Goal: Task Accomplishment & Management: Manage account settings

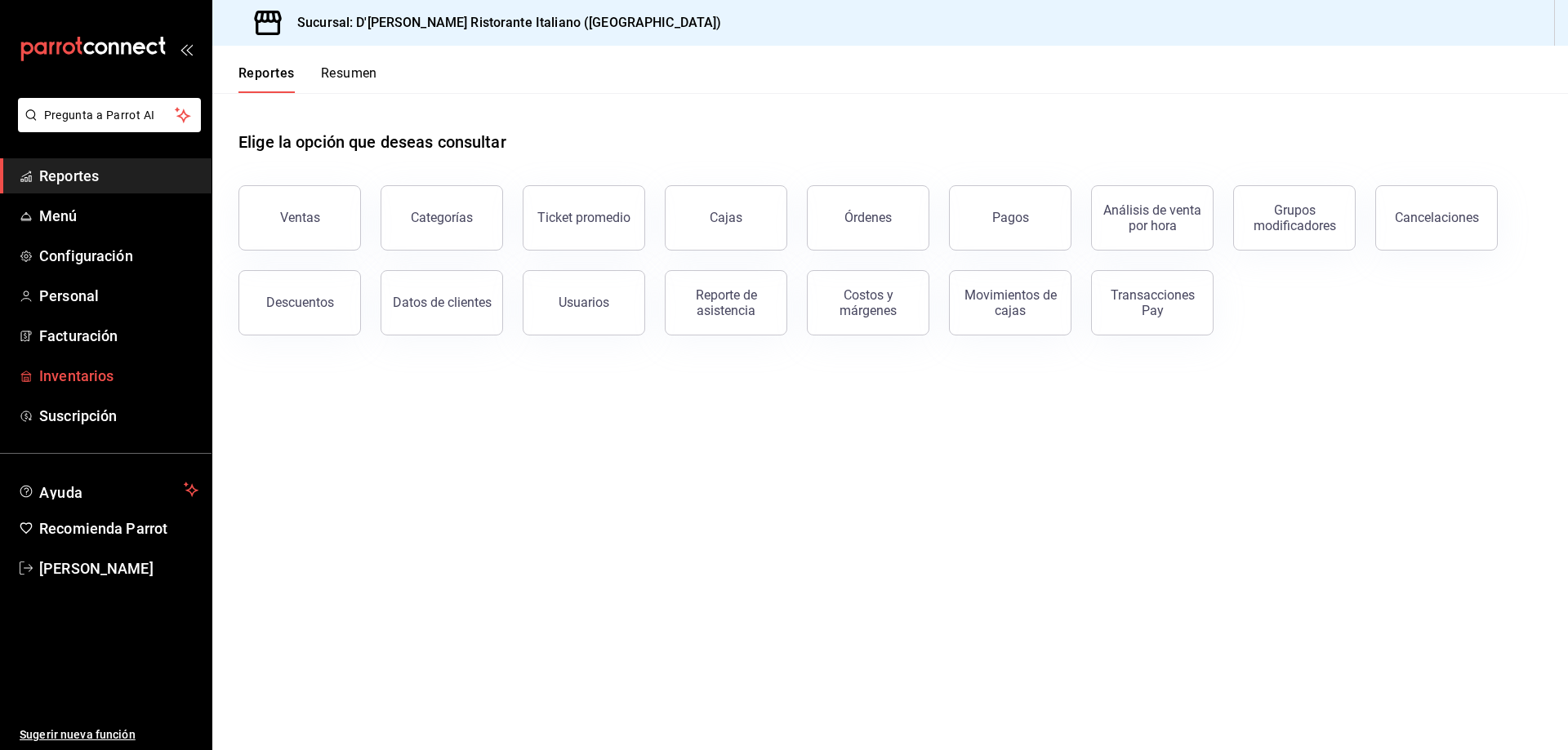
click at [98, 376] on span "Inventarios" at bounding box center [119, 376] width 160 height 22
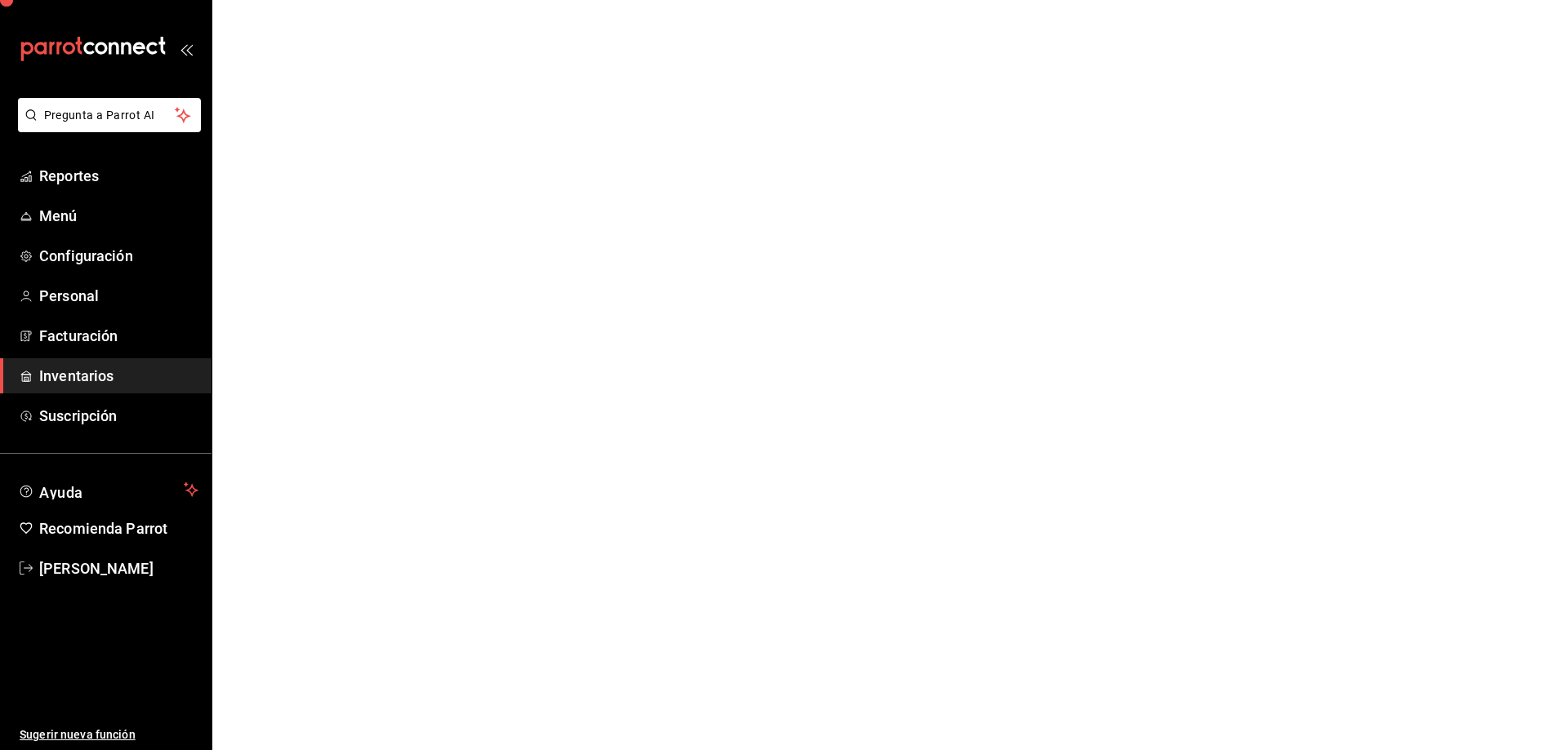
click at [95, 171] on span "Reportes" at bounding box center [119, 176] width 160 height 22
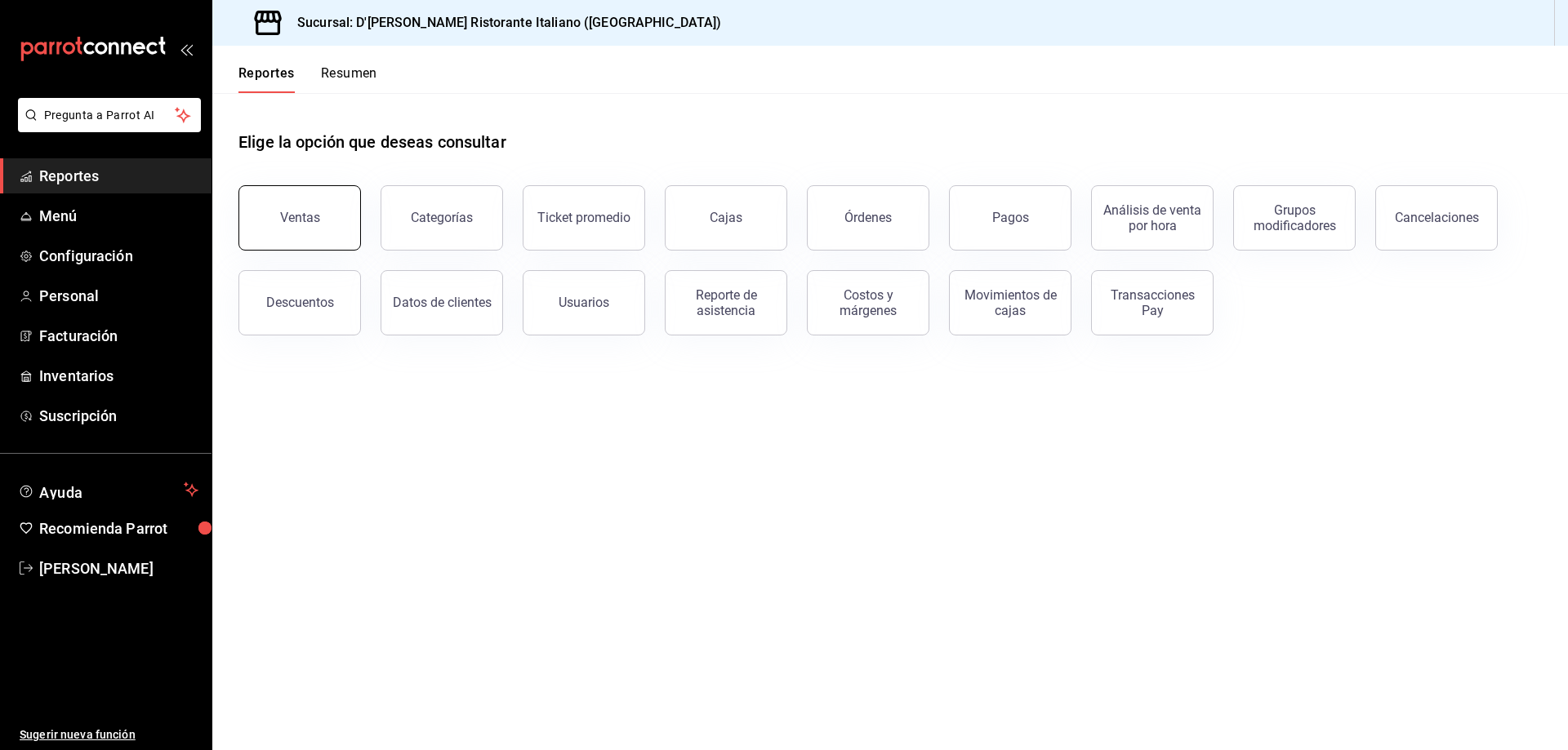
click at [317, 207] on button "Ventas" at bounding box center [300, 218] width 122 height 66
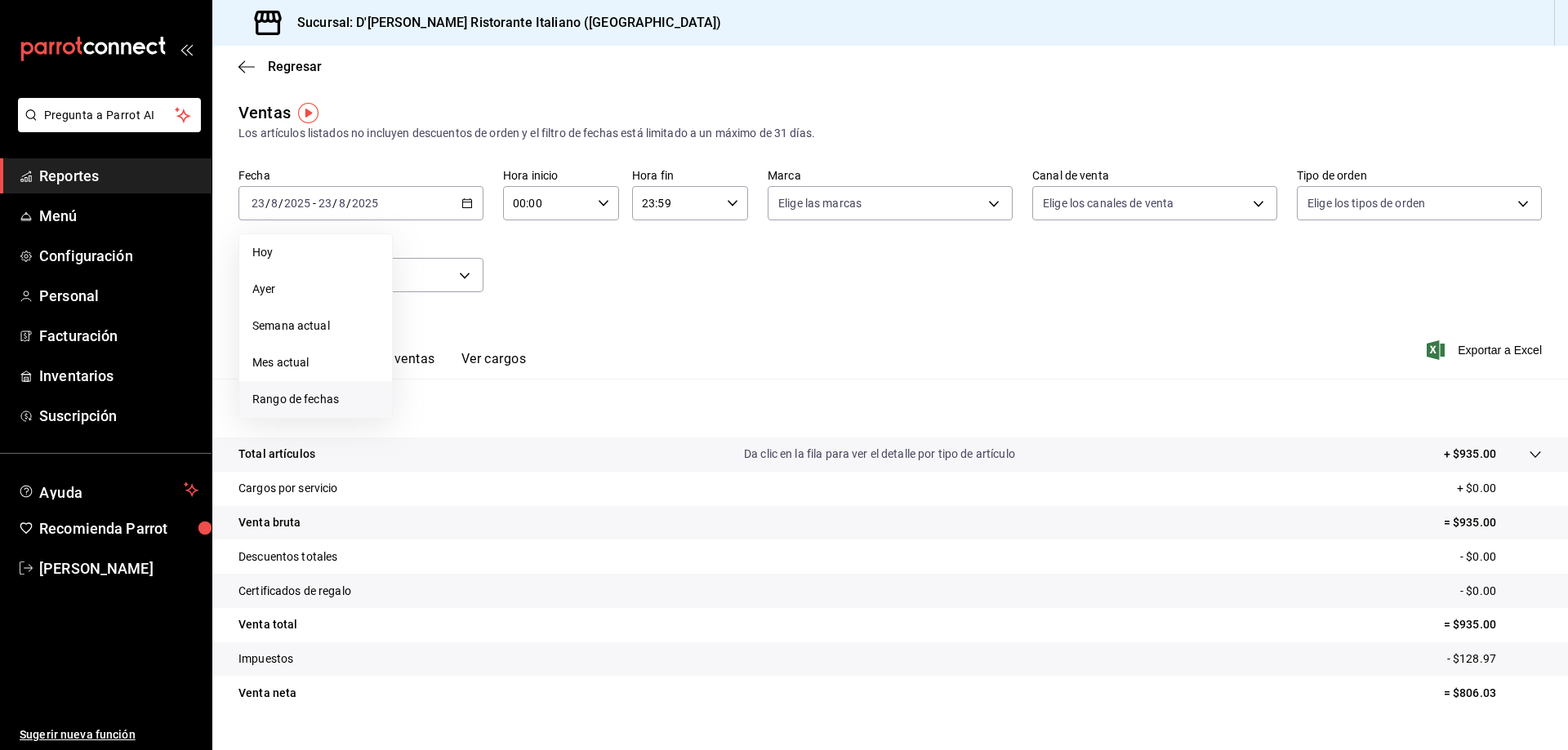
click at [334, 407] on span "Rango de fechas" at bounding box center [316, 399] width 127 height 17
click at [604, 387] on abbr "17" at bounding box center [600, 383] width 11 height 12
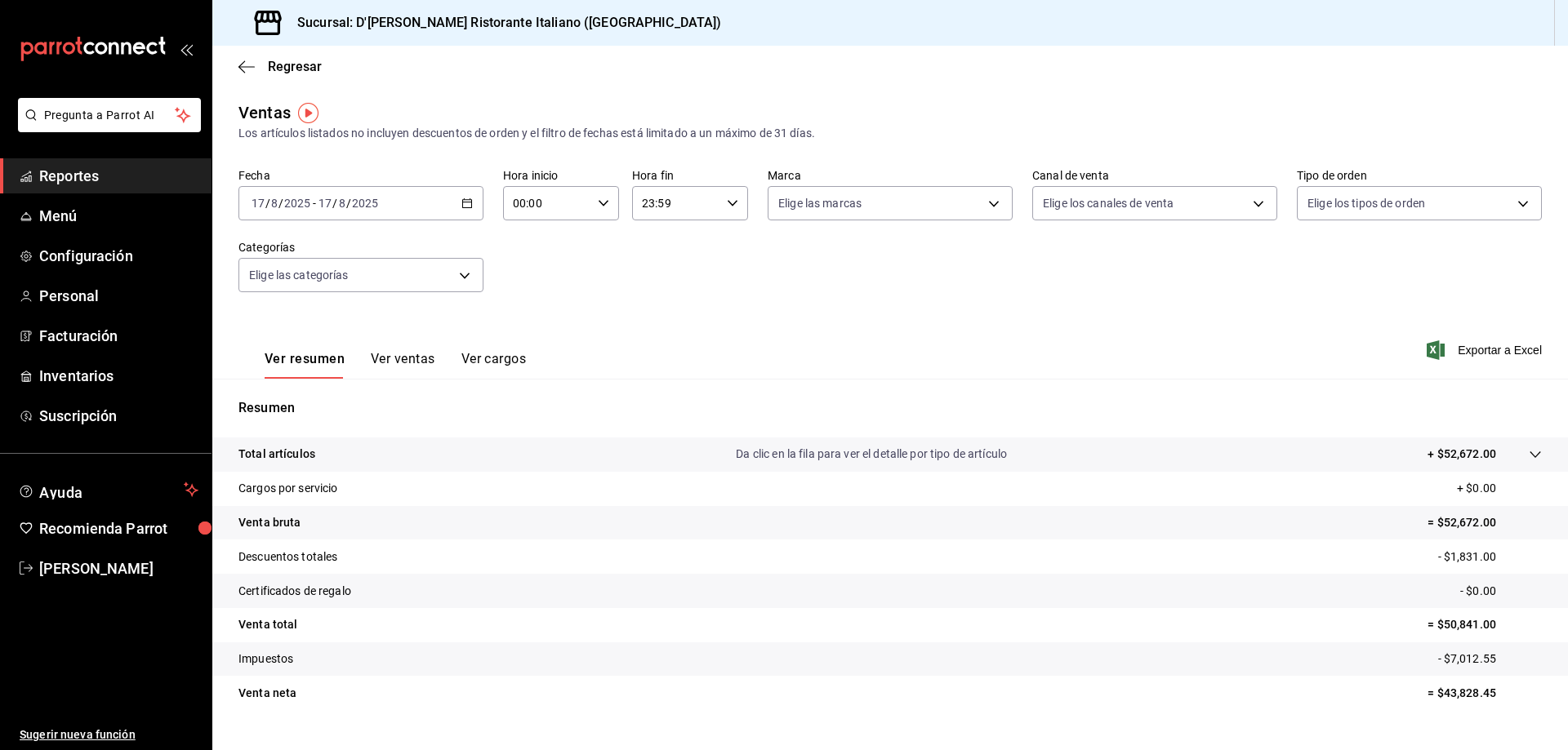
click at [410, 358] on button "Ver ventas" at bounding box center [403, 364] width 65 height 27
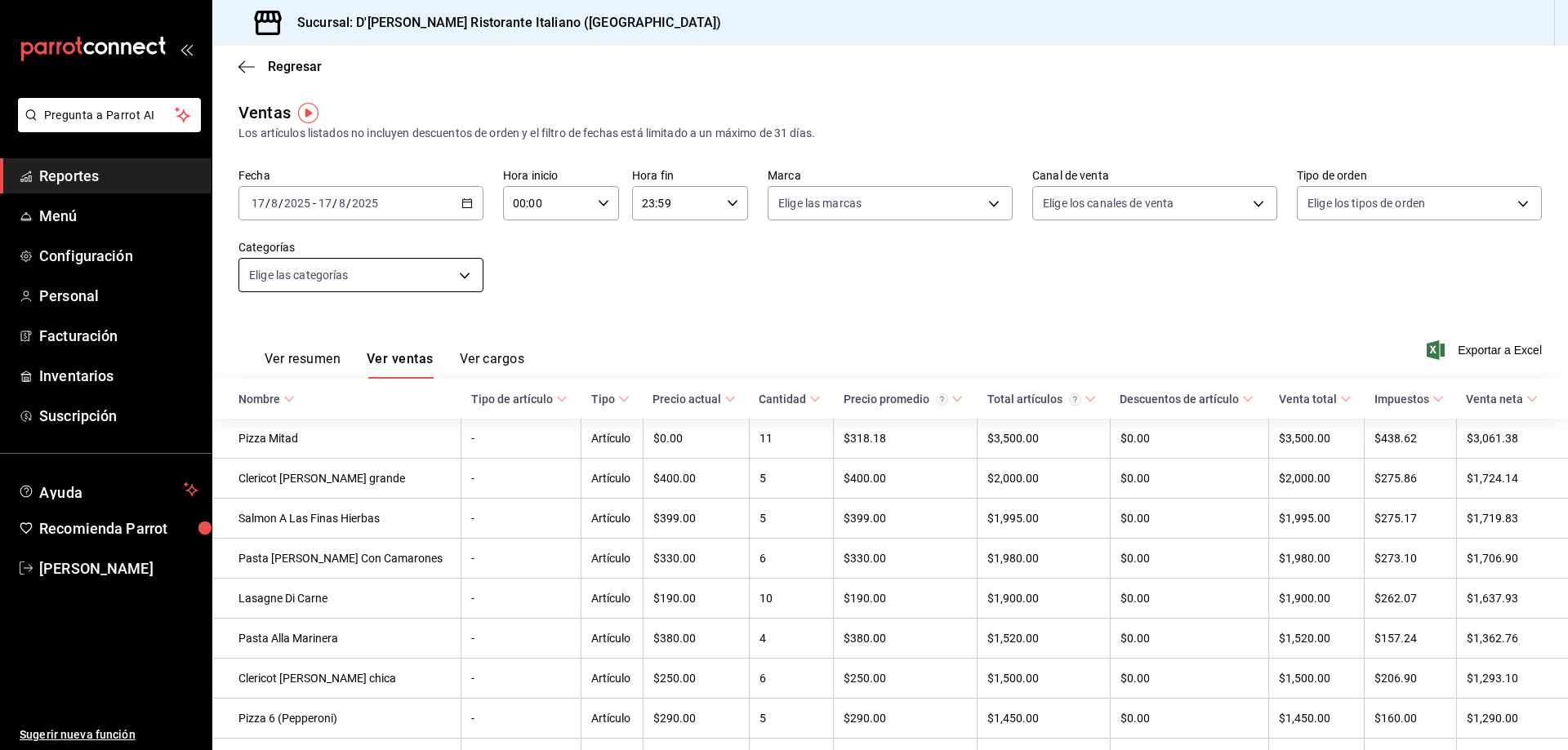
click at [461, 271] on body "Pregunta a Parrot AI Reportes Menú Configuración Personal Facturación Inventari…" at bounding box center [784, 375] width 1568 height 750
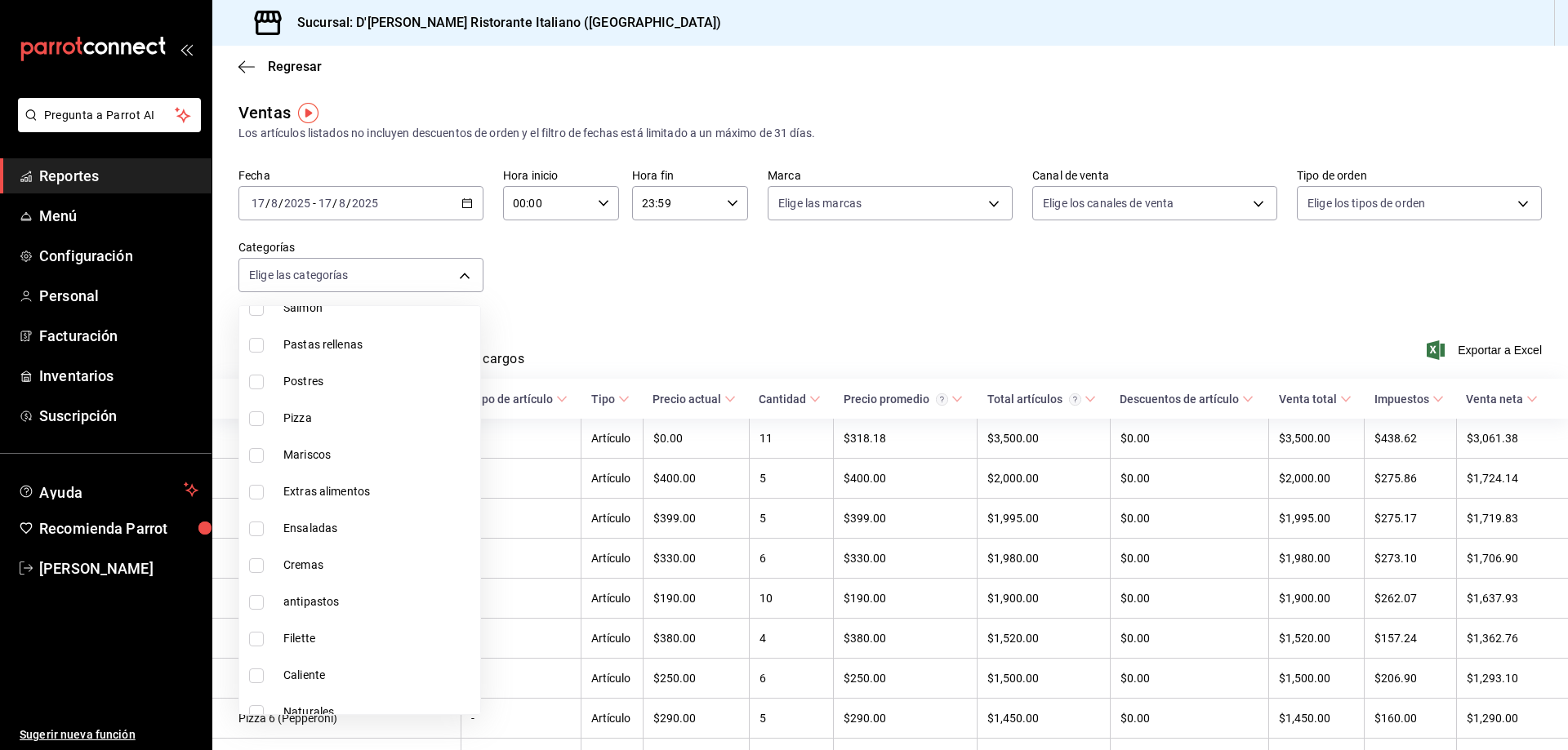
scroll to position [816, 0]
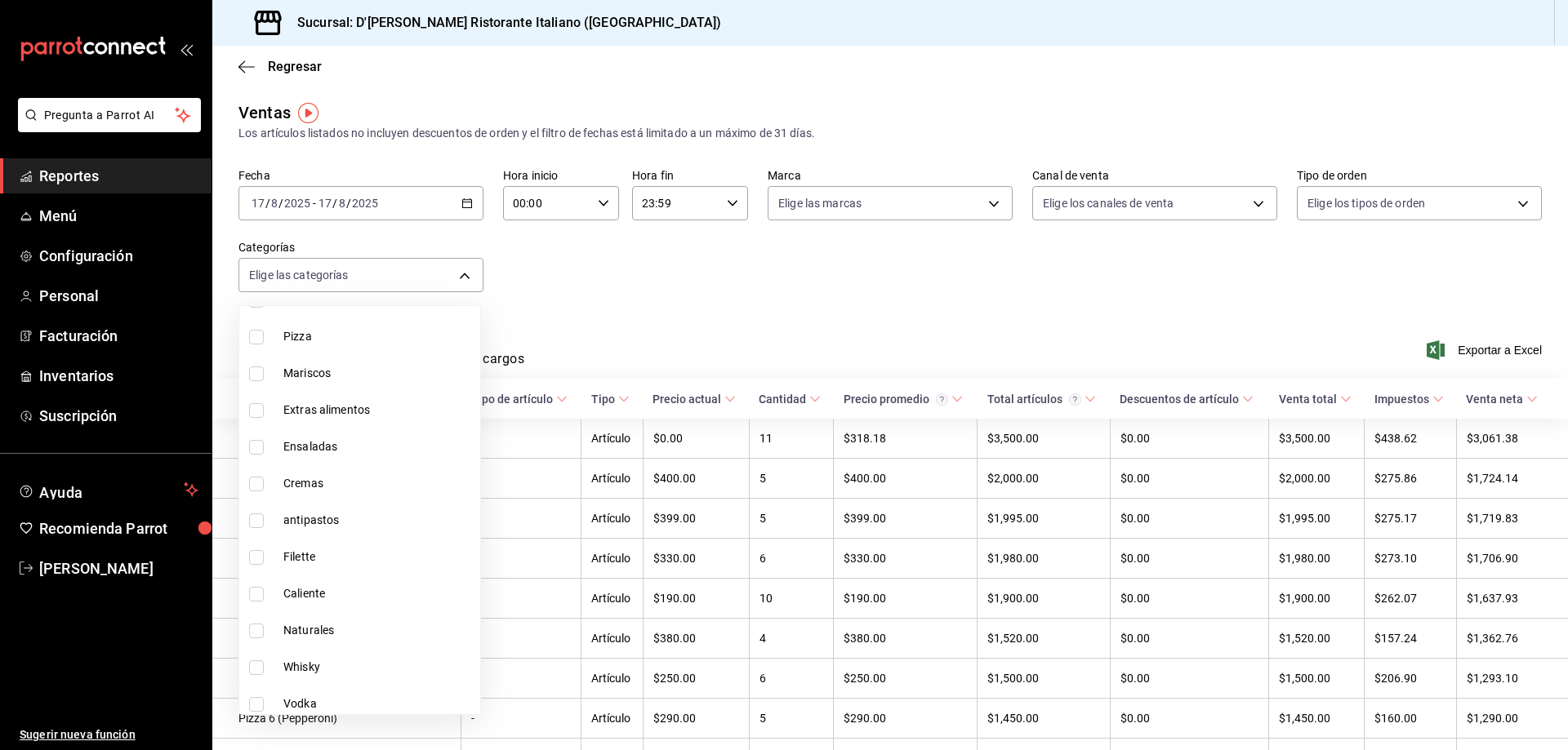
click at [310, 557] on span "Filette" at bounding box center [378, 557] width 191 height 17
type input "25c25e0f-8b5c-48e9-b5ab-9a17beacec68"
checkbox input "true"
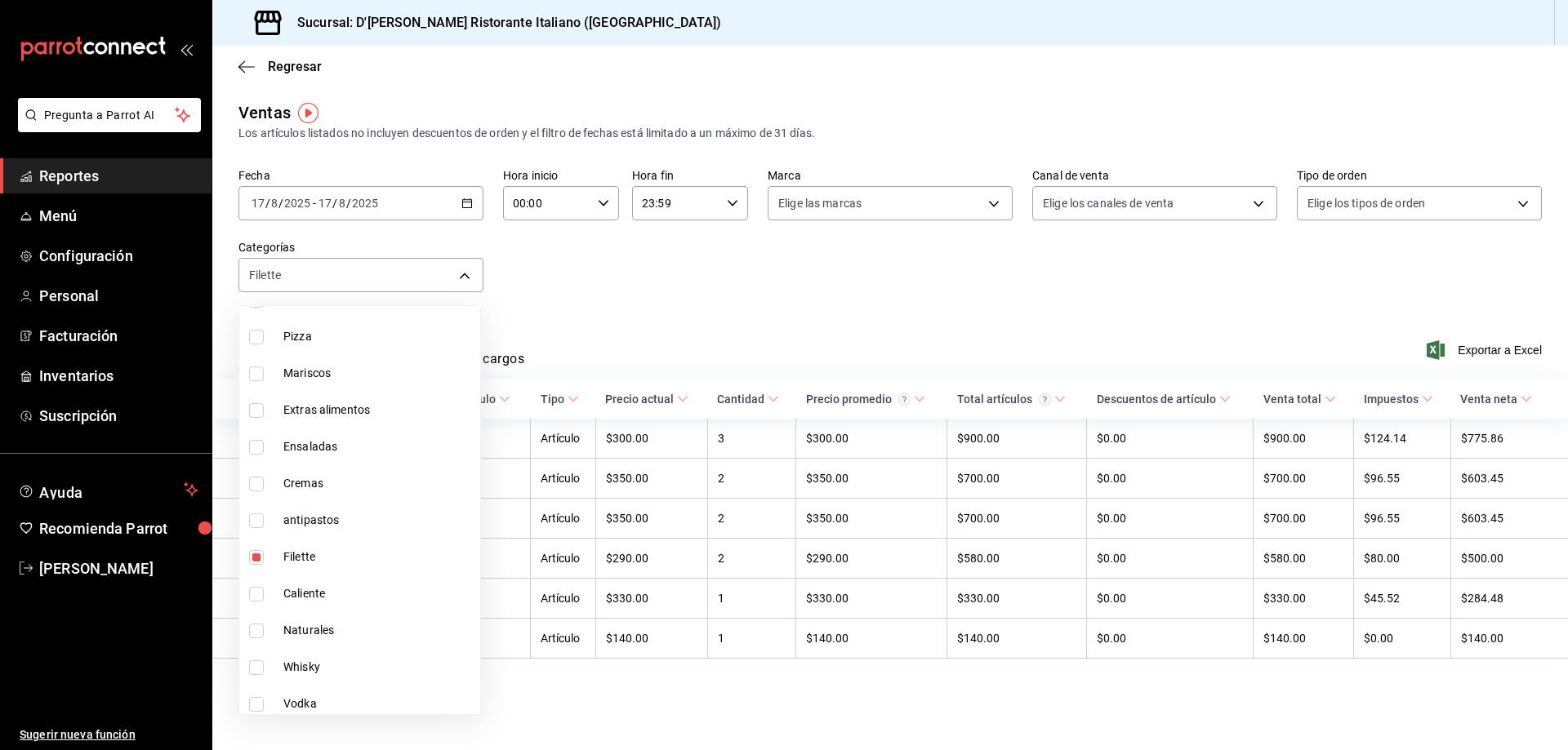
click at [698, 271] on div at bounding box center [784, 375] width 1568 height 750
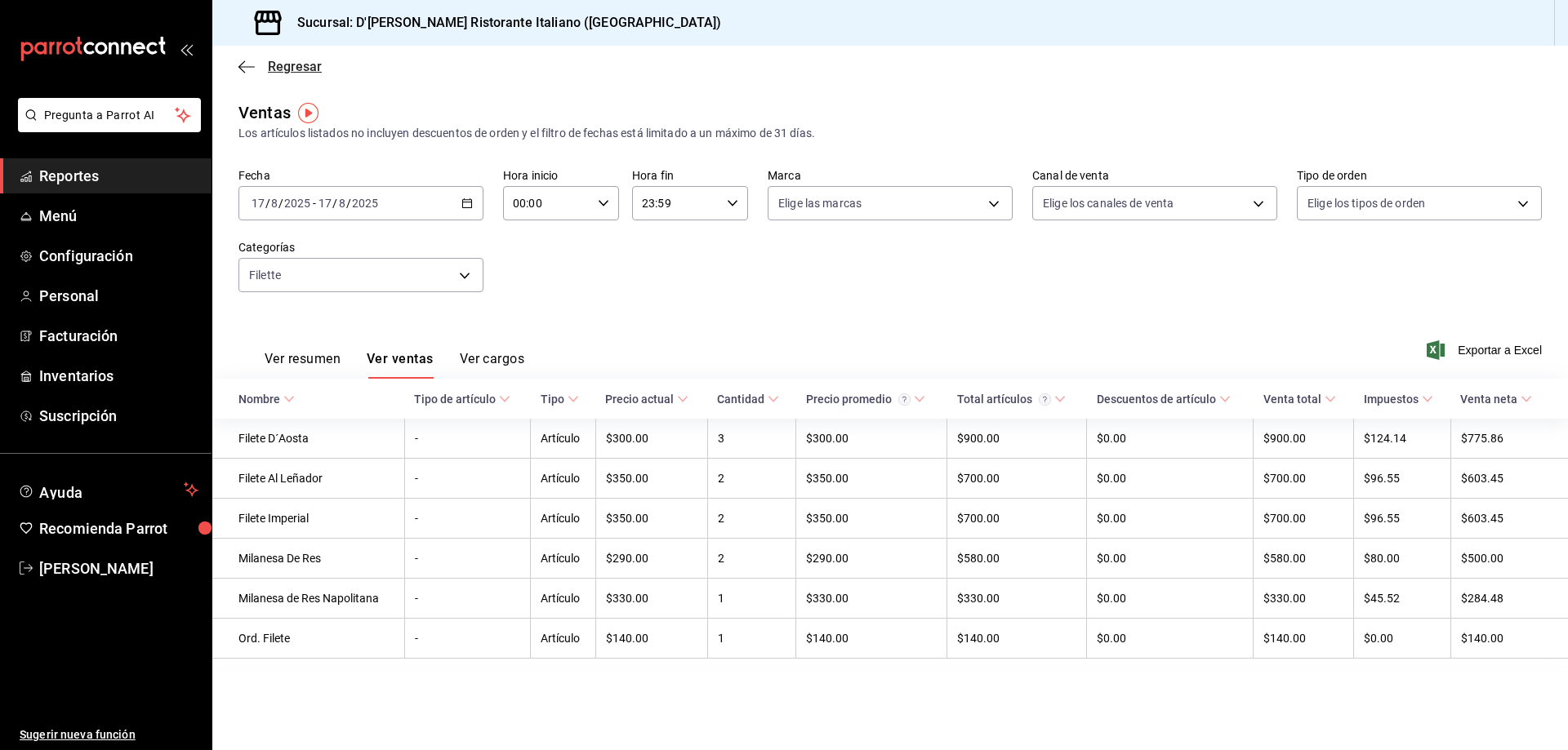
click at [278, 70] on span "Regresar" at bounding box center [294, 66] width 54 height 15
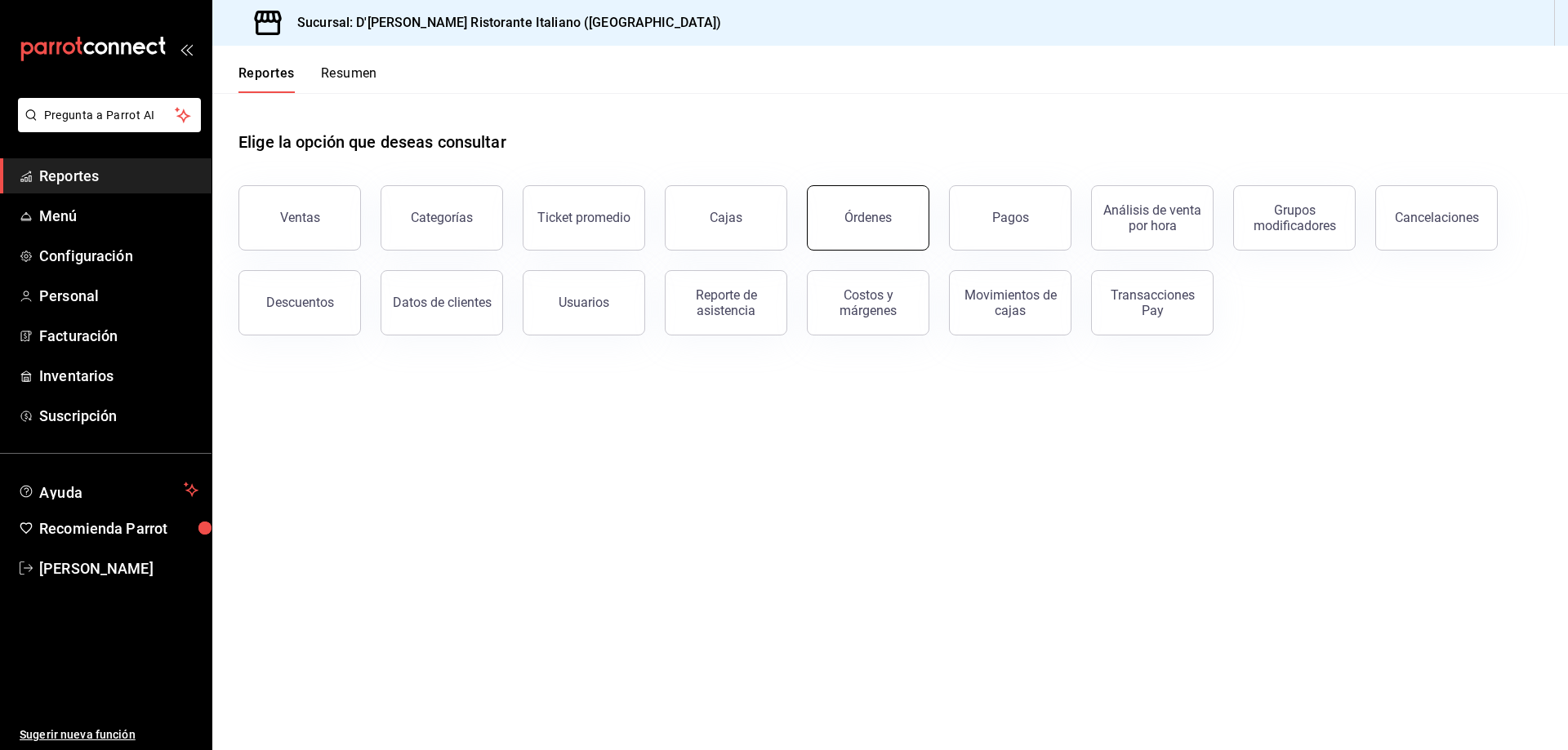
click at [882, 215] on div "Órdenes" at bounding box center [867, 217] width 47 height 15
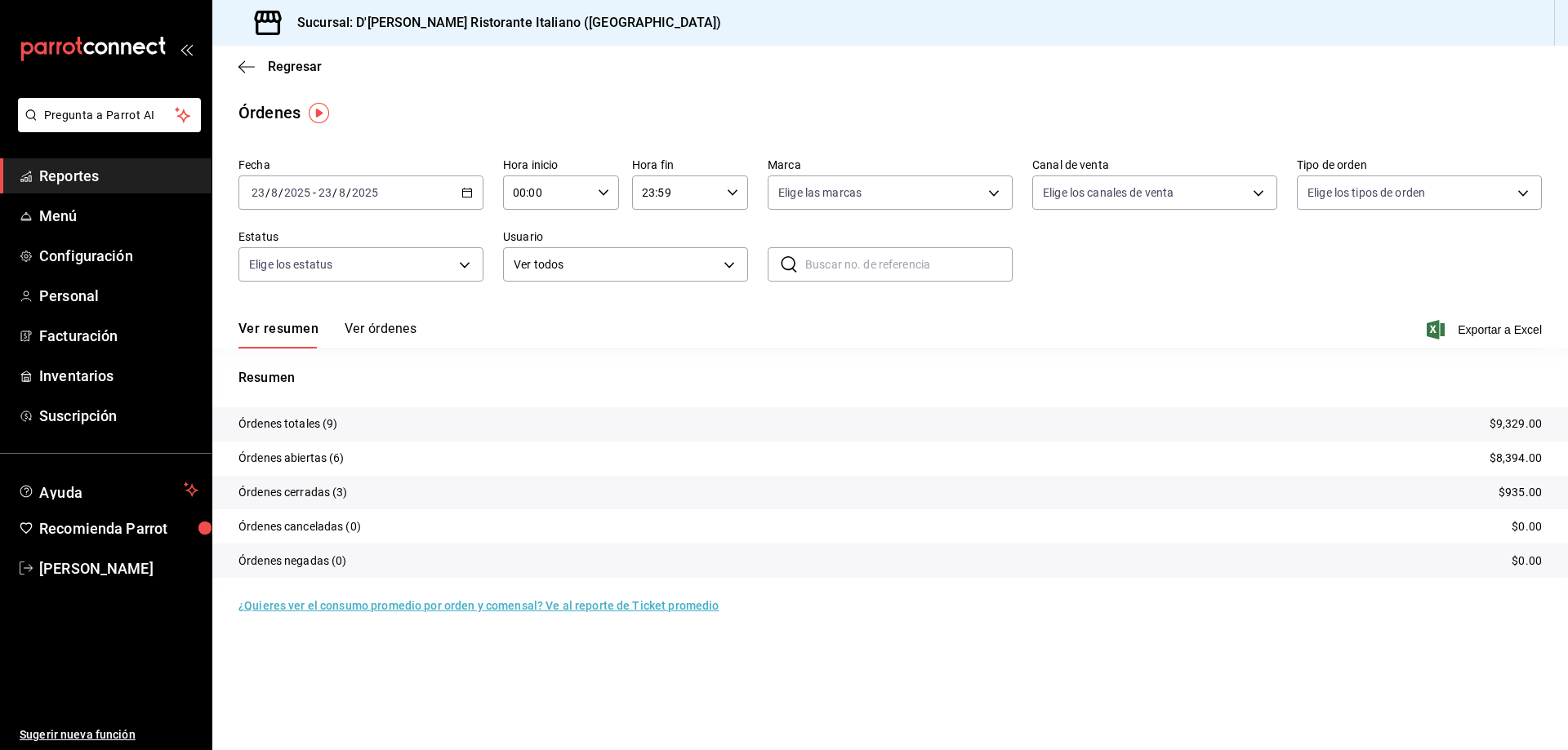
click at [462, 191] on \(Stroke\) "button" at bounding box center [466, 193] width 10 height 9
click at [320, 429] on span "Rango de fechas" at bounding box center [316, 425] width 127 height 17
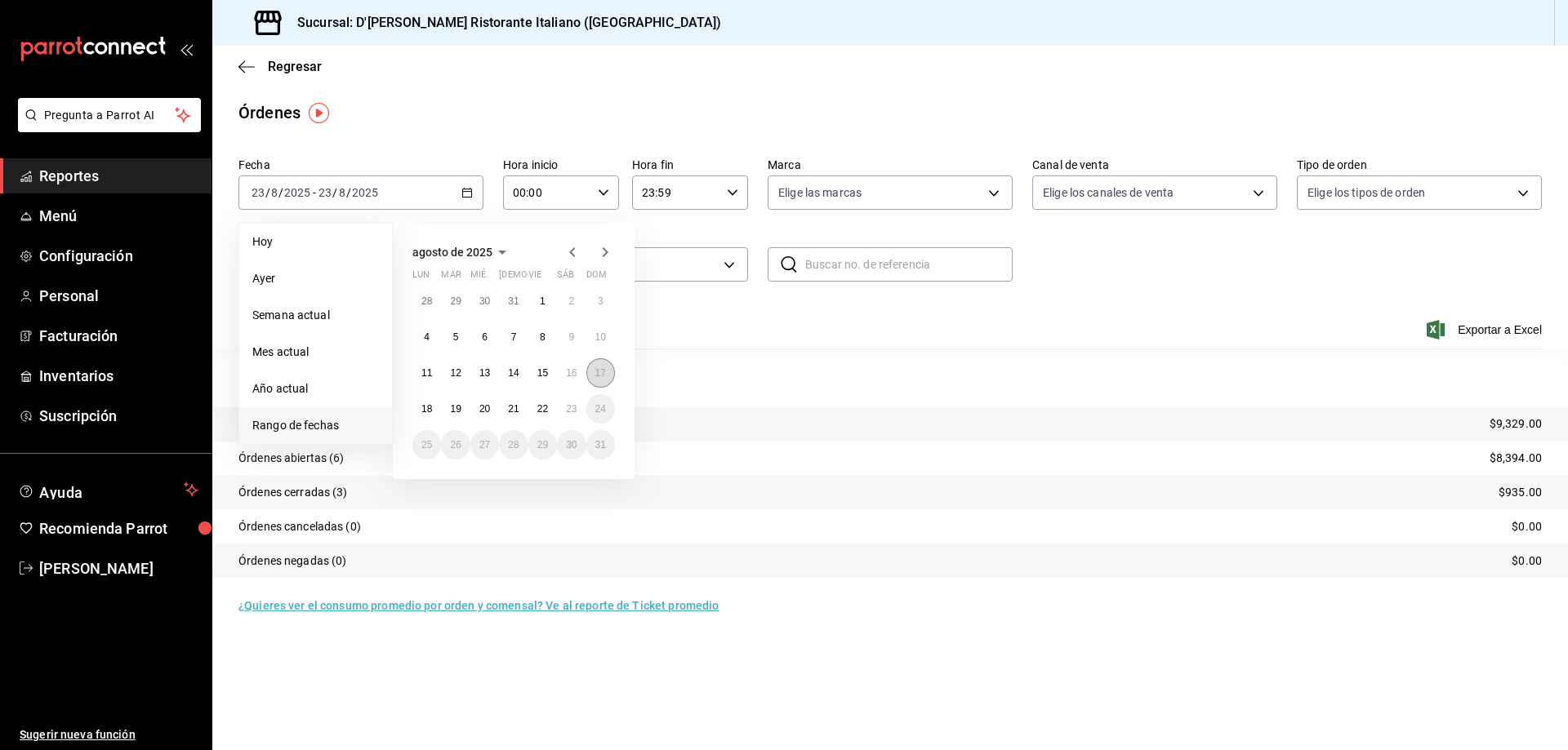
click at [599, 374] on abbr "17" at bounding box center [600, 372] width 11 height 12
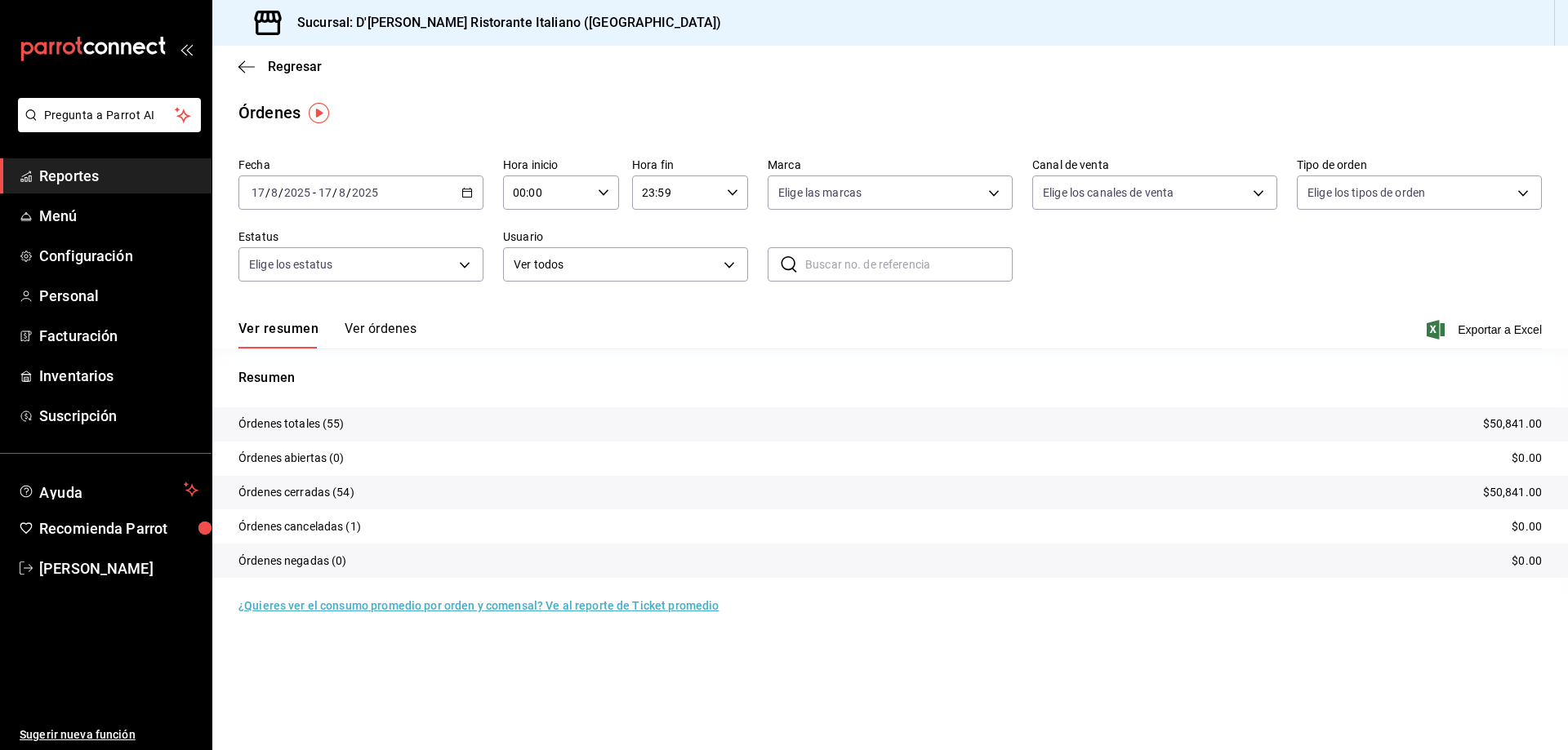
click at [384, 329] on button "Ver órdenes" at bounding box center [380, 334] width 72 height 27
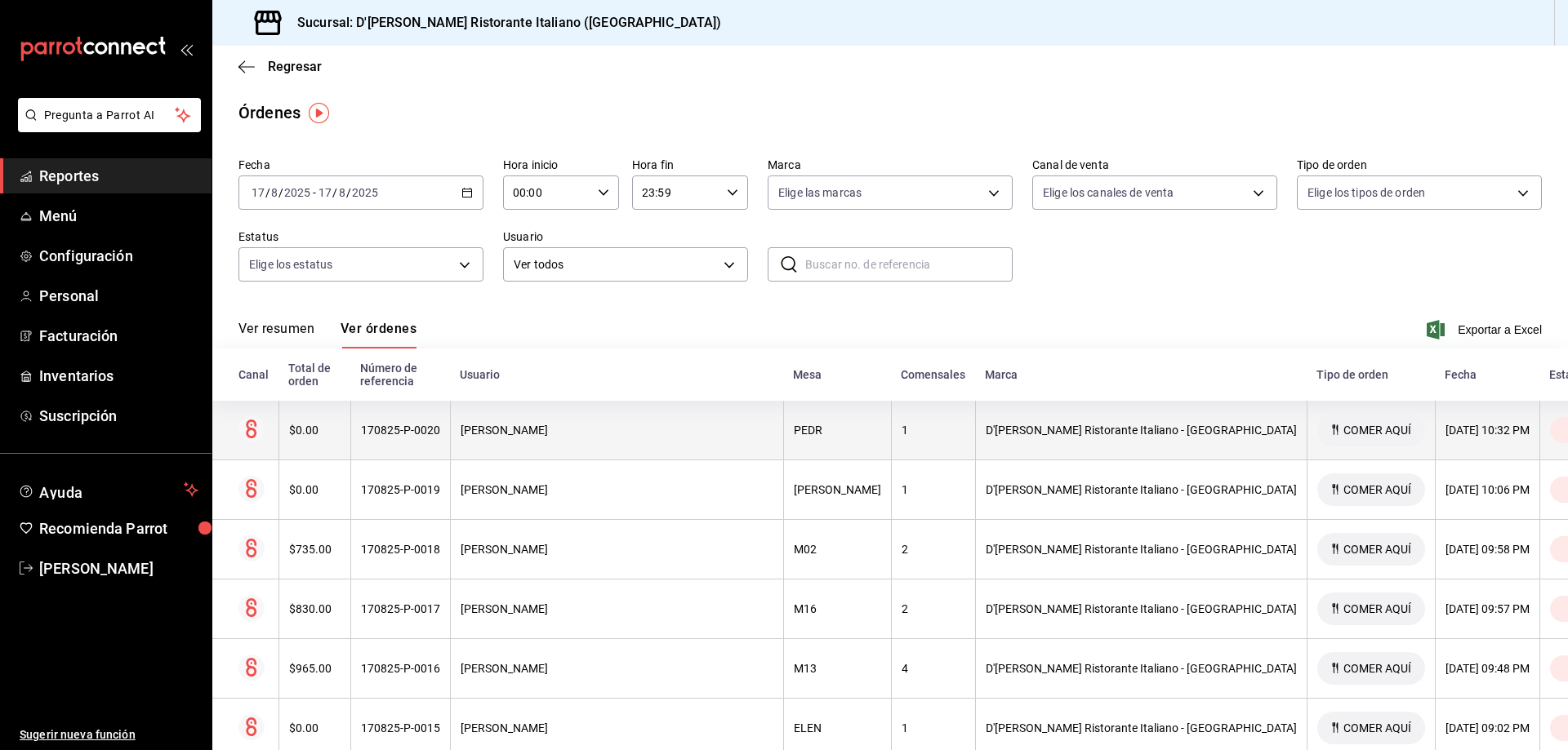
click at [440, 424] on div "170825-P-0020" at bounding box center [400, 430] width 79 height 13
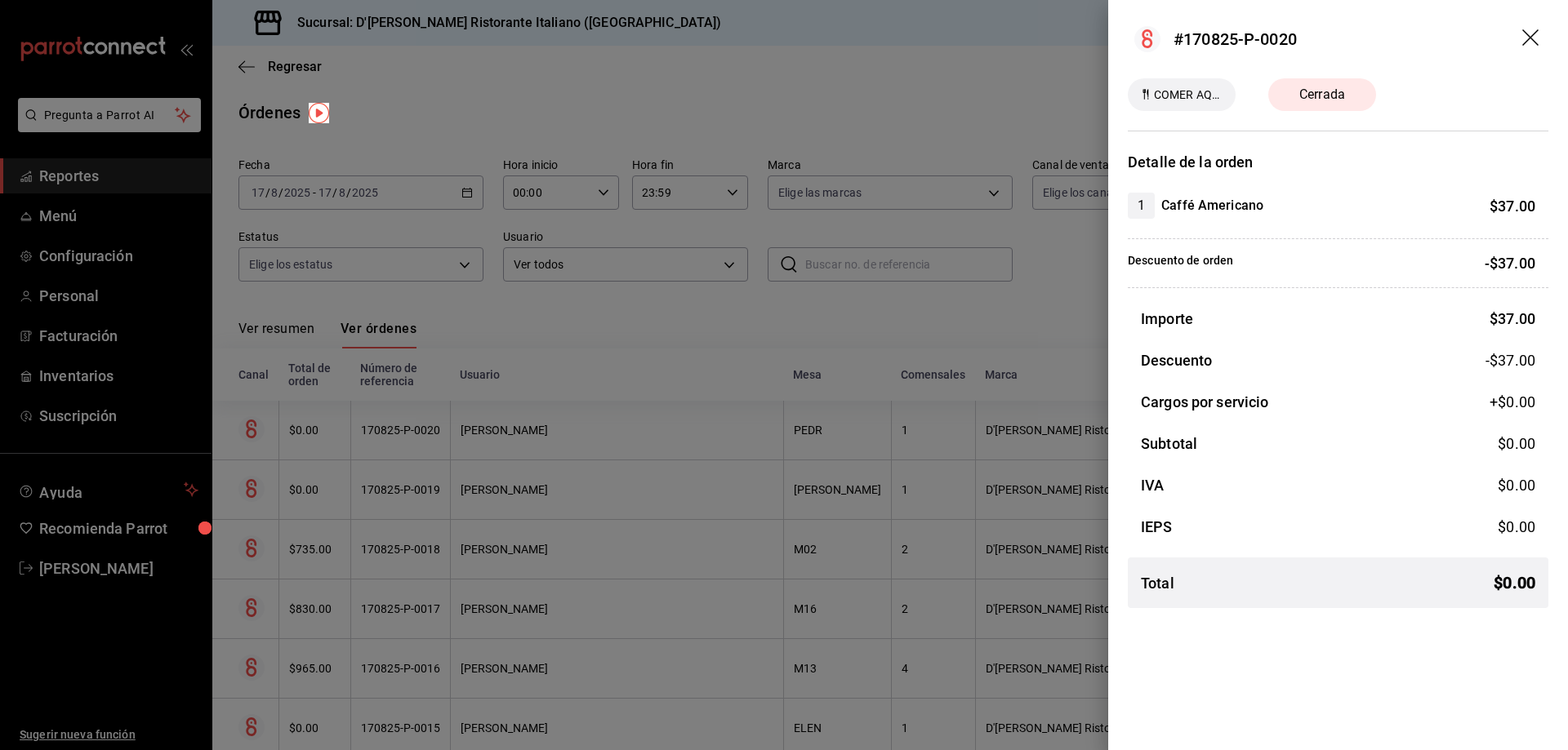
click at [1530, 42] on icon "drag" at bounding box center [1532, 39] width 20 height 20
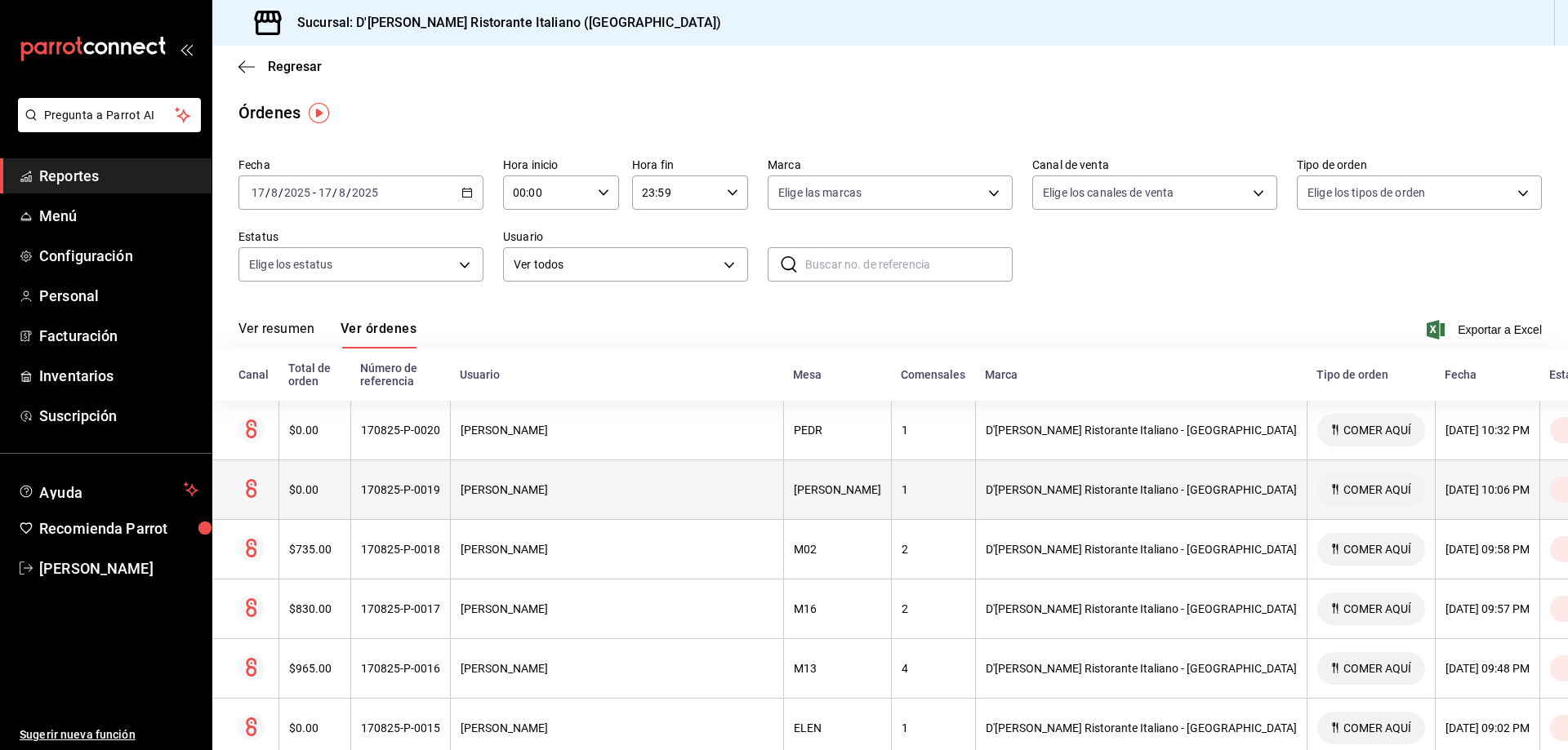
click at [595, 483] on div "HECTOR LUIS GOMEZ LIMON" at bounding box center [616, 489] width 313 height 13
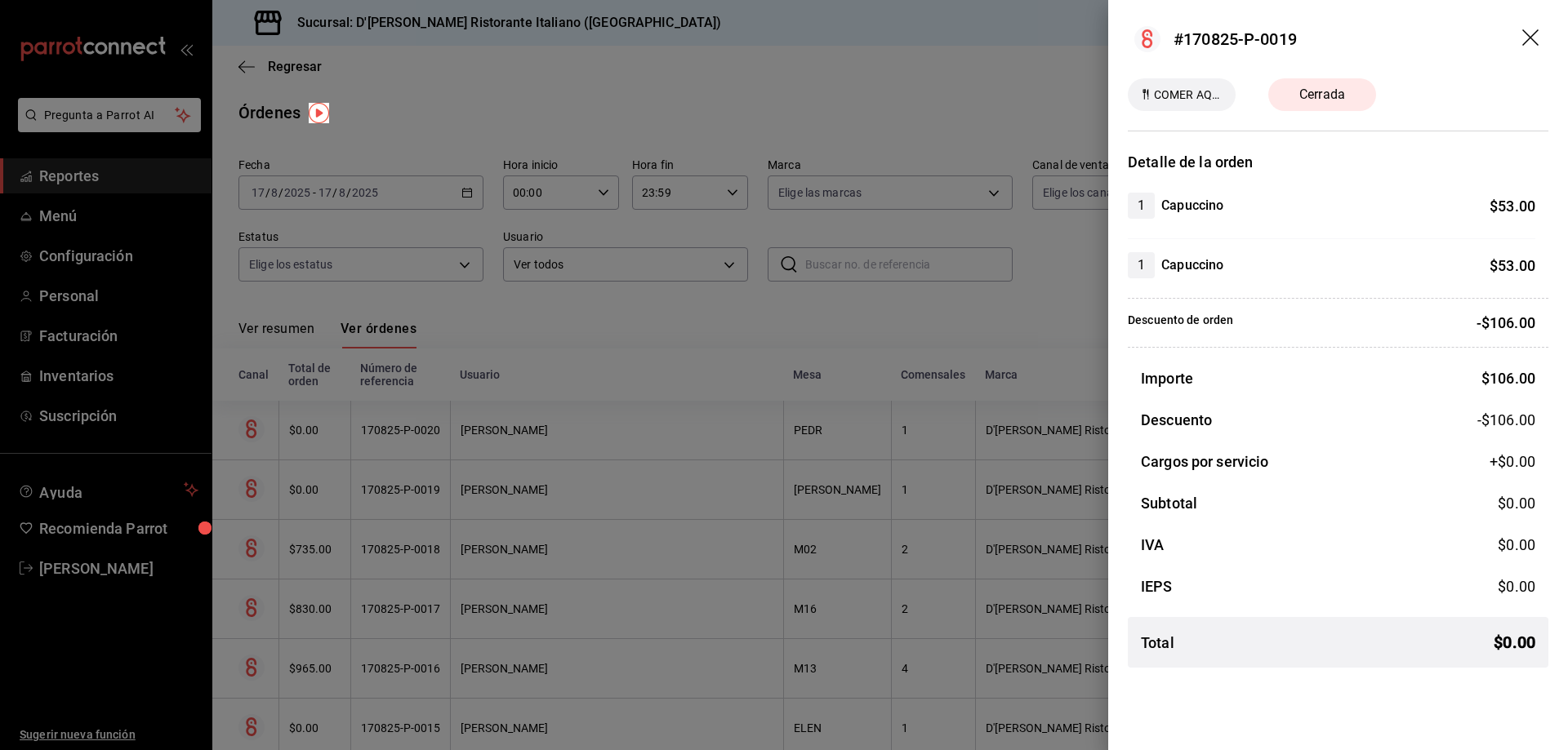
click at [1522, 36] on icon "drag" at bounding box center [1532, 39] width 20 height 20
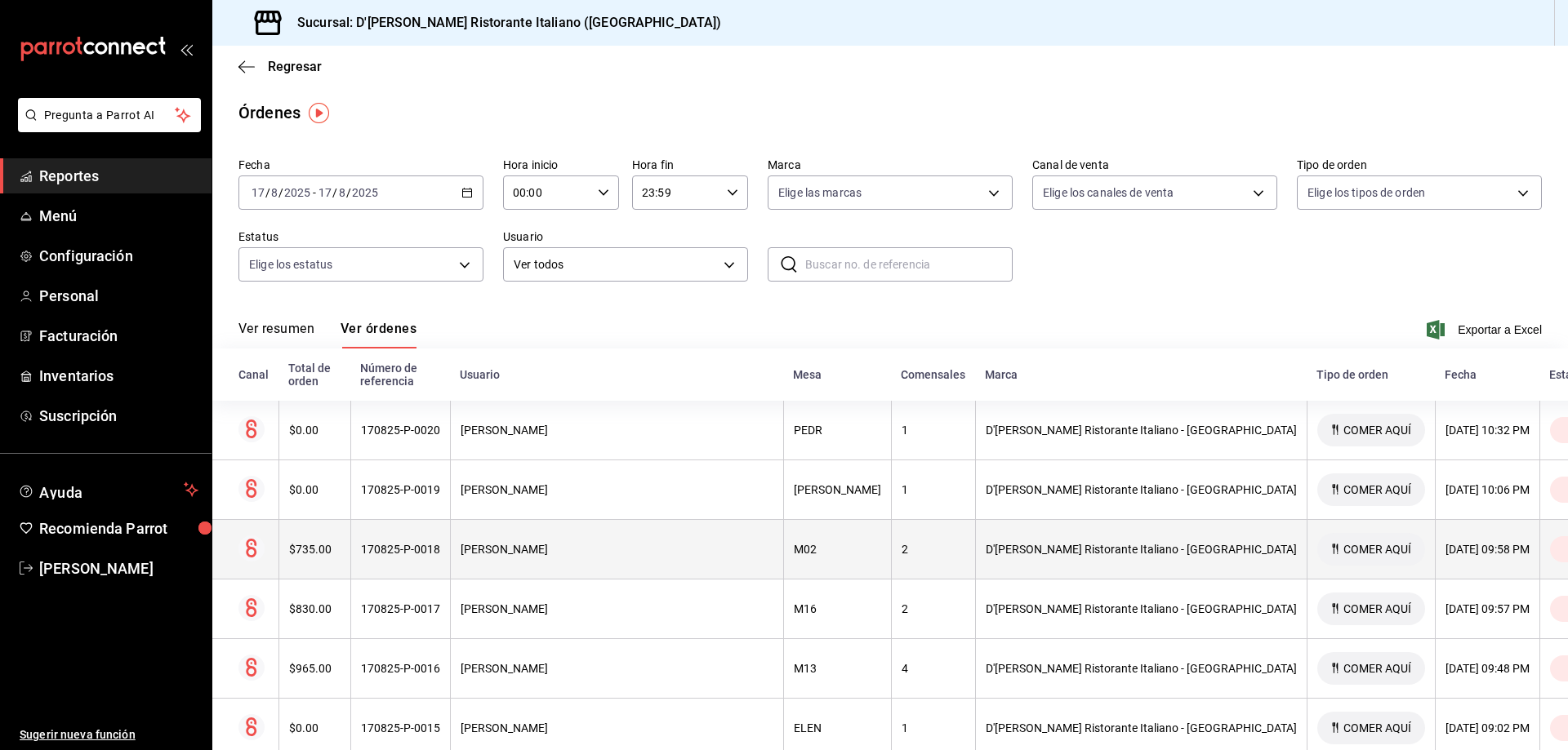
click at [581, 543] on div "HECTOR LUIS GOMEZ LIMON" at bounding box center [616, 549] width 313 height 13
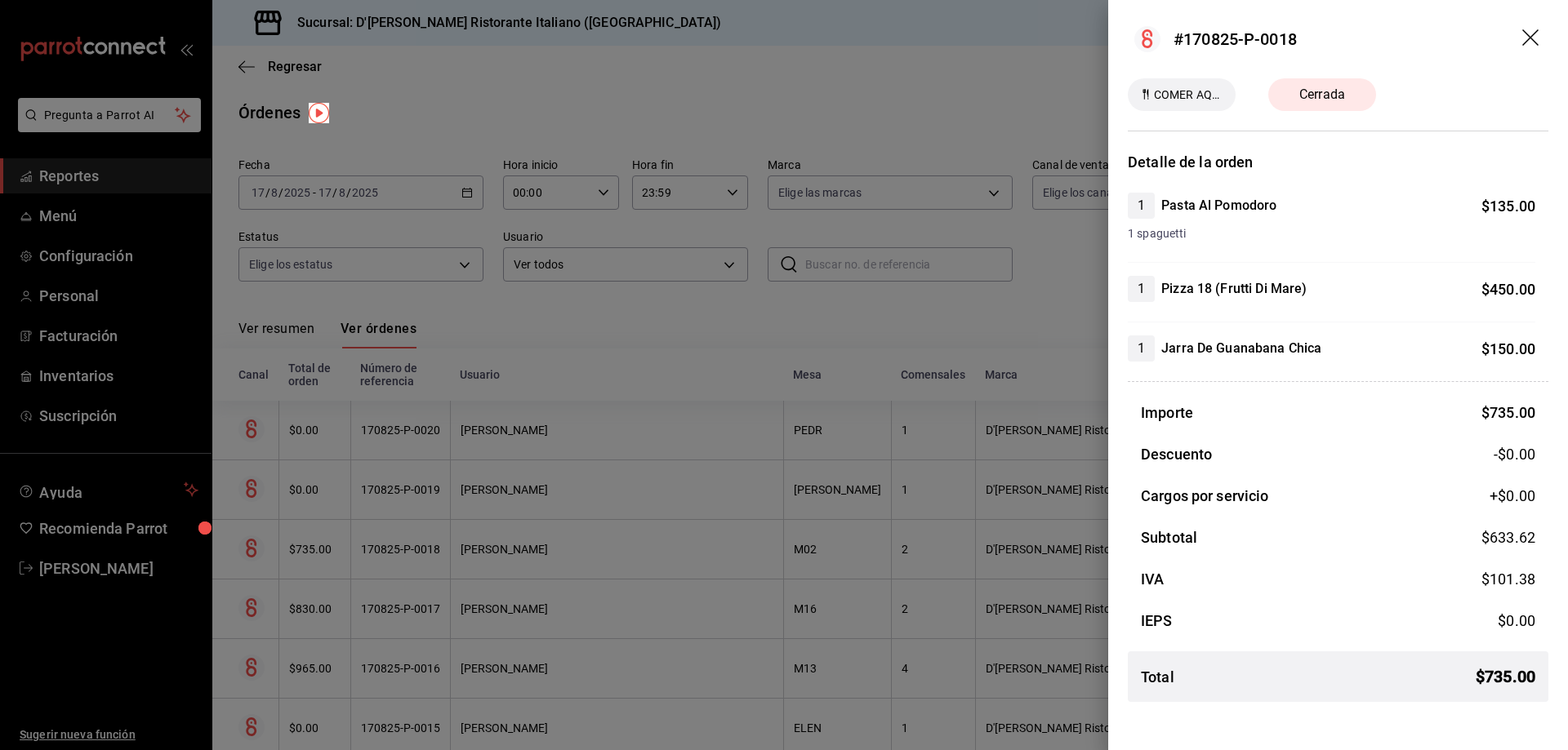
click at [1524, 43] on icon "drag" at bounding box center [1530, 37] width 16 height 16
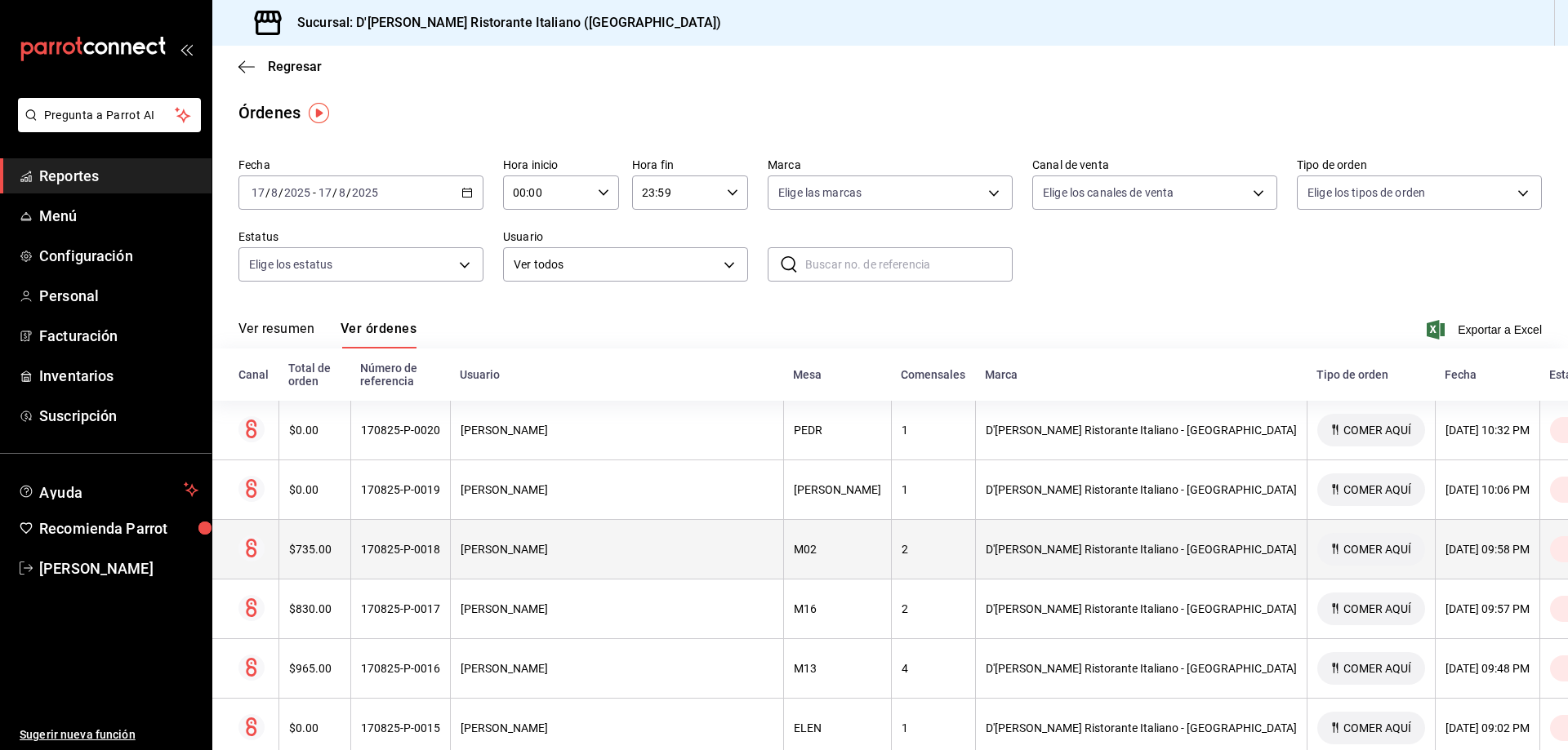
click at [639, 543] on div "HECTOR LUIS GOMEZ LIMON" at bounding box center [616, 549] width 313 height 13
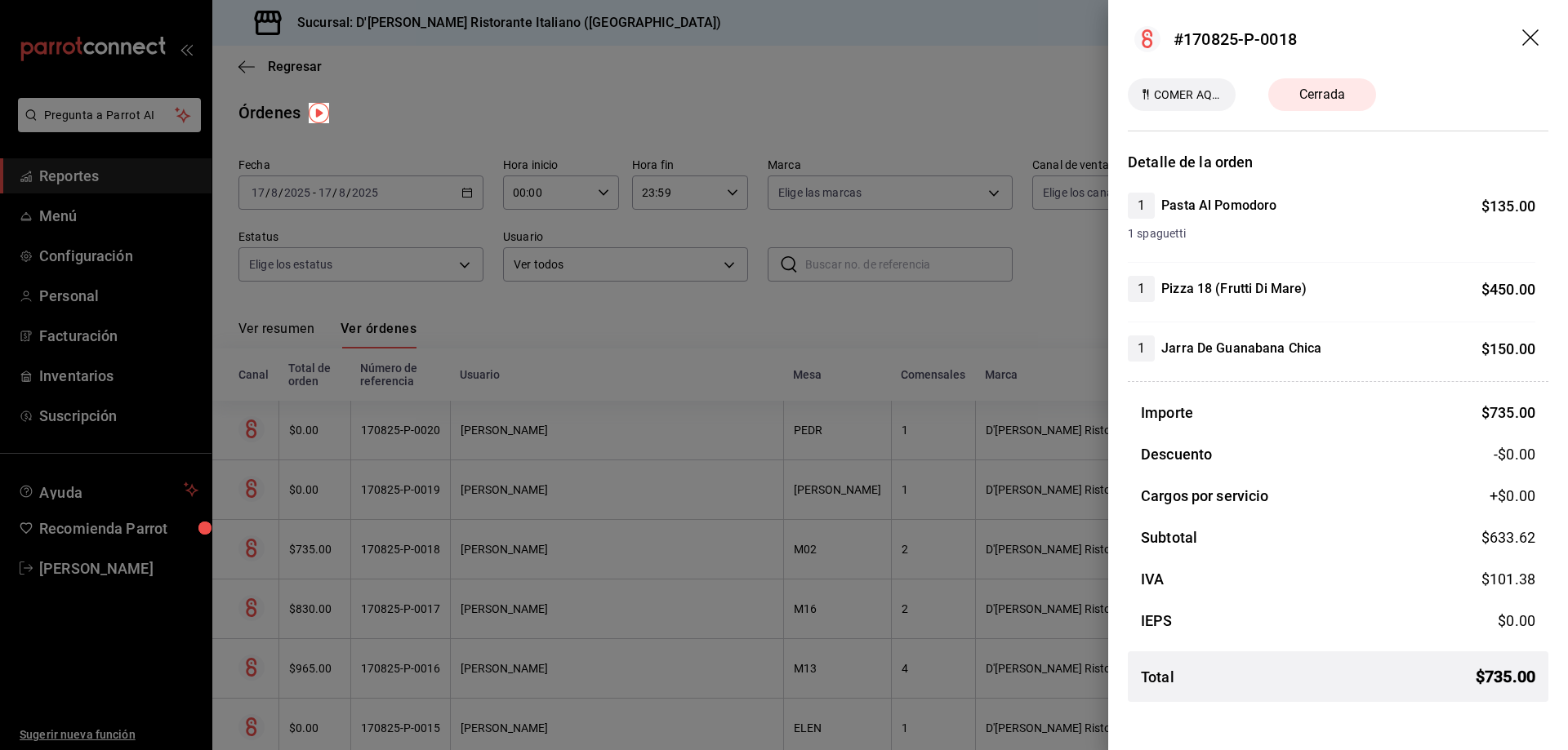
click at [1525, 37] on icon "drag" at bounding box center [1532, 39] width 20 height 20
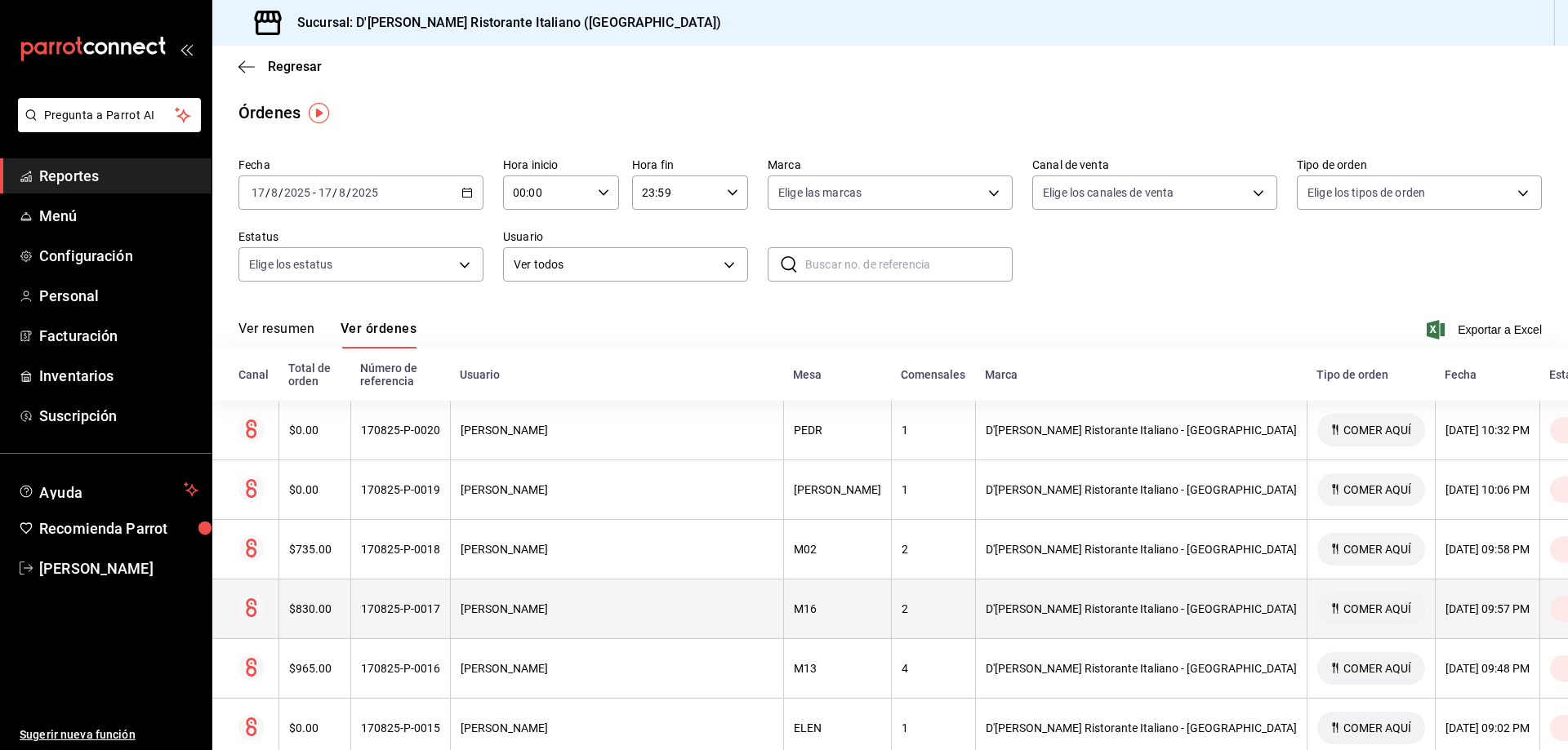
click at [652, 603] on div "HECTOR LUIS GOMEZ LIMON" at bounding box center [616, 609] width 313 height 13
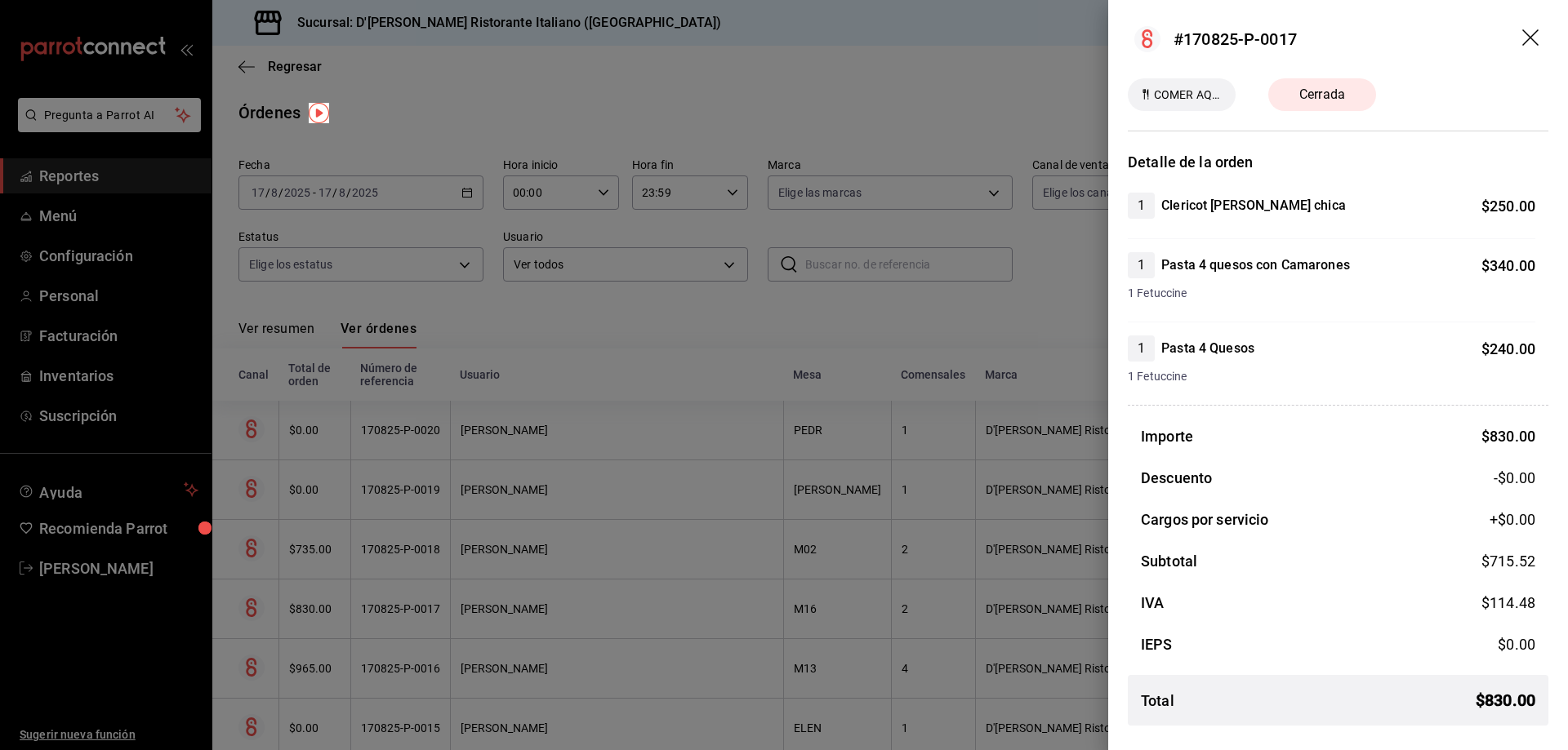
click at [1532, 31] on icon "drag" at bounding box center [1532, 39] width 20 height 20
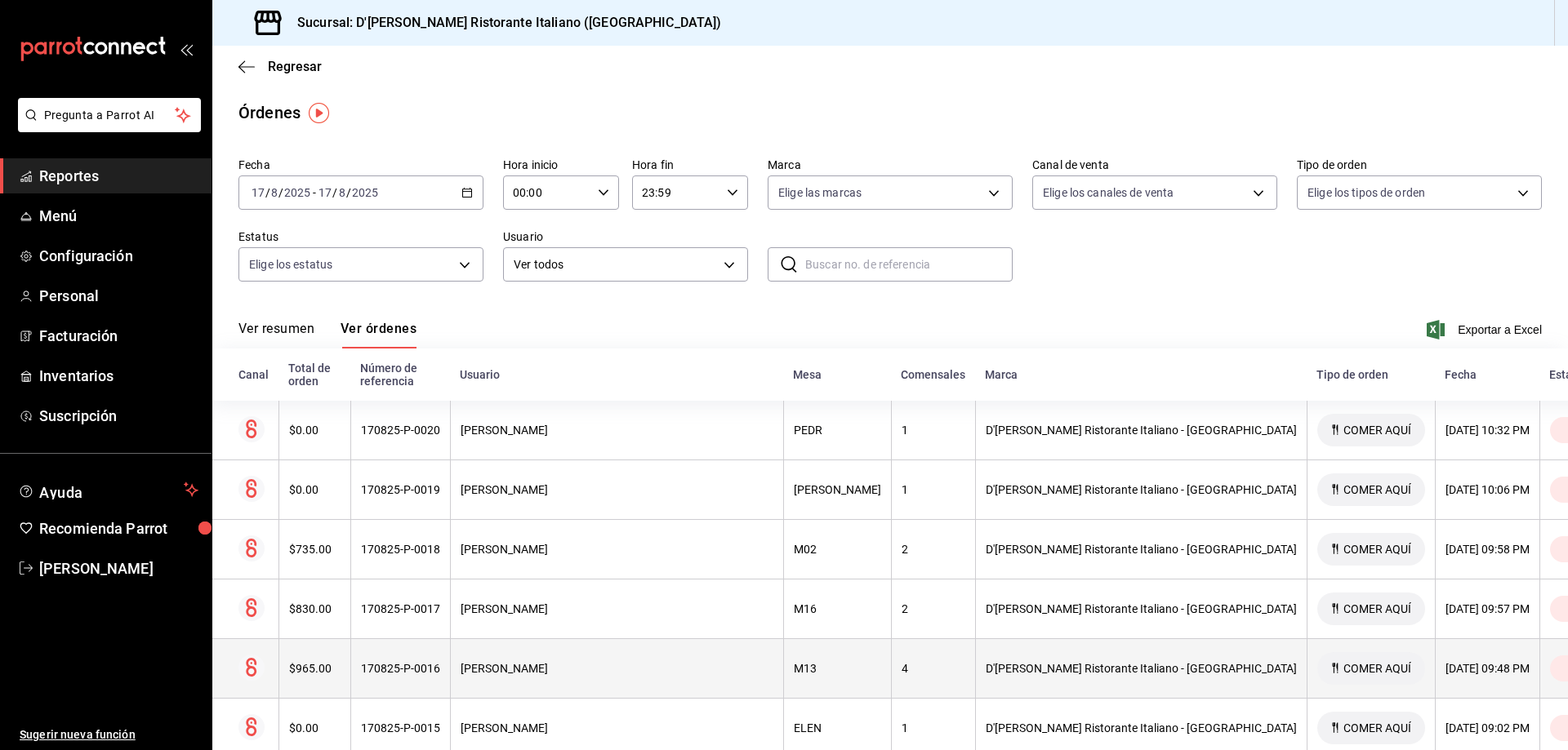
click at [642, 662] on div "HECTOR LUIS GOMEZ LIMON" at bounding box center [616, 668] width 313 height 13
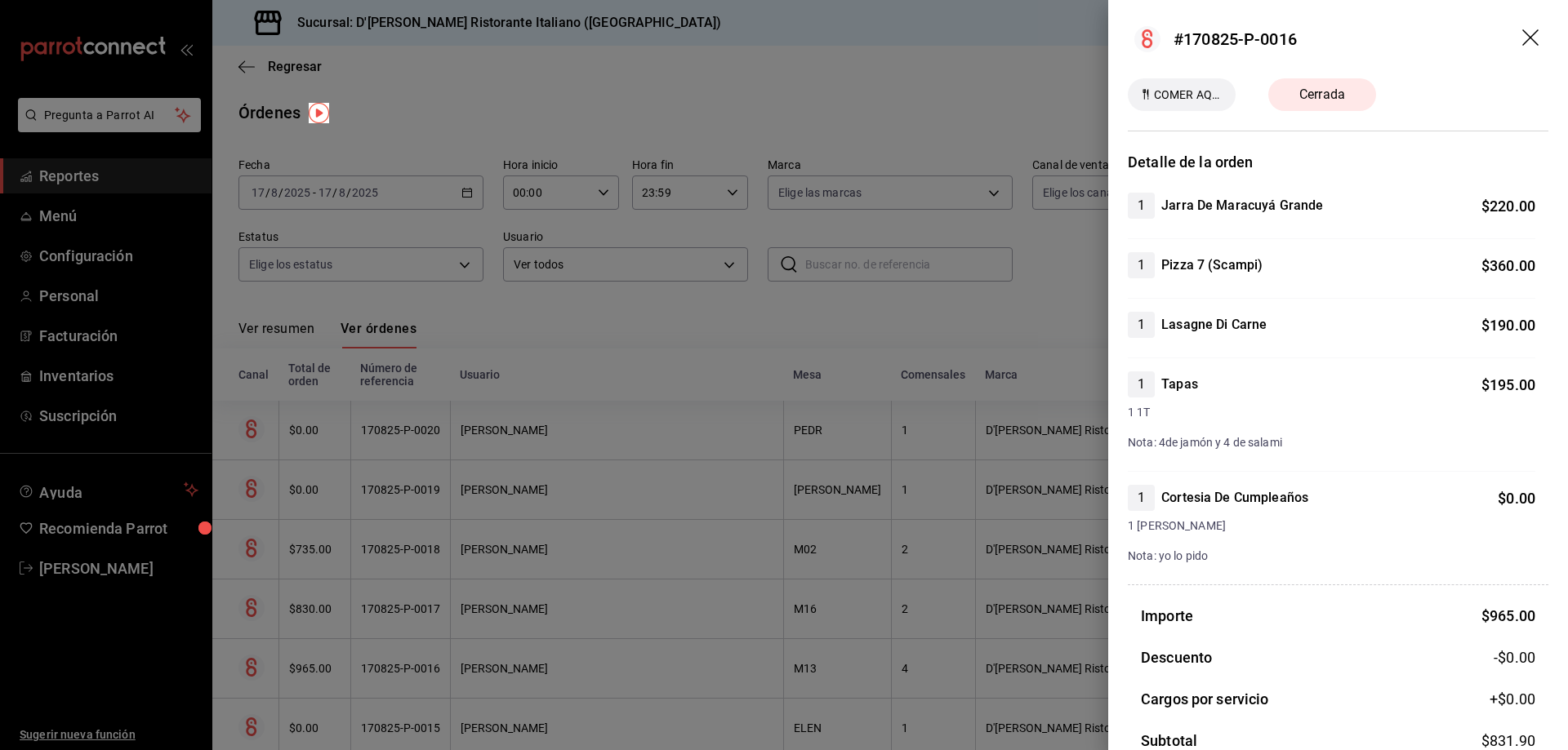
click at [1522, 36] on icon "drag" at bounding box center [1530, 37] width 16 height 16
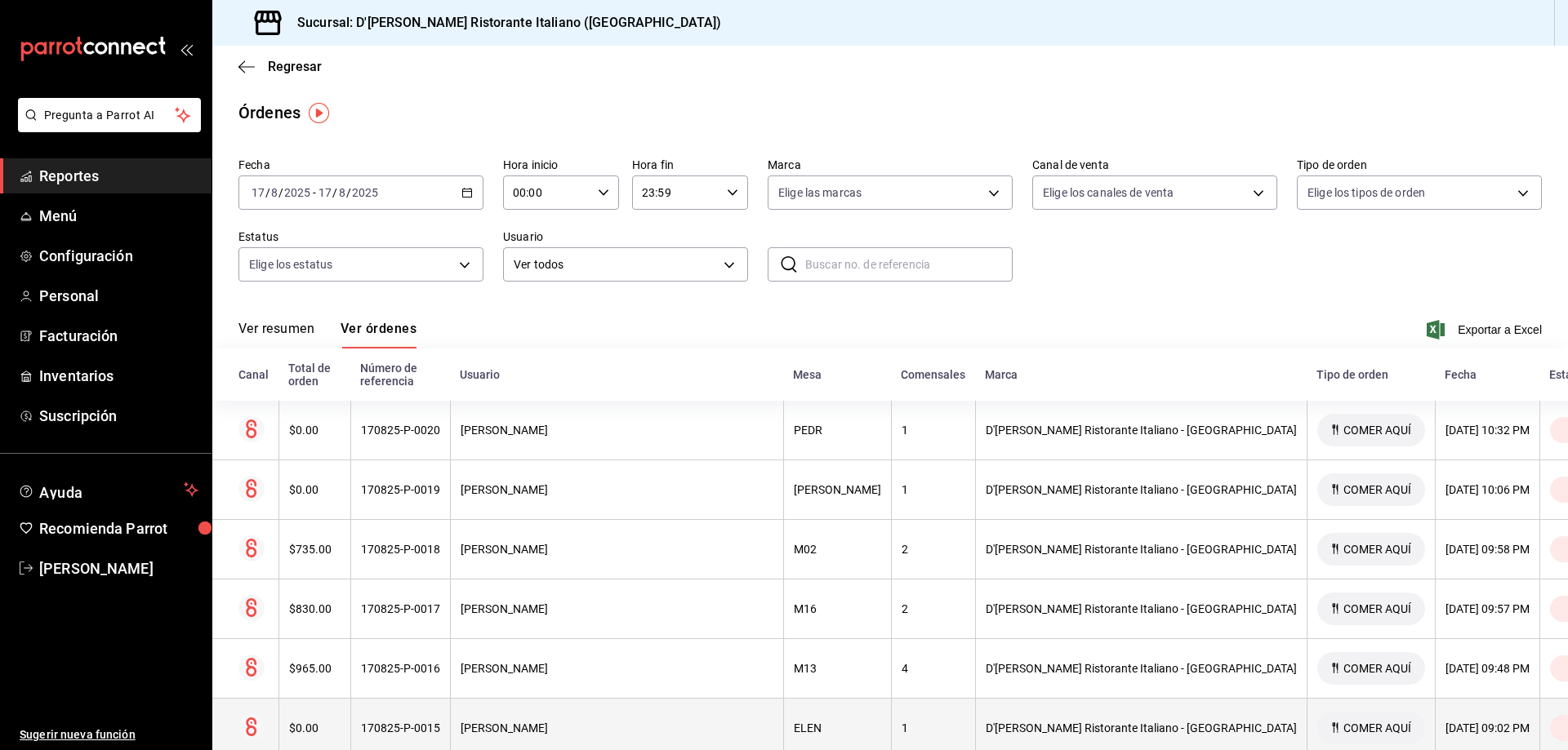
click at [635, 722] on div "[PERSON_NAME]" at bounding box center [616, 728] width 313 height 13
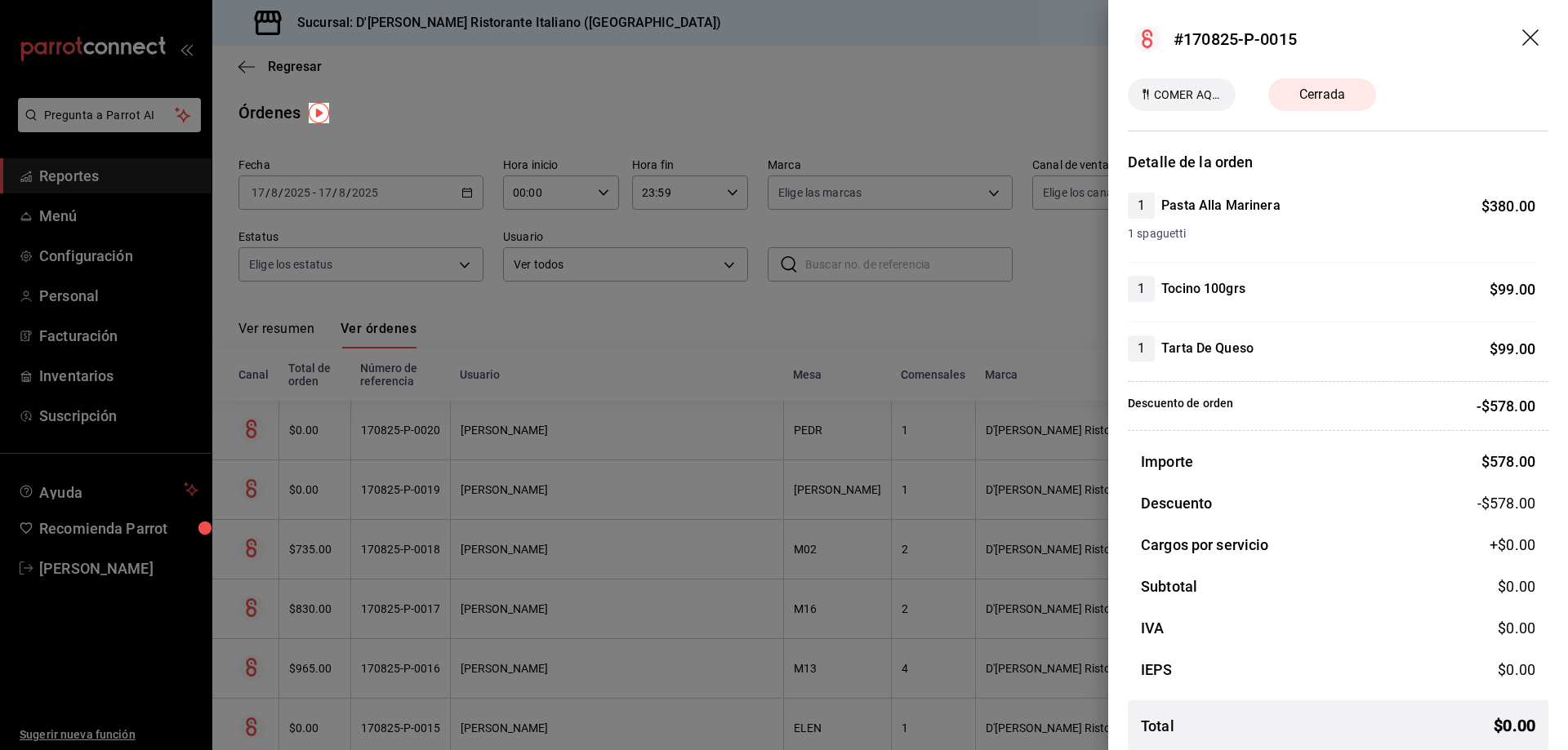
click at [1522, 31] on icon "drag" at bounding box center [1532, 39] width 20 height 20
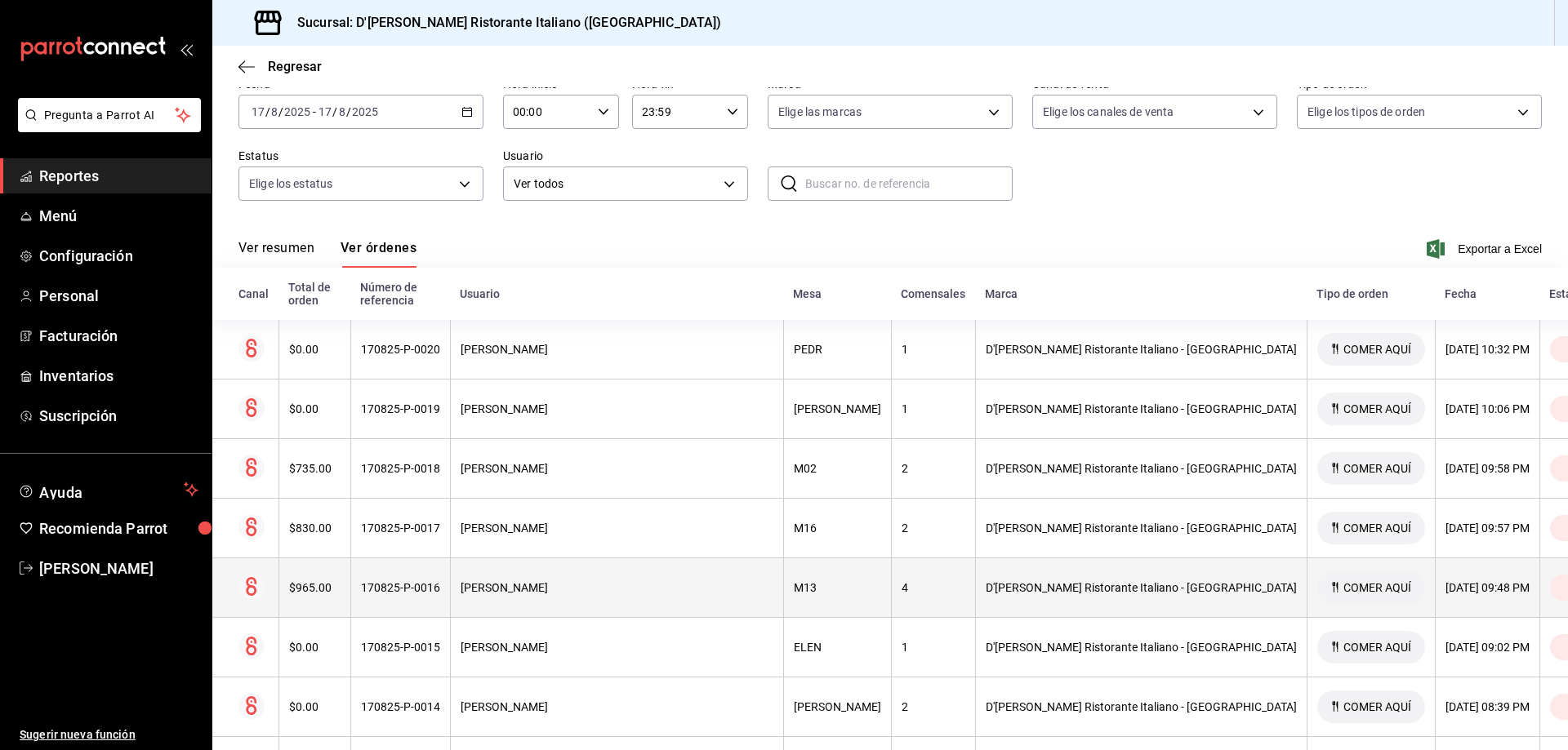
scroll to position [82, 0]
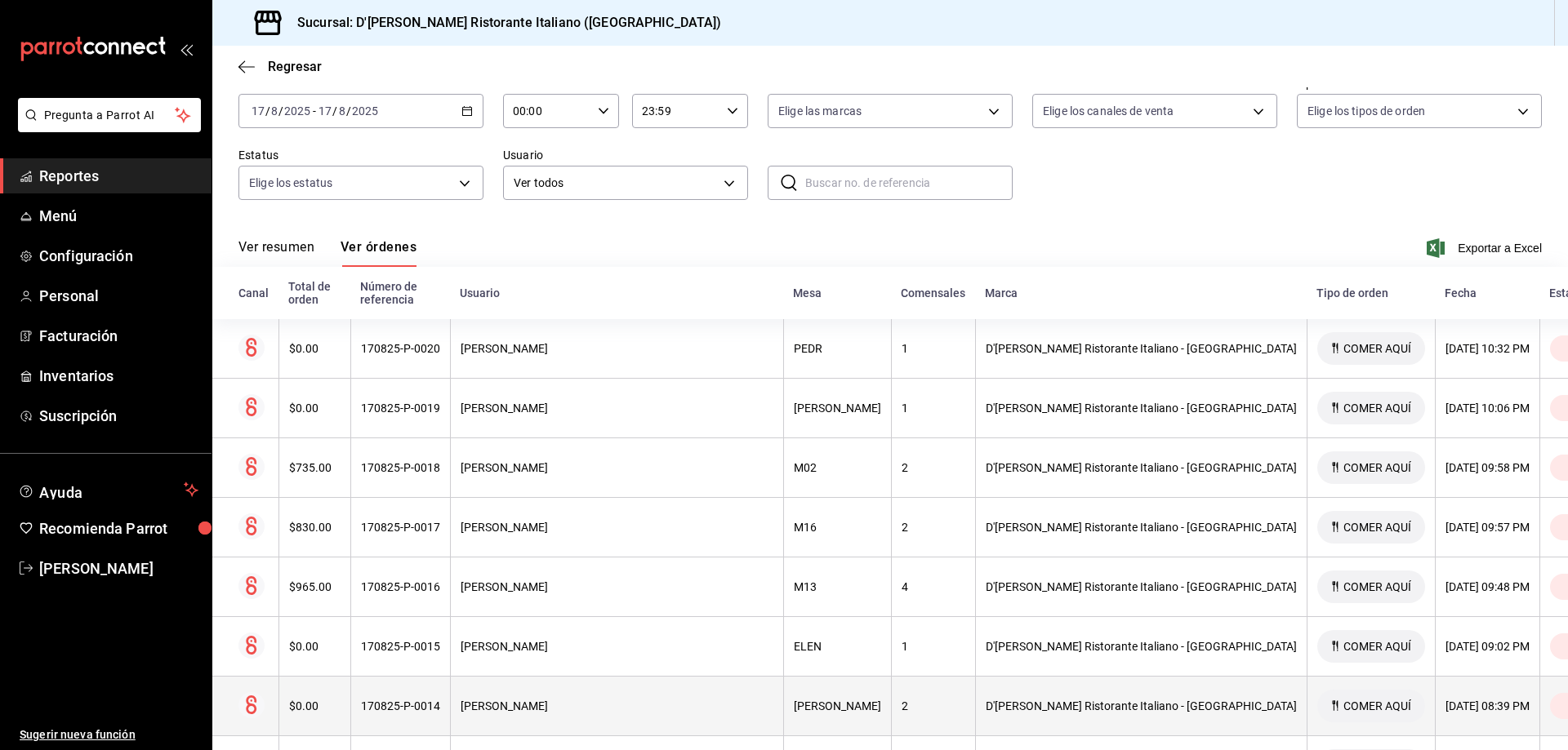
click at [590, 699] on div "[PERSON_NAME]" at bounding box center [616, 706] width 313 height 13
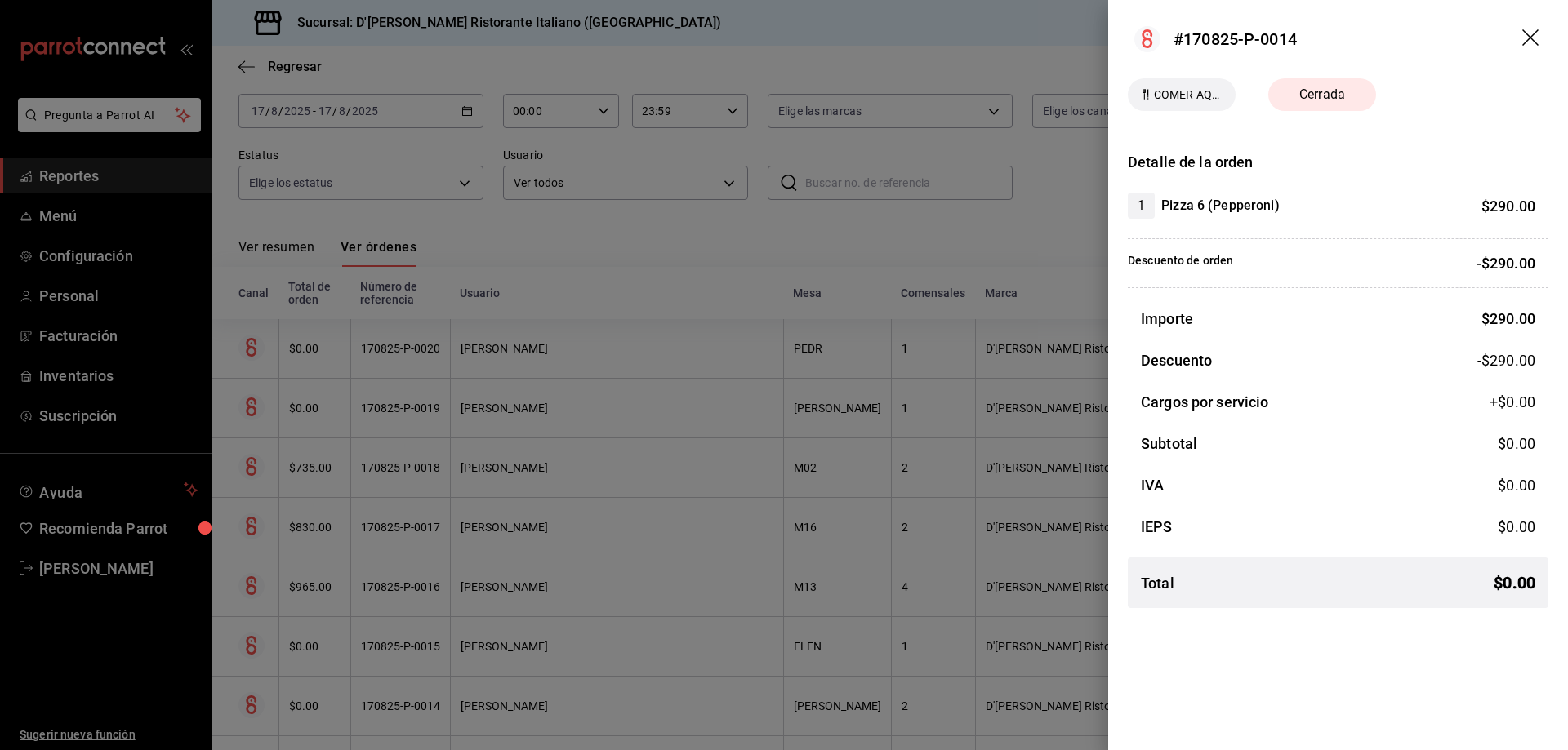
click at [1526, 37] on icon "drag" at bounding box center [1532, 39] width 20 height 20
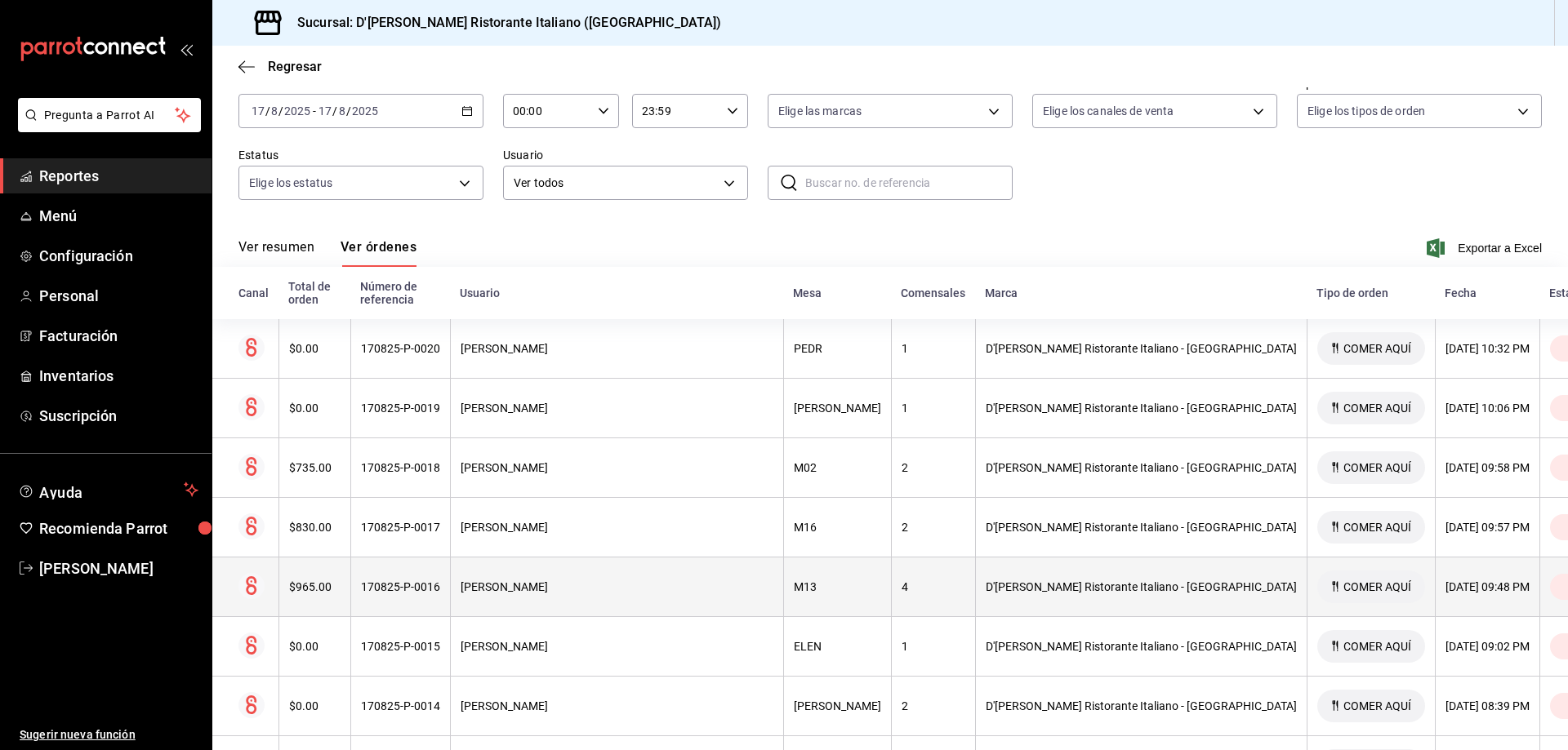
scroll to position [163, 0]
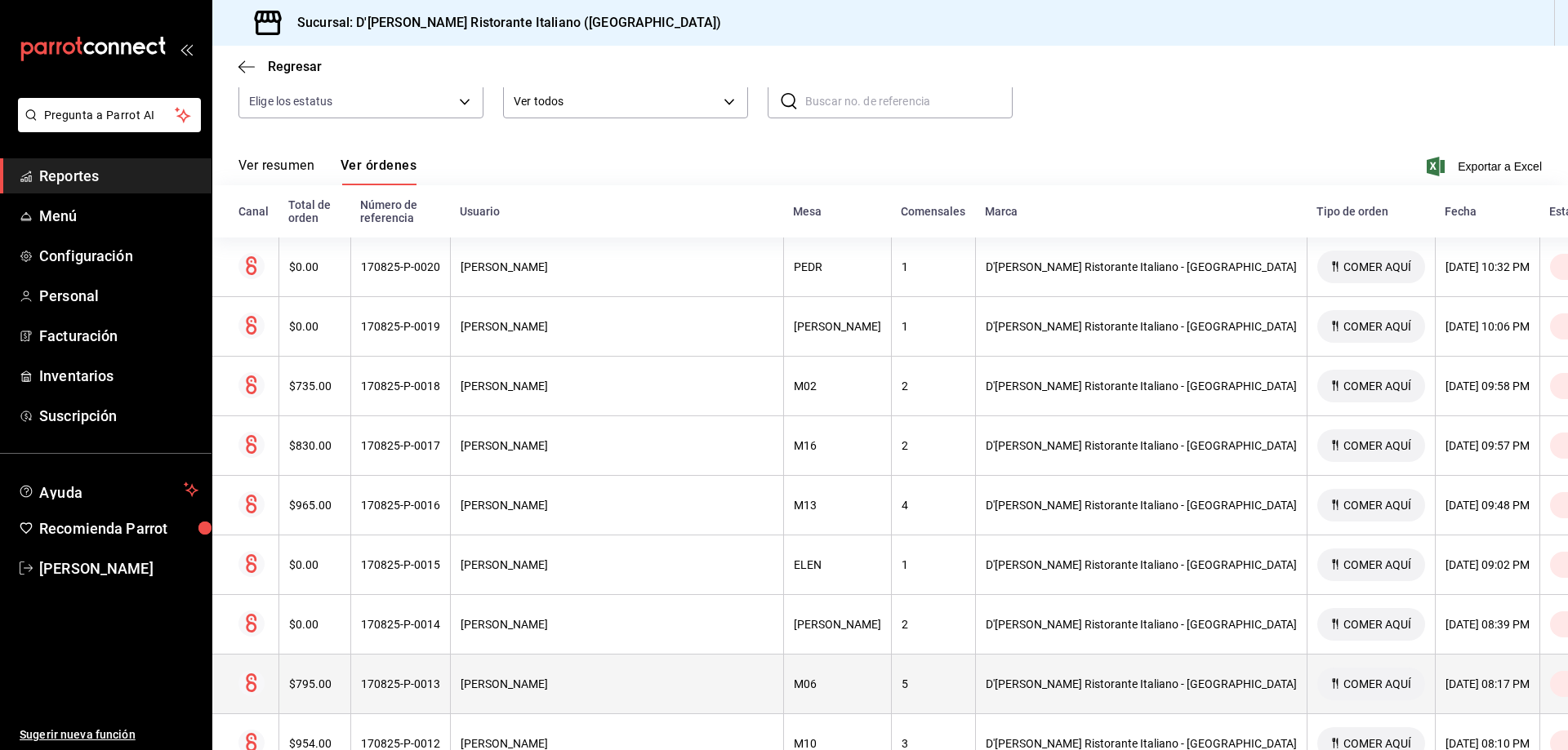
click at [622, 677] on div "[PERSON_NAME]" at bounding box center [616, 684] width 313 height 13
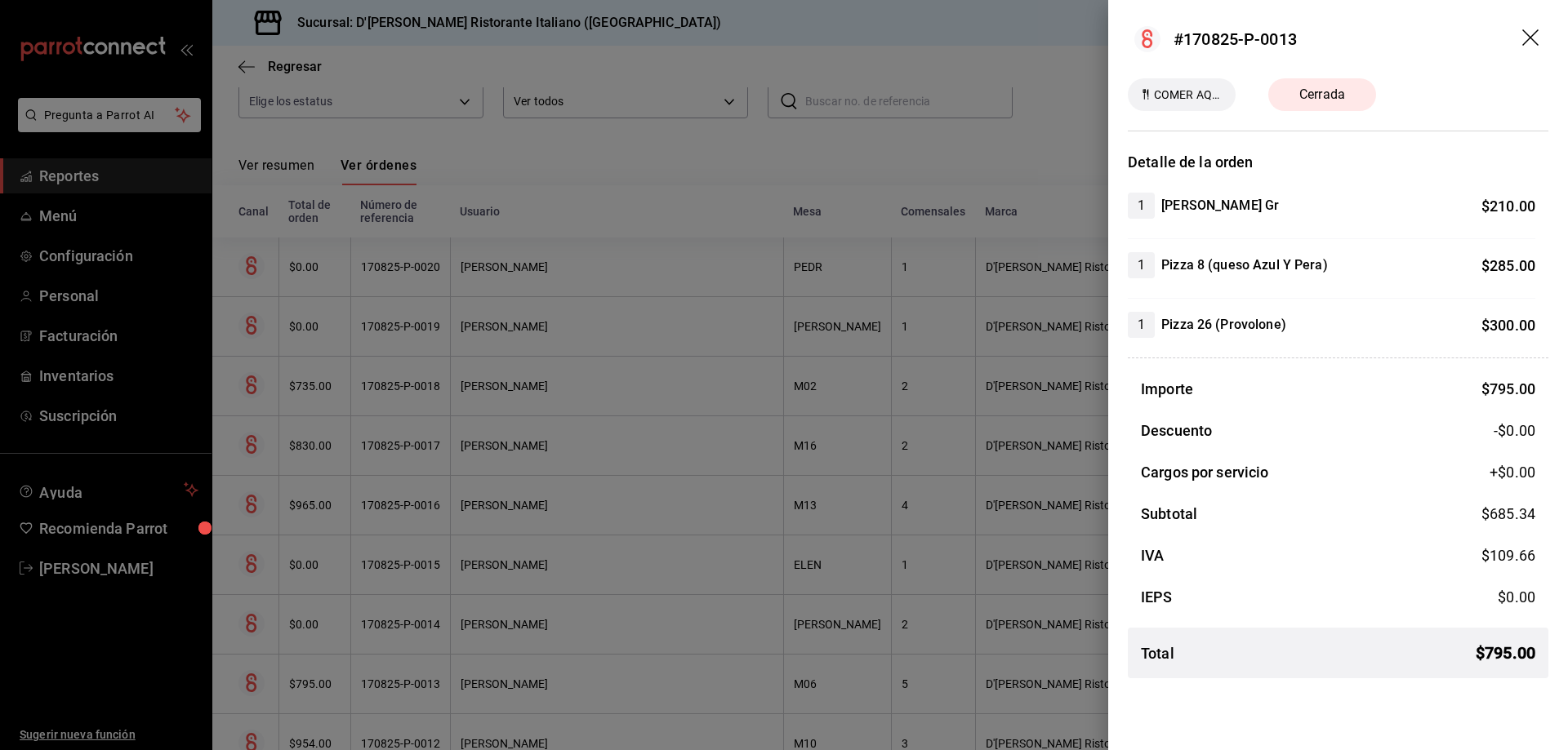
click at [1530, 29] on icon "drag" at bounding box center [1532, 39] width 20 height 20
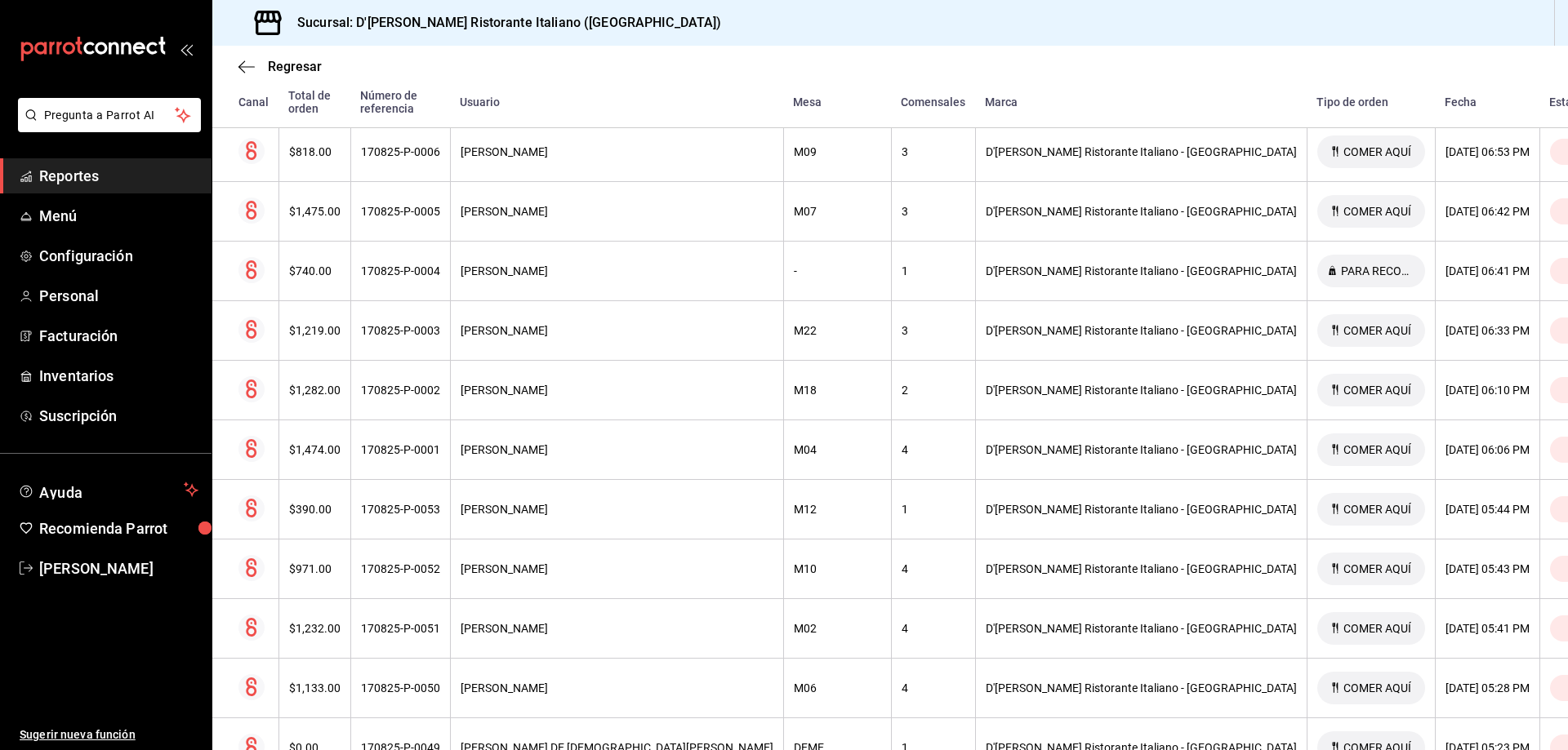
scroll to position [1306, 0]
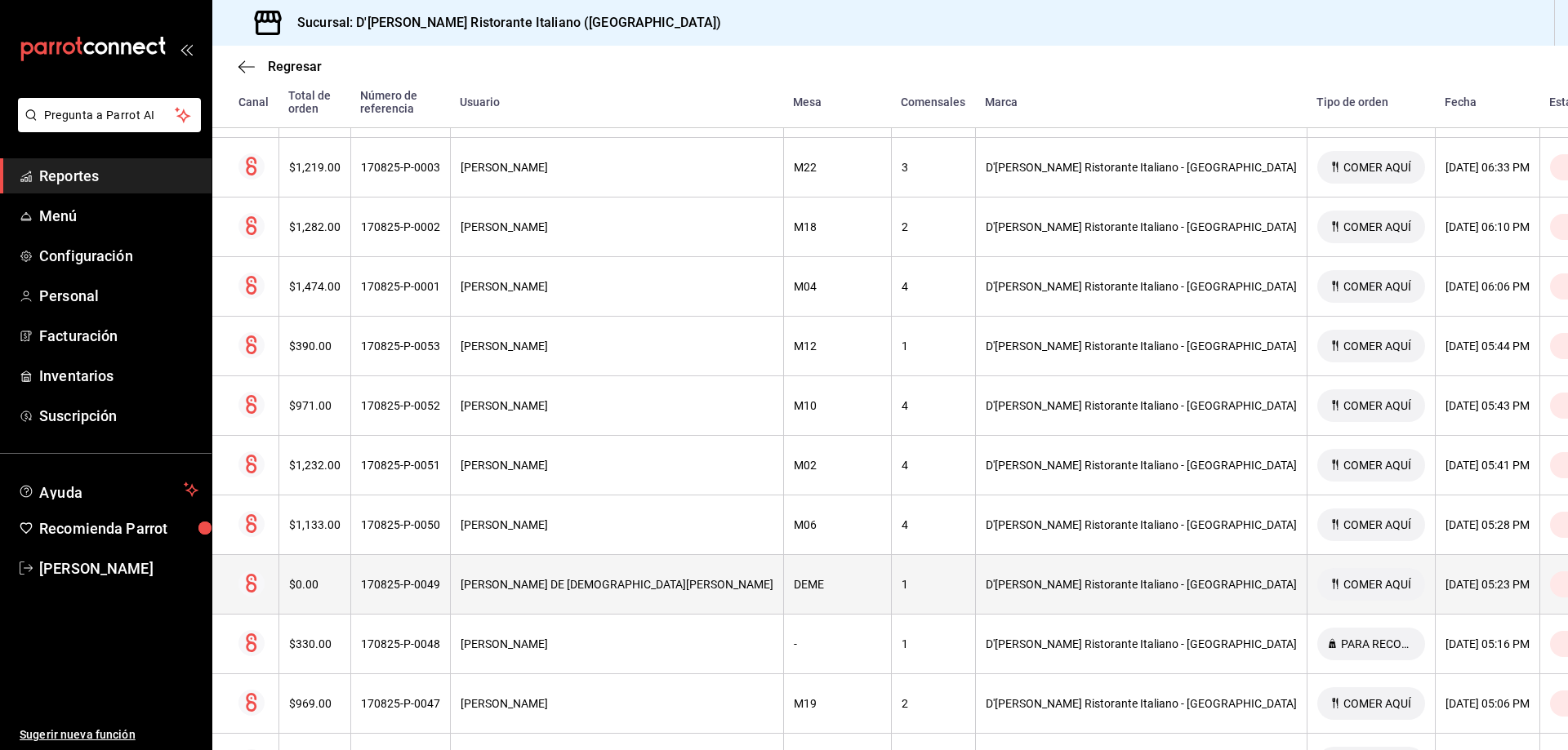
click at [631, 579] on div "ANDRES DE JESUS PALOMEQUE SANCHEZ" at bounding box center [616, 584] width 313 height 13
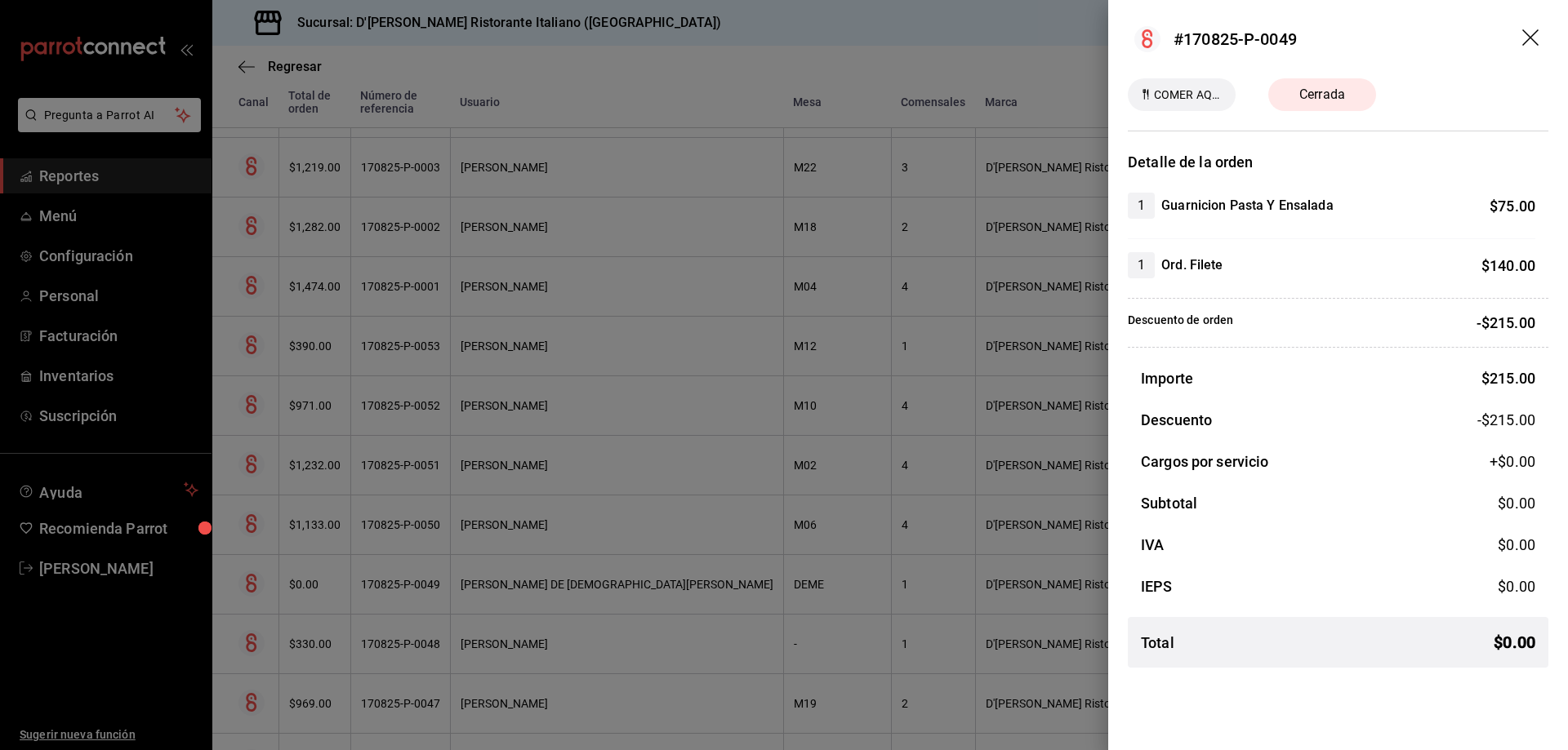
click at [1531, 34] on icon "drag" at bounding box center [1532, 39] width 20 height 20
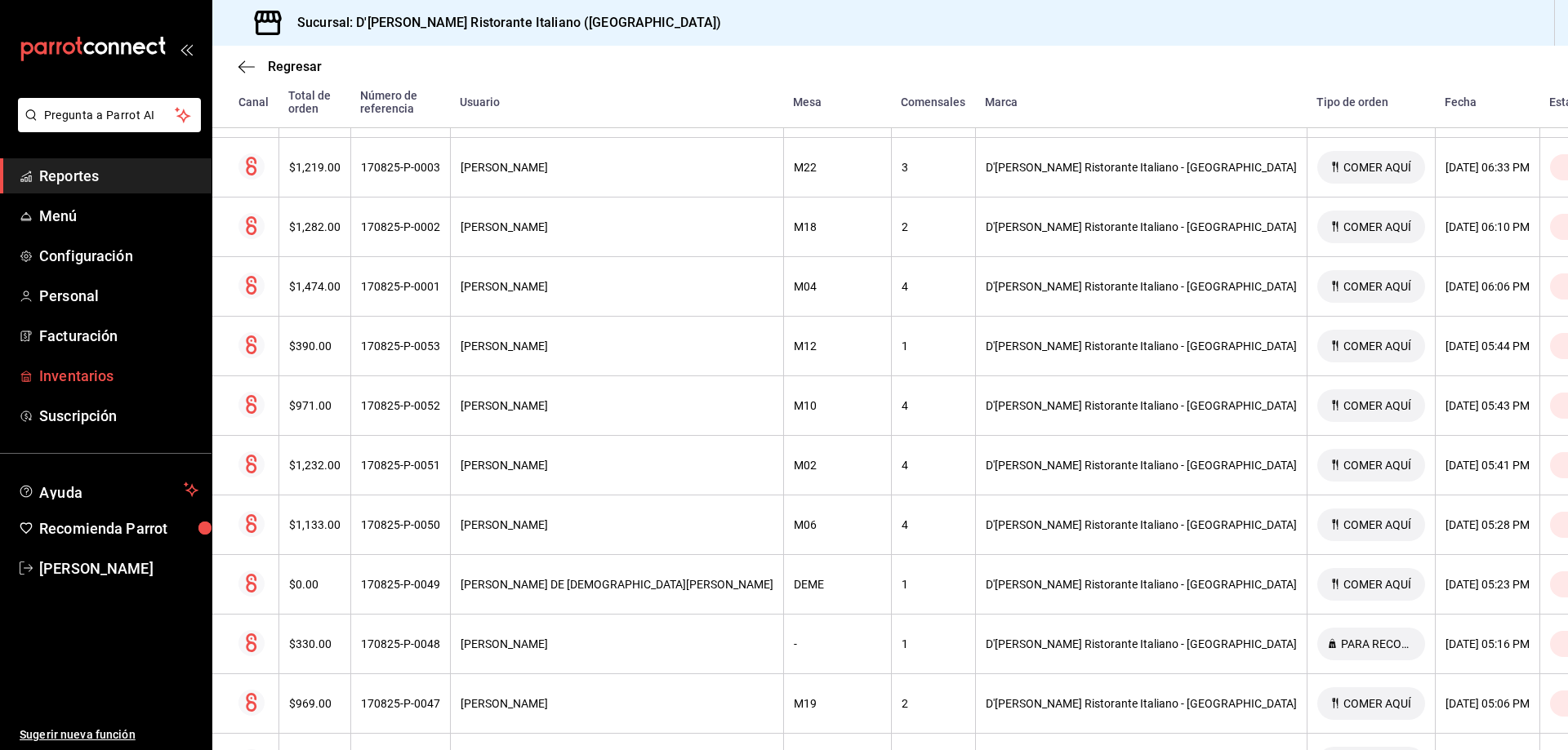
click at [97, 379] on span "Inventarios" at bounding box center [119, 376] width 160 height 22
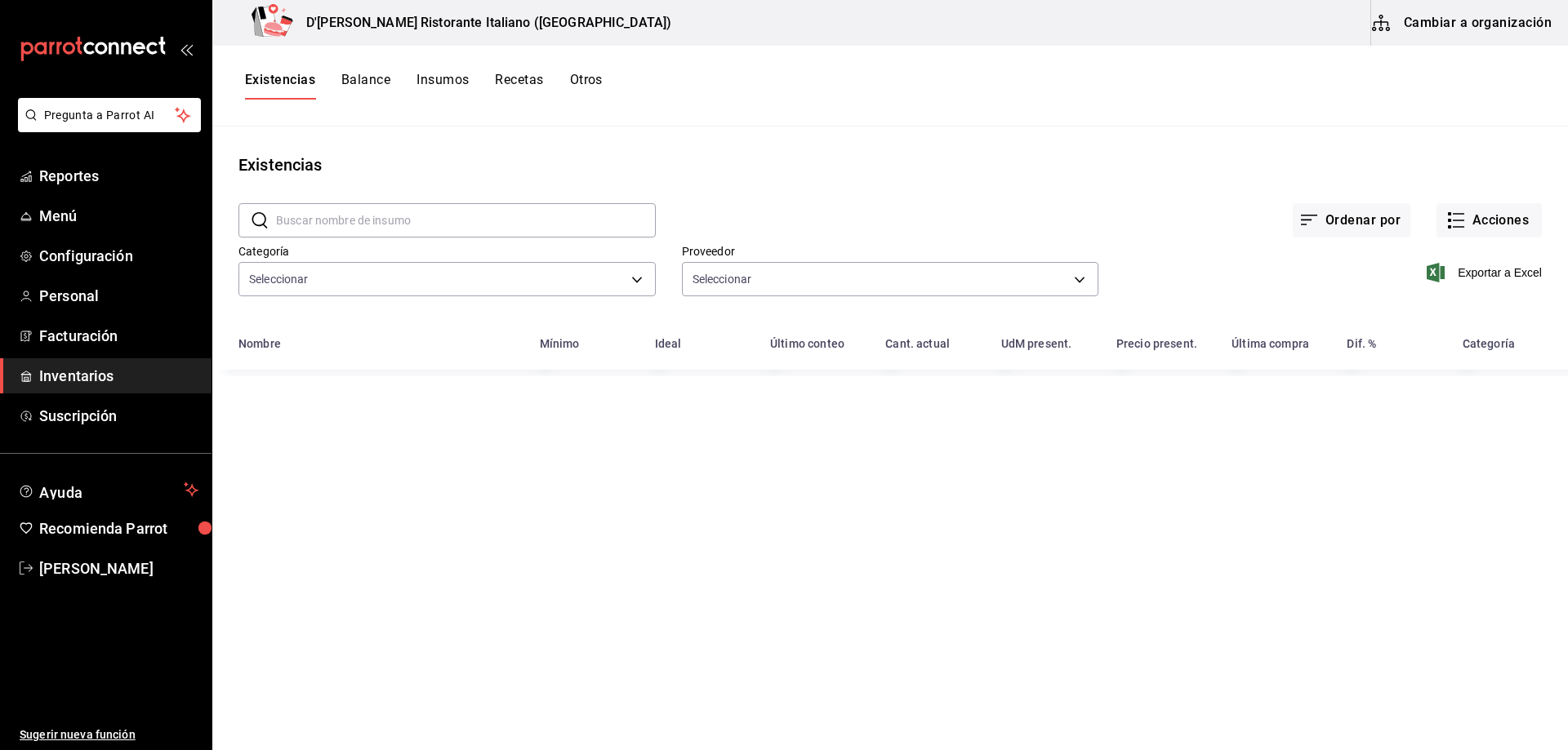
type input "a767d614-044e-4282-96a7-b6725af30640,e73509e5-2594-4467-97f6-0b1d389f9514,b0413…"
type input "b97900d1-c381-441d-adf0-1aa0f58ac97b,76896213-7f1b-4aba-8859-2ee2f5a42c9d,88e29…"
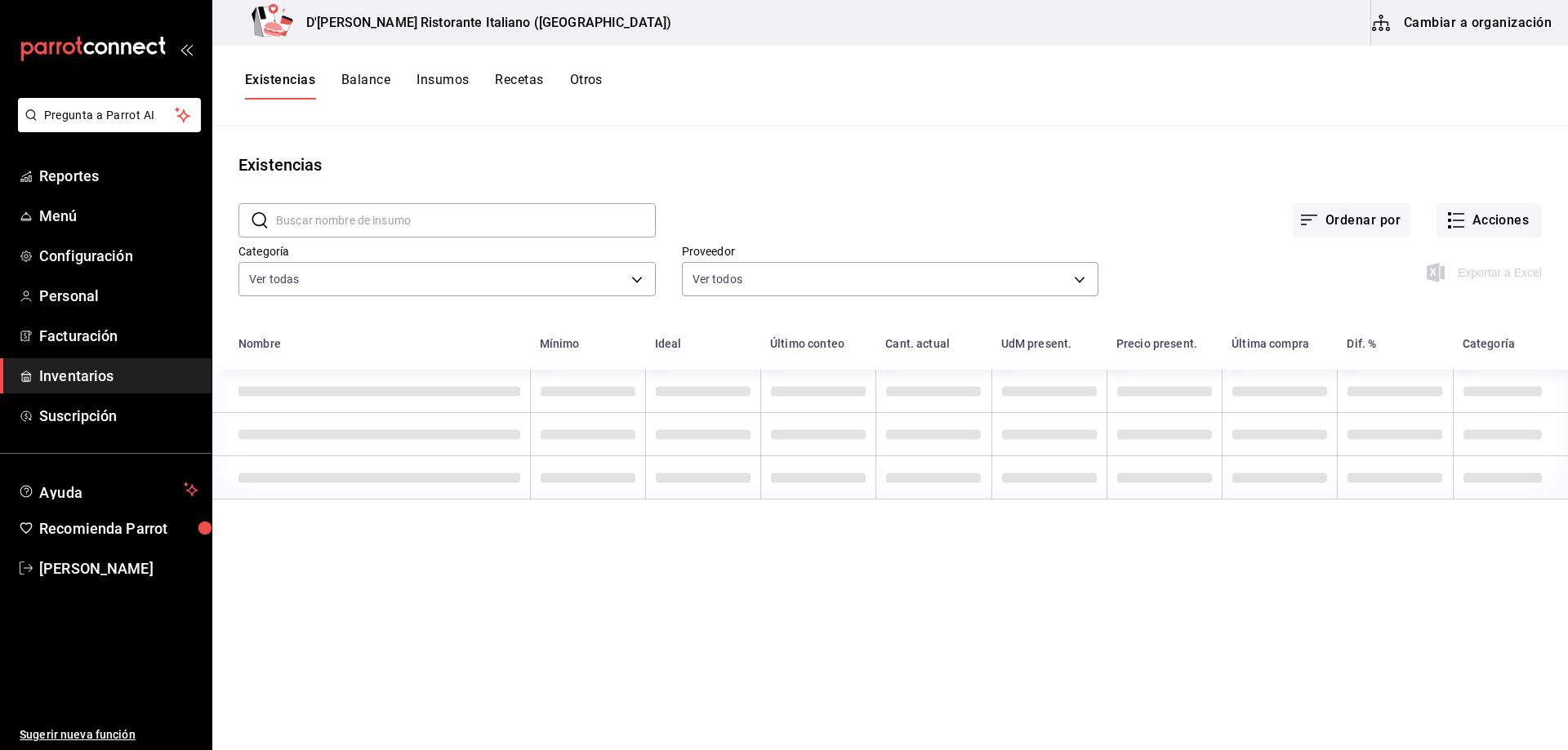
click at [411, 219] on input "text" at bounding box center [466, 220] width 380 height 33
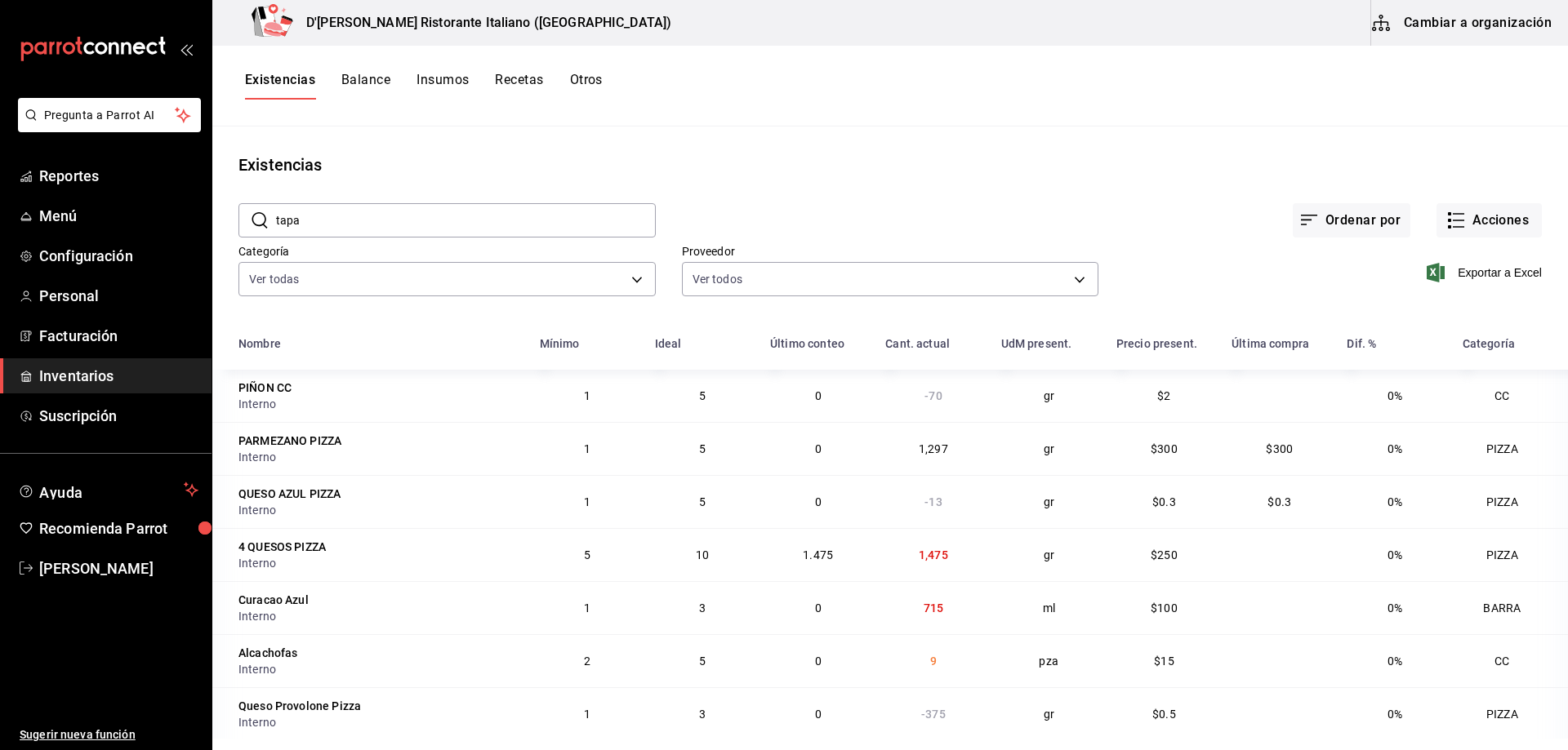
type input "tapas"
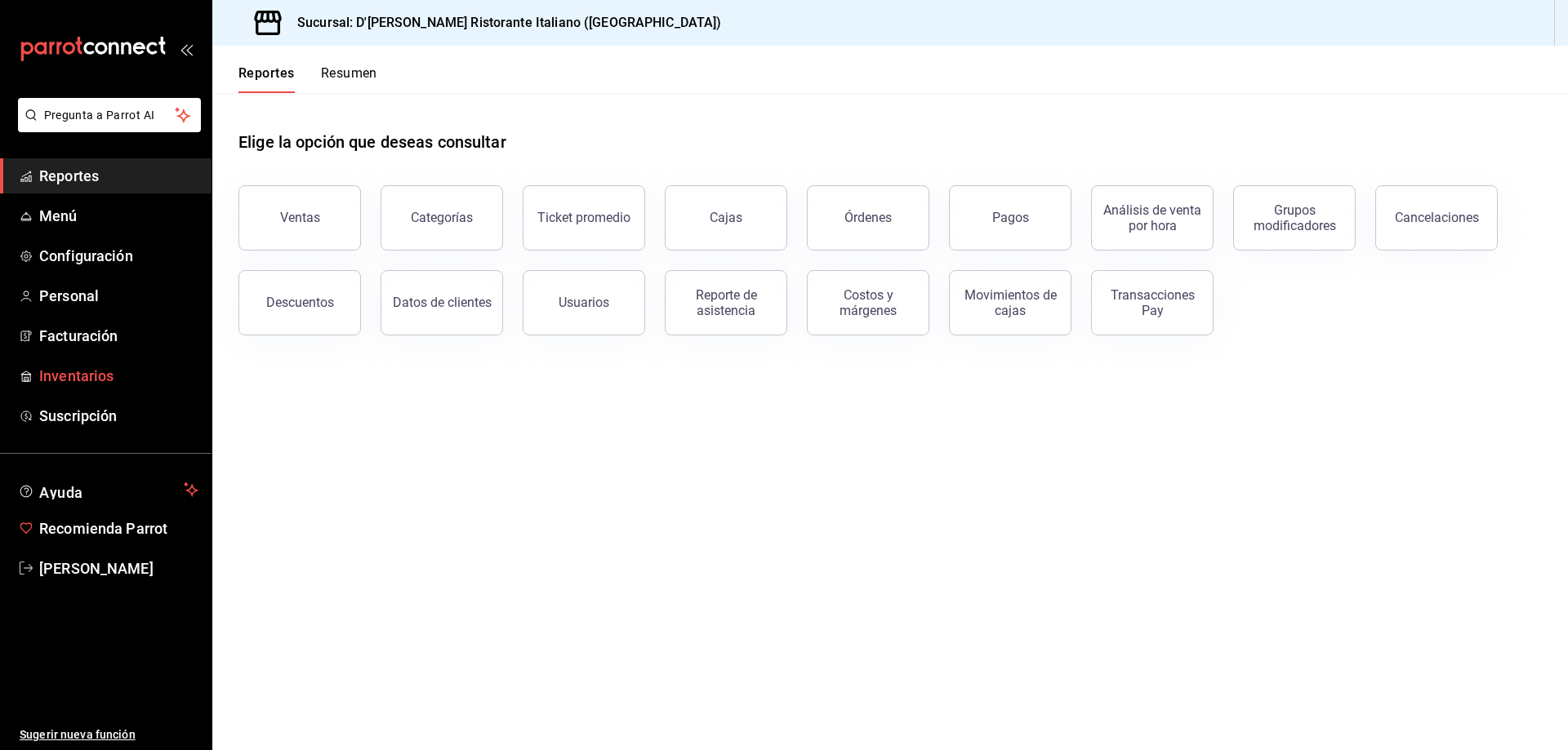
click at [112, 376] on span "Inventarios" at bounding box center [119, 376] width 160 height 22
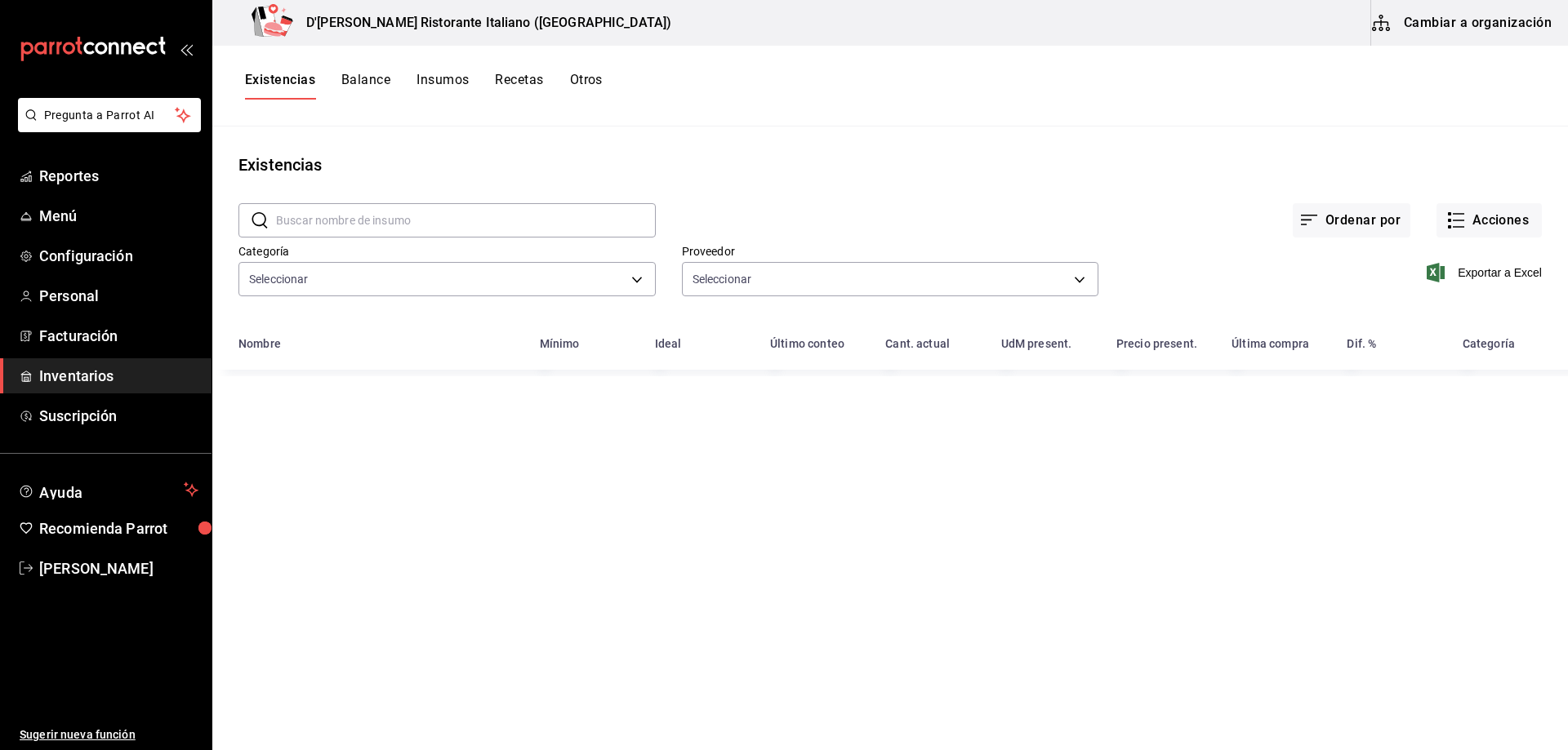
type input "a767d614-044e-4282-96a7-b6725af30640,e73509e5-2594-4467-97f6-0b1d389f9514,b0413…"
type input "b97900d1-c381-441d-adf0-1aa0f58ac97b,76896213-7f1b-4aba-8859-2ee2f5a42c9d,88e29…"
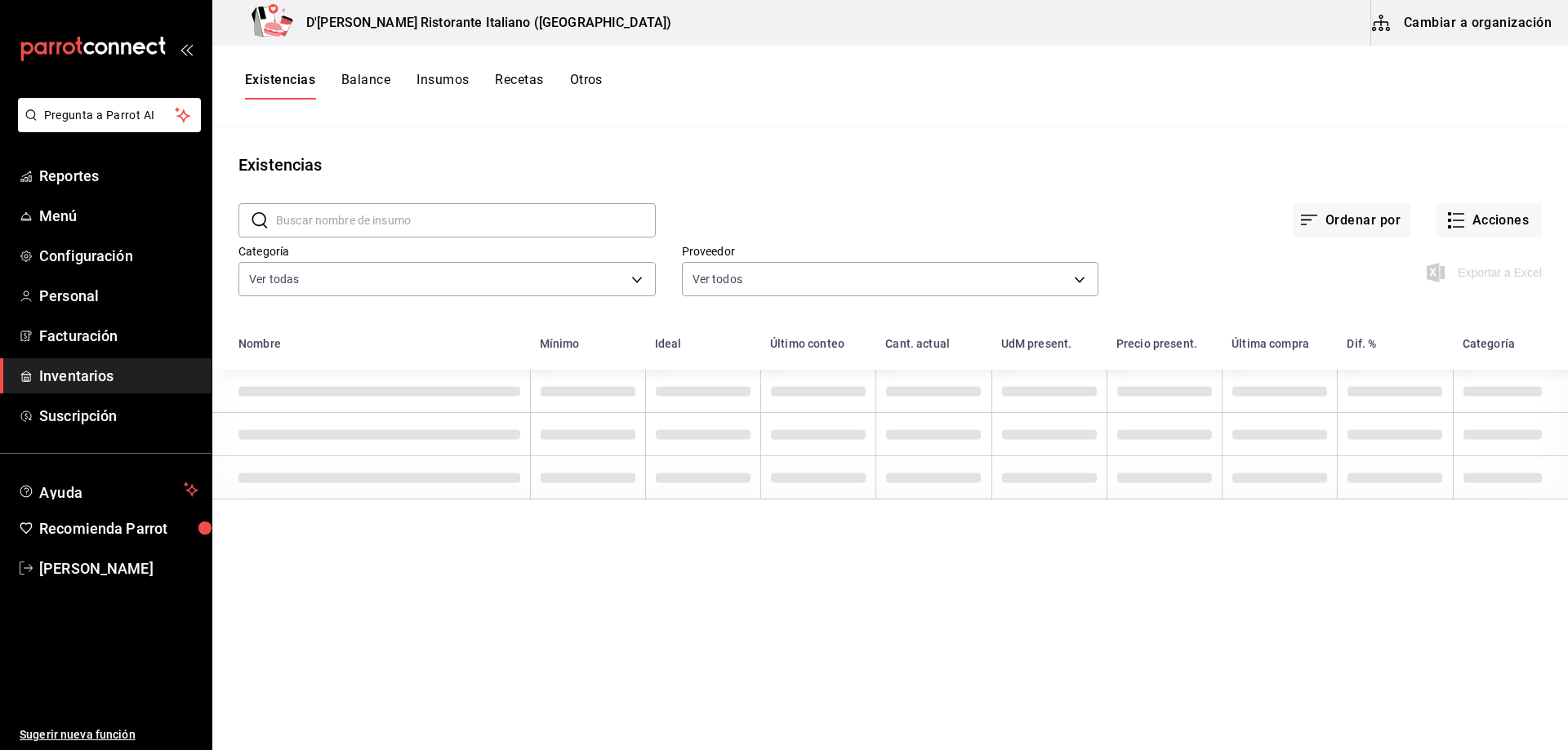
click at [1445, 24] on button "Cambiar a organización" at bounding box center [1462, 23] width 184 height 46
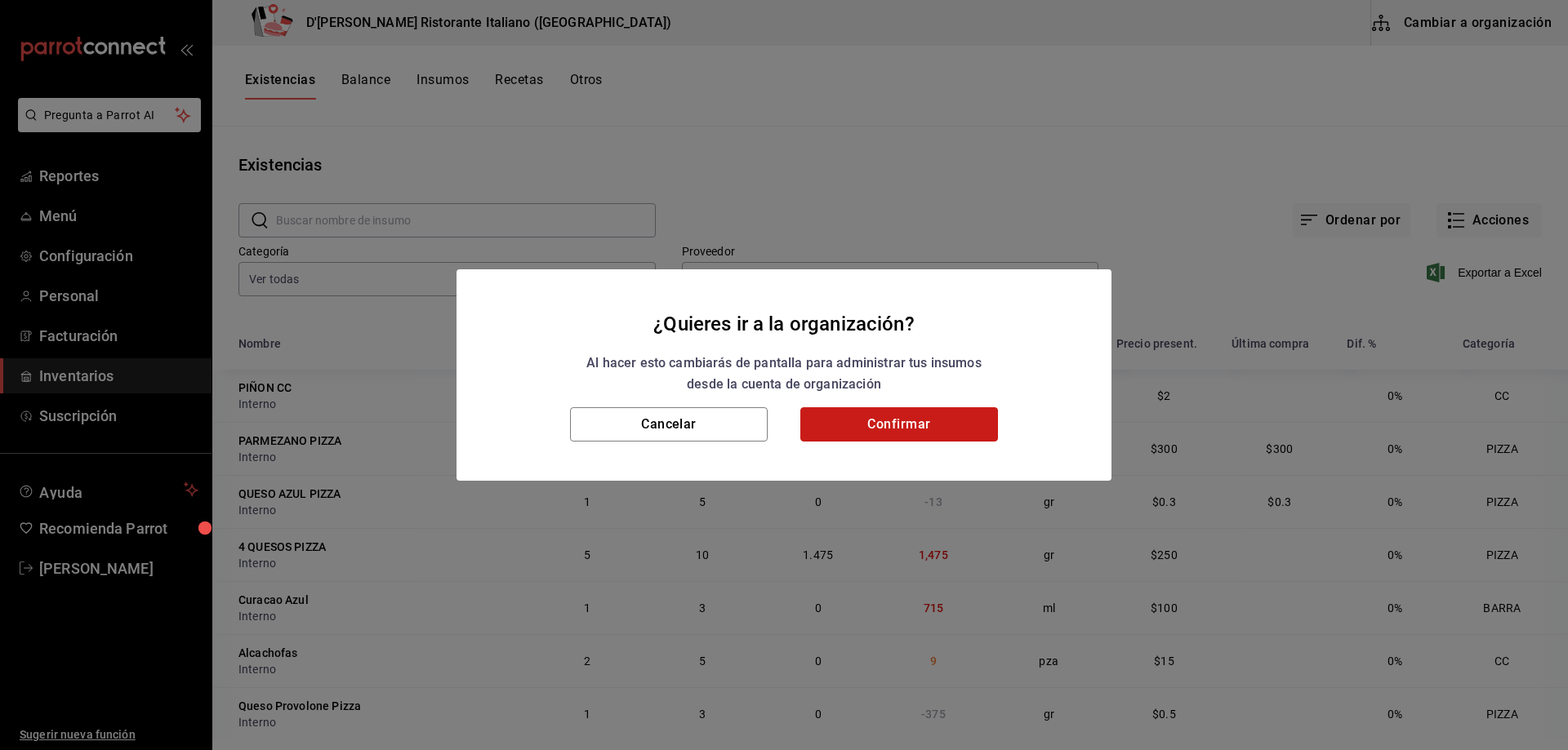
click at [891, 419] on button "Confirmar" at bounding box center [898, 424] width 198 height 35
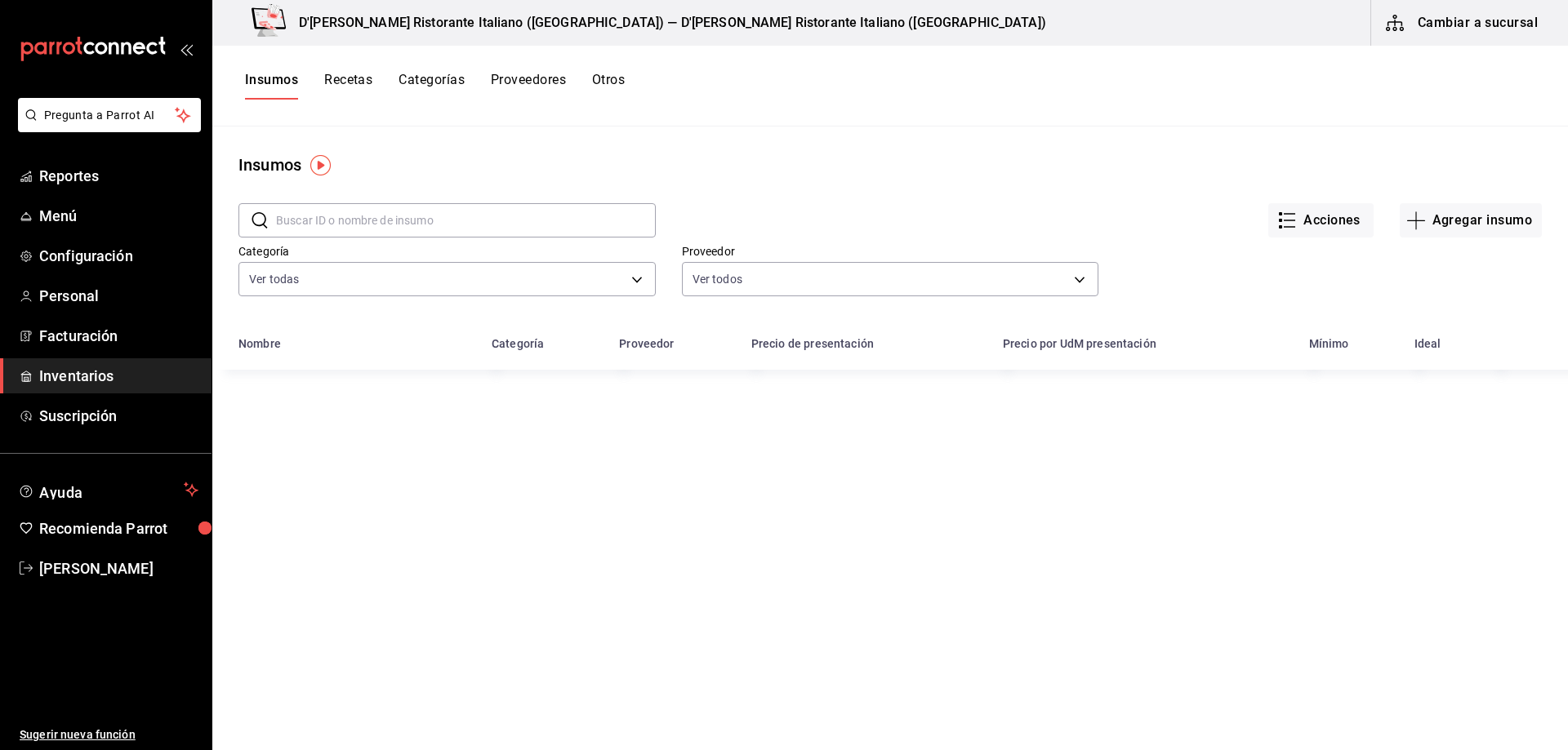
click at [341, 76] on button "Recetas" at bounding box center [349, 85] width 48 height 27
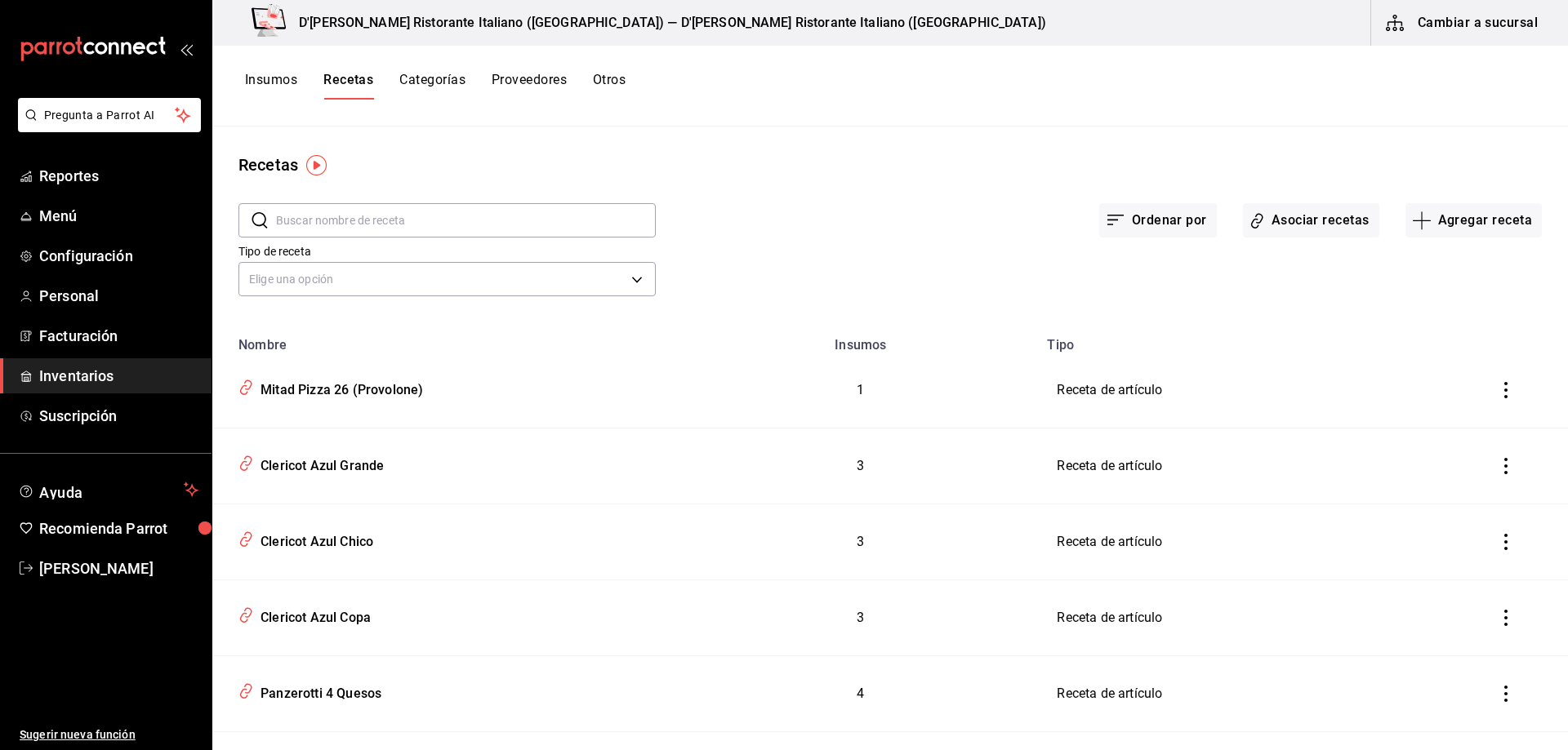
click at [412, 222] on input "text" at bounding box center [466, 220] width 380 height 33
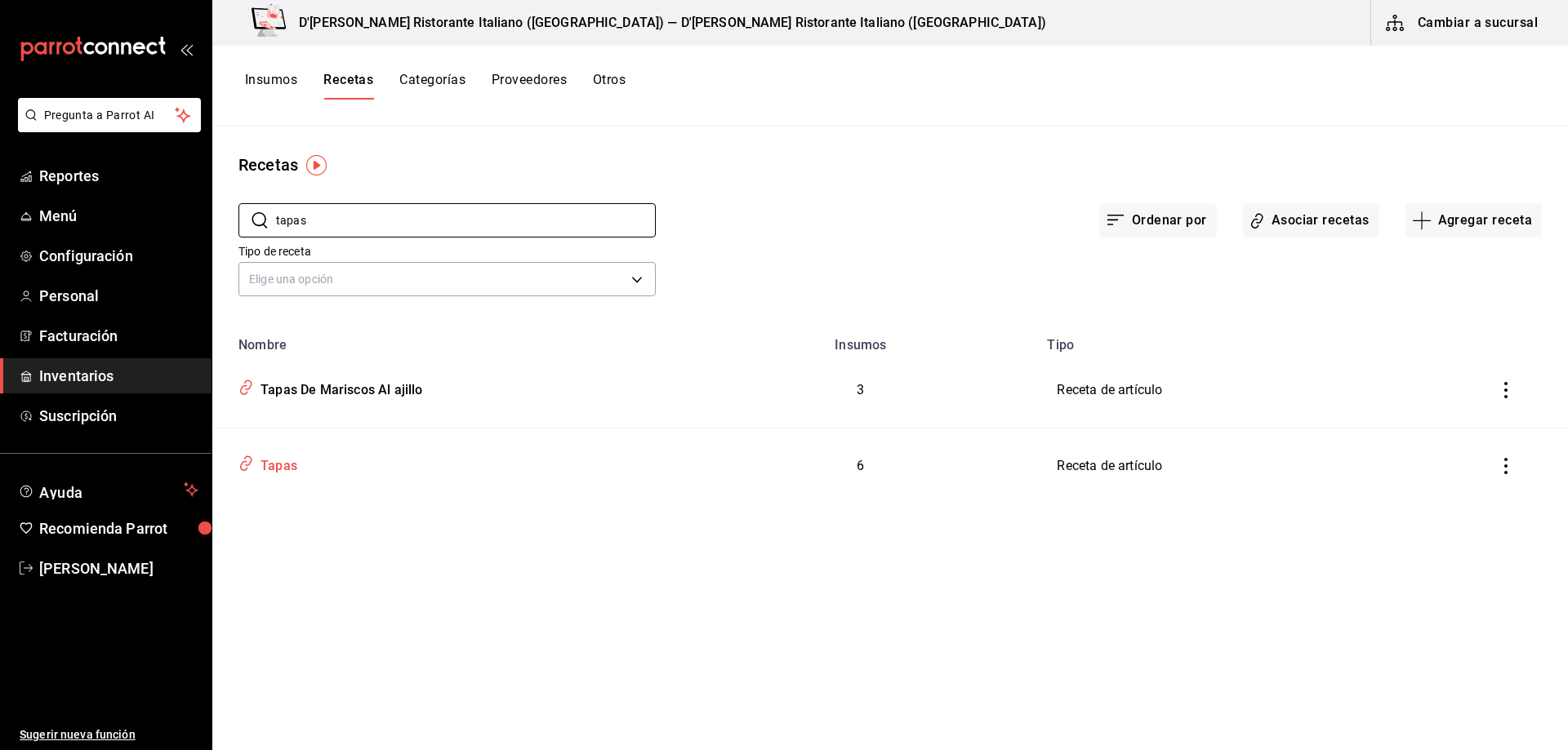
type input "tapas"
click at [285, 465] on div "Tapas" at bounding box center [275, 463] width 43 height 26
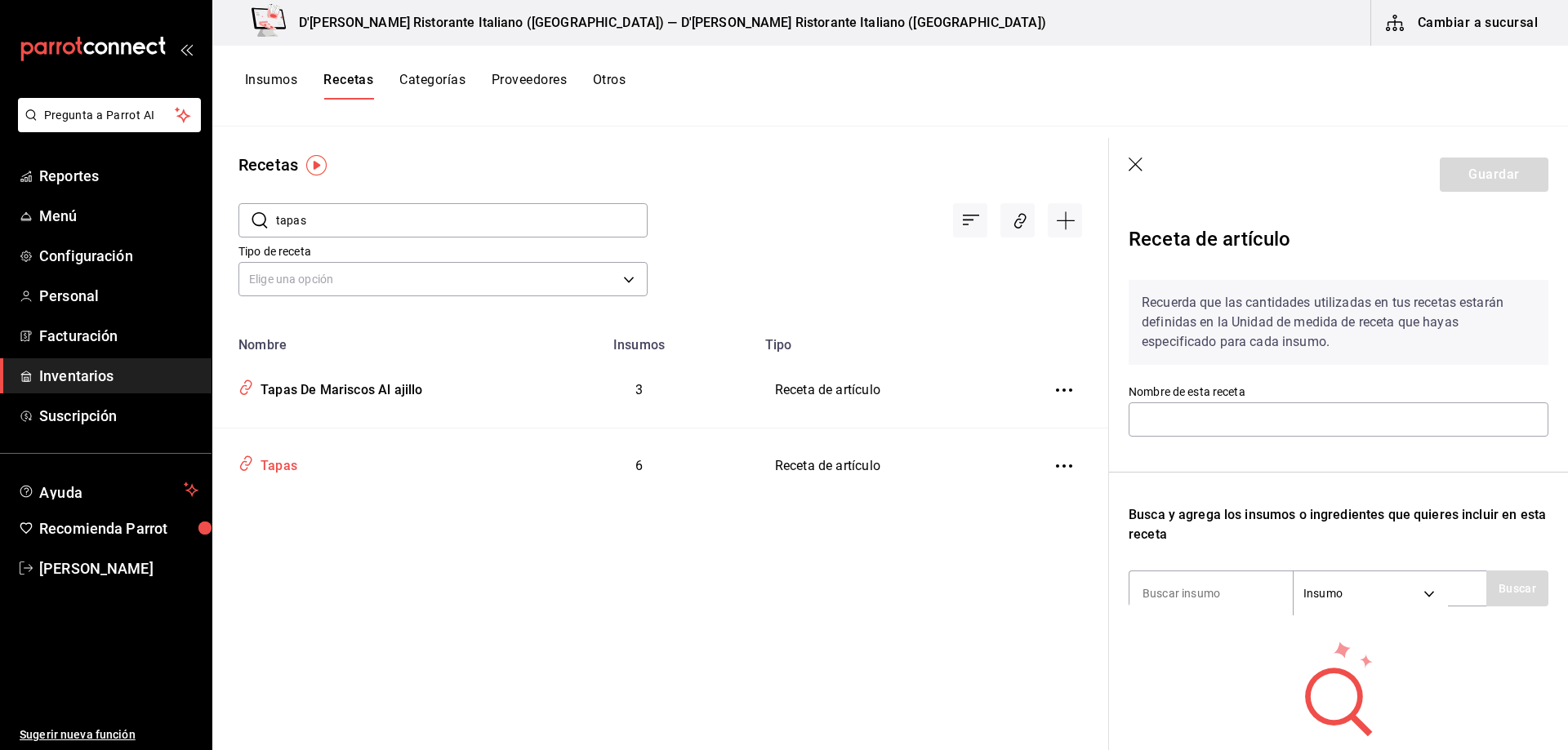
type input "Tapas"
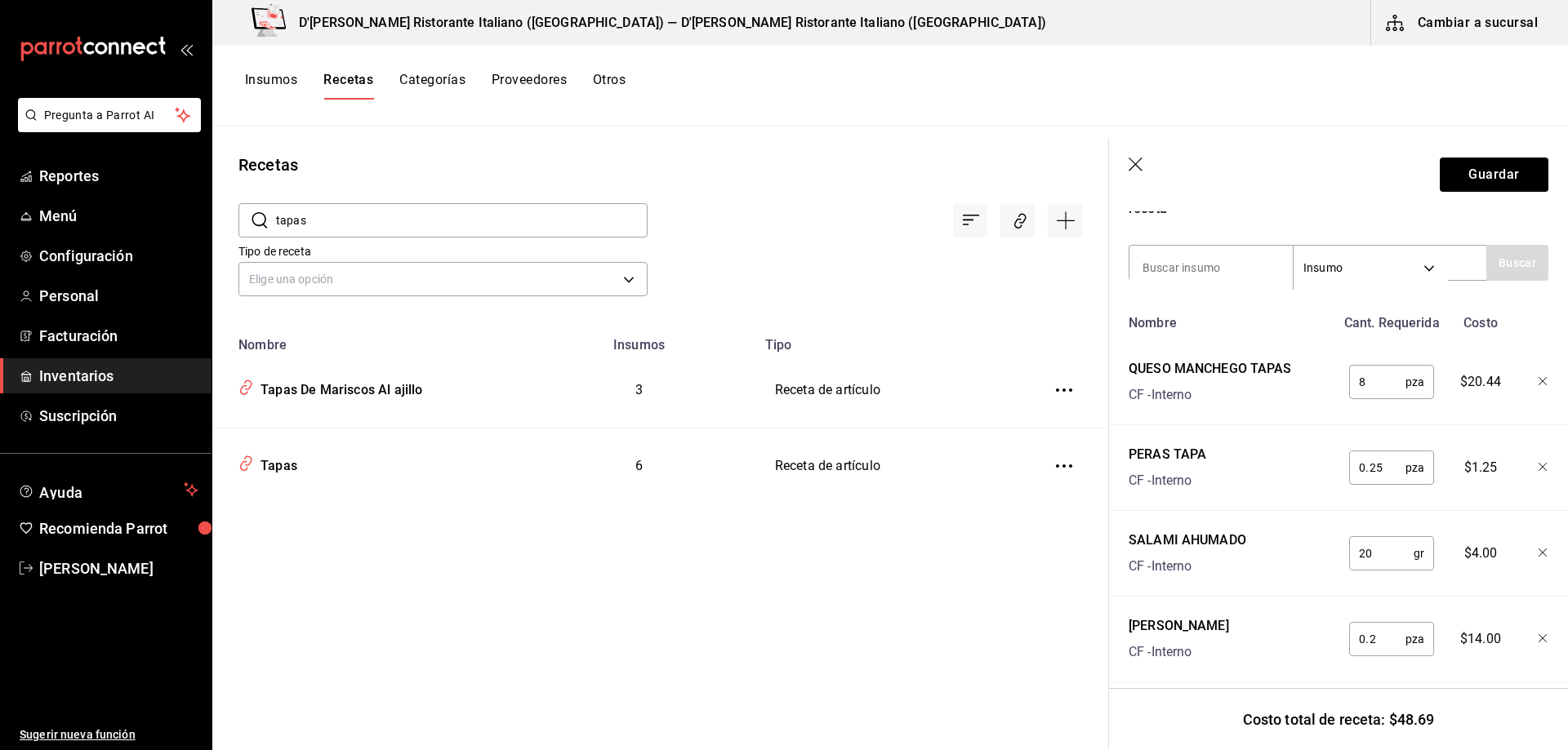
scroll to position [282, 0]
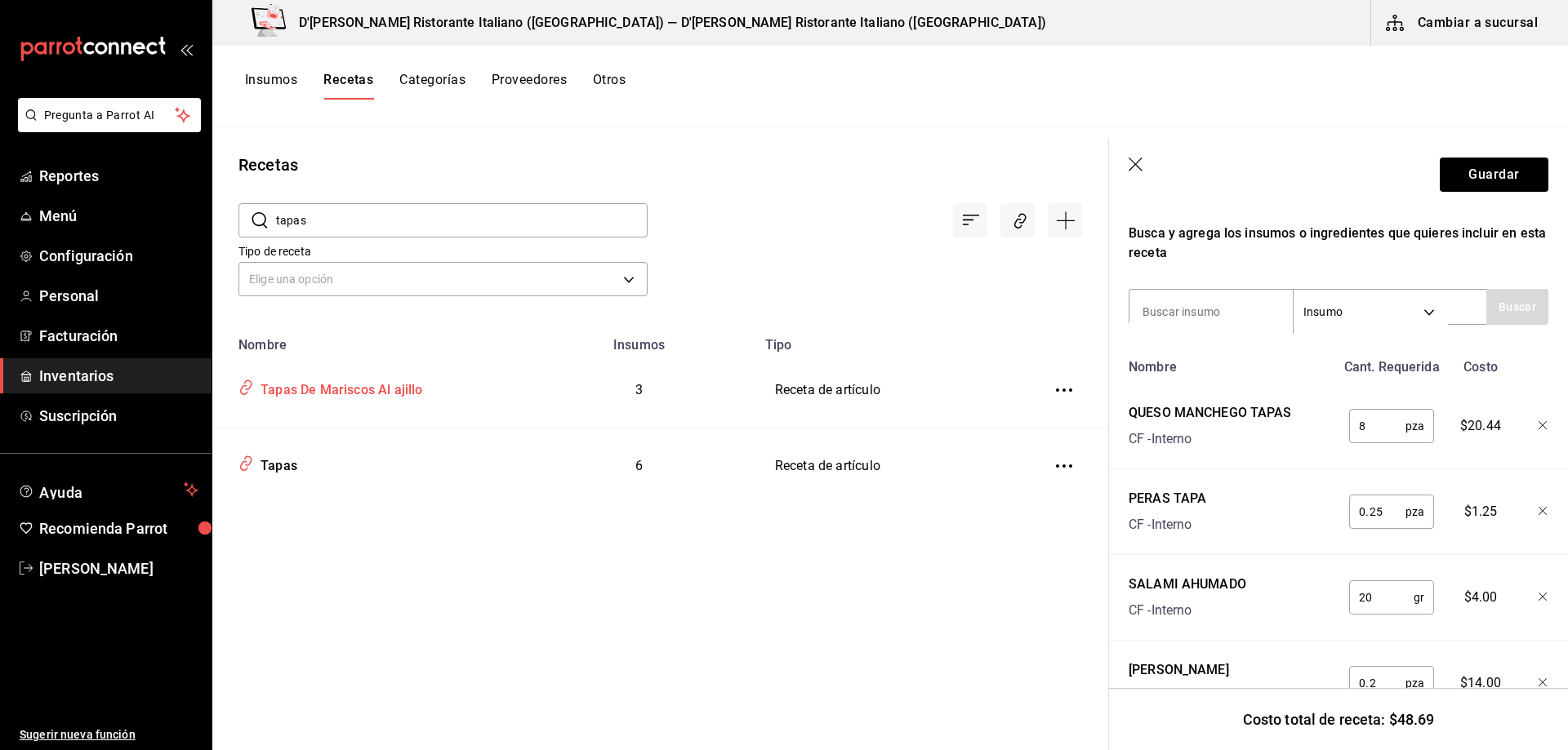
click at [333, 388] on div "Tapas De Mariscos Al ajillo" at bounding box center [338, 387] width 169 height 26
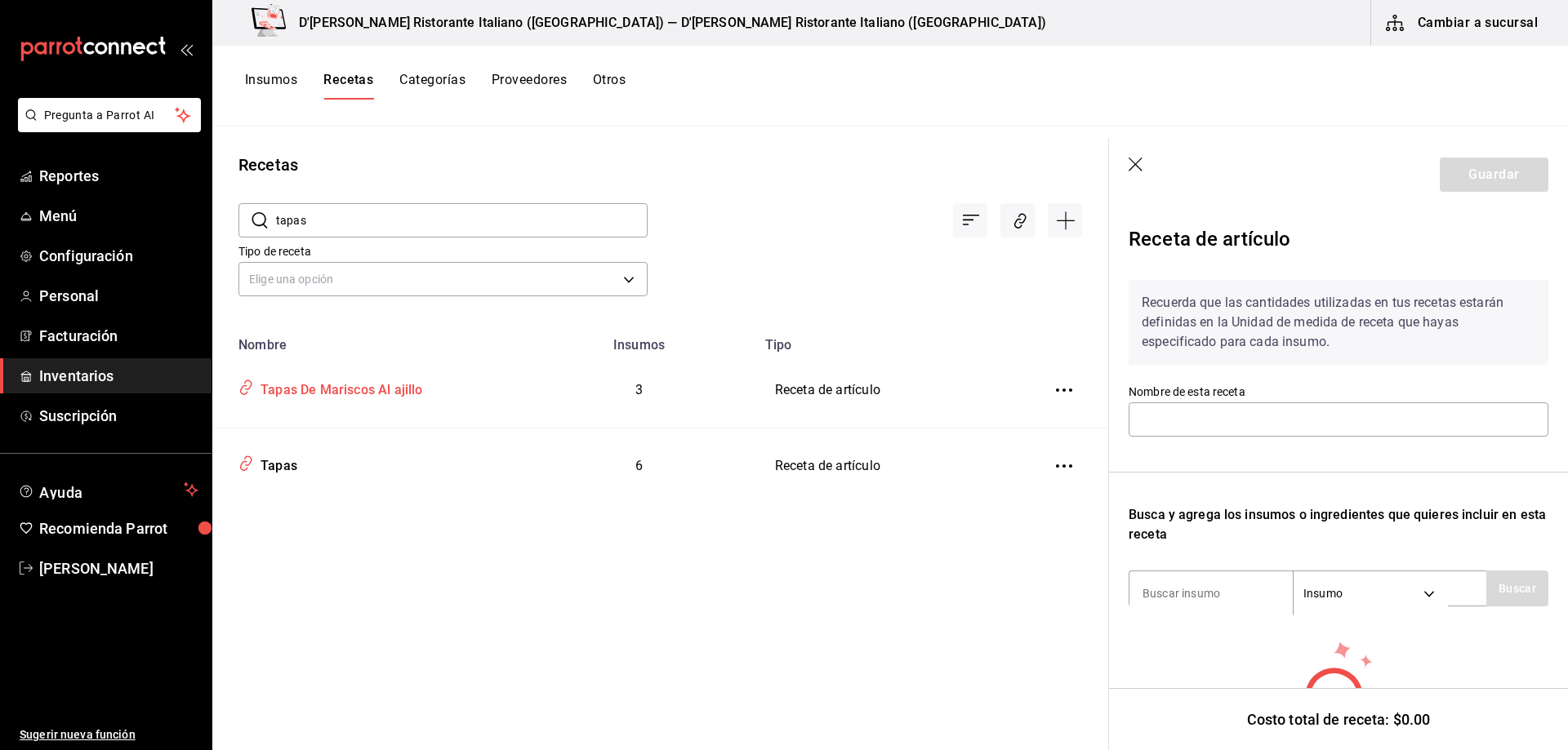
type input "Tapas De Mariscos Al ajillo"
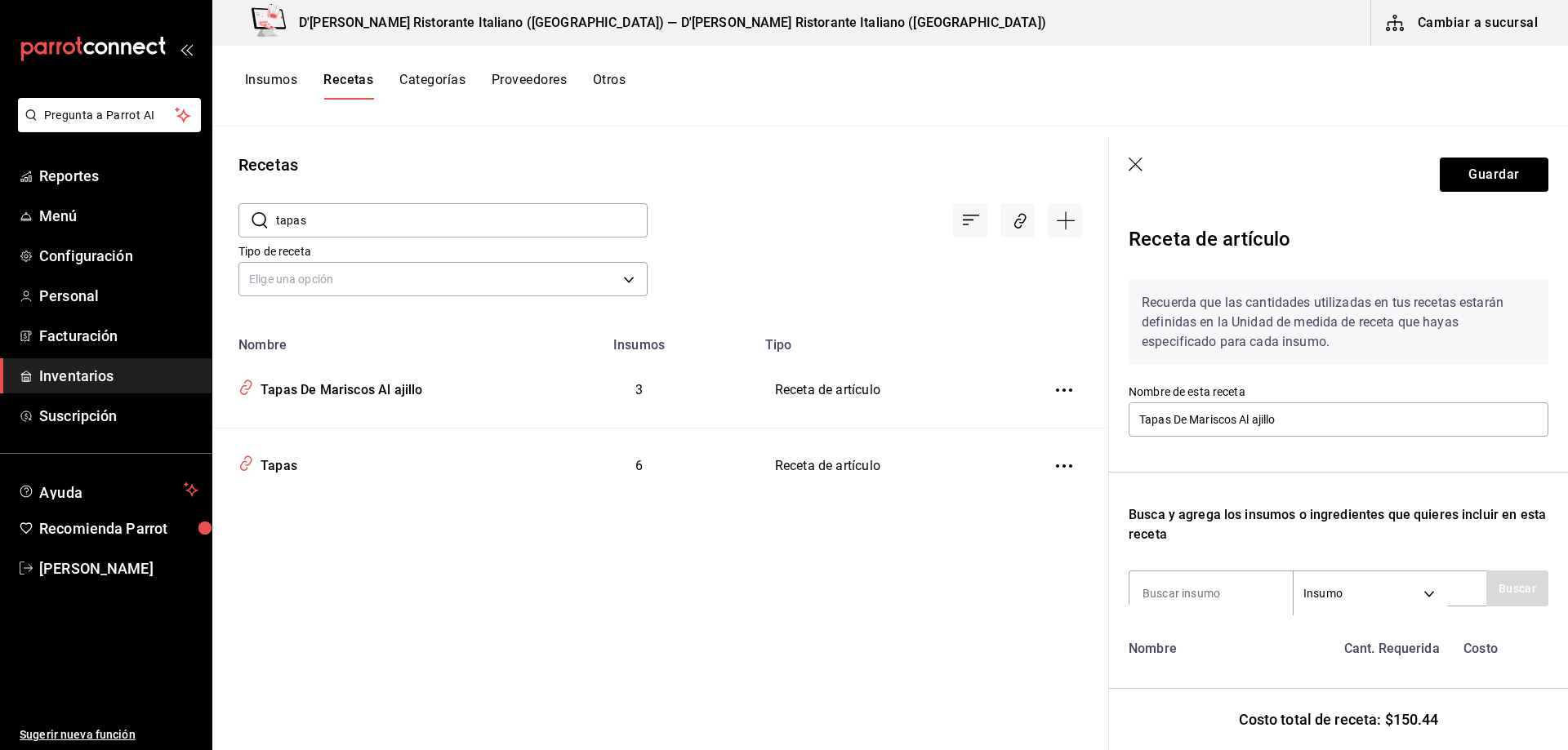
click at [268, 82] on button "Insumos" at bounding box center [270, 85] width 52 height 27
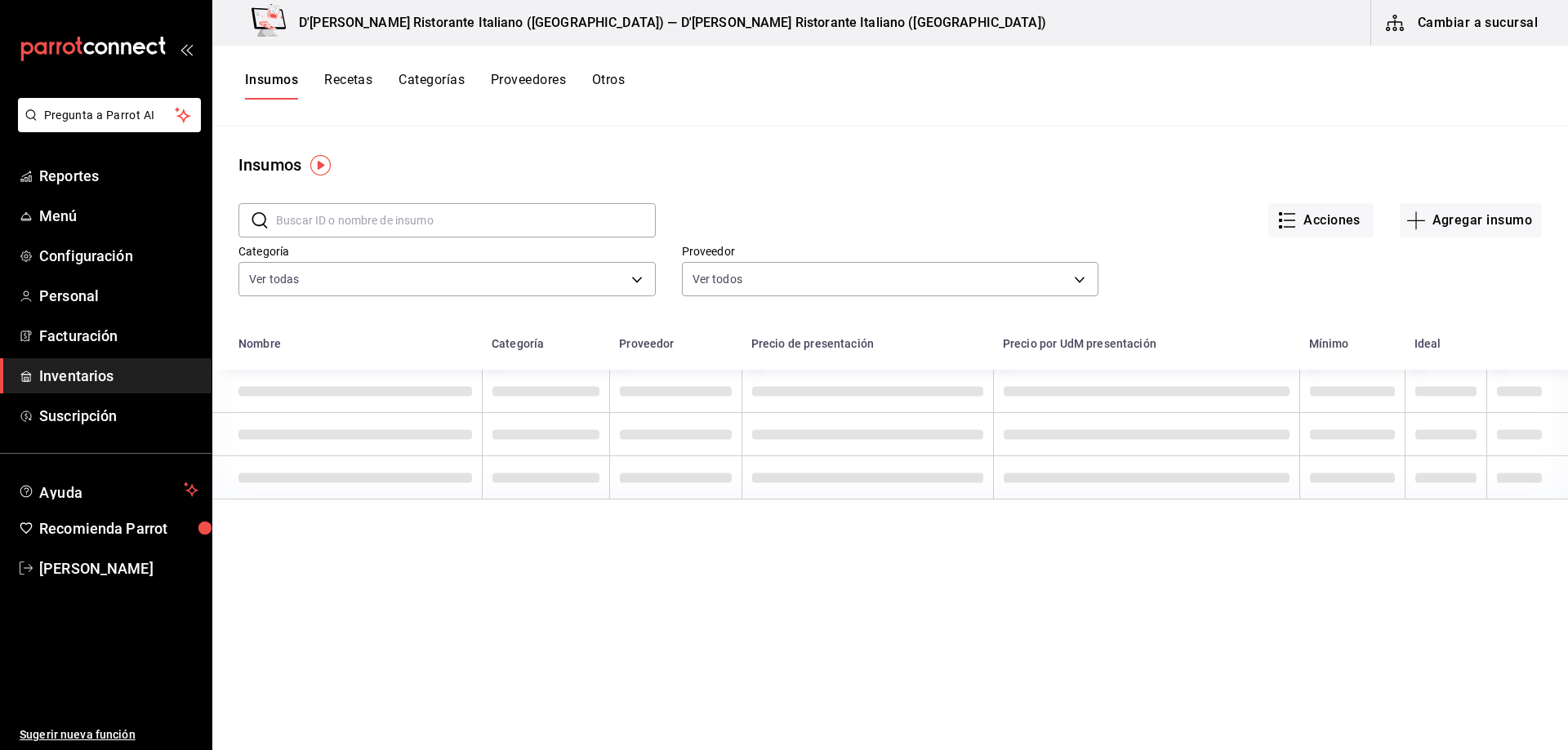
click at [376, 217] on input "text" at bounding box center [466, 220] width 380 height 33
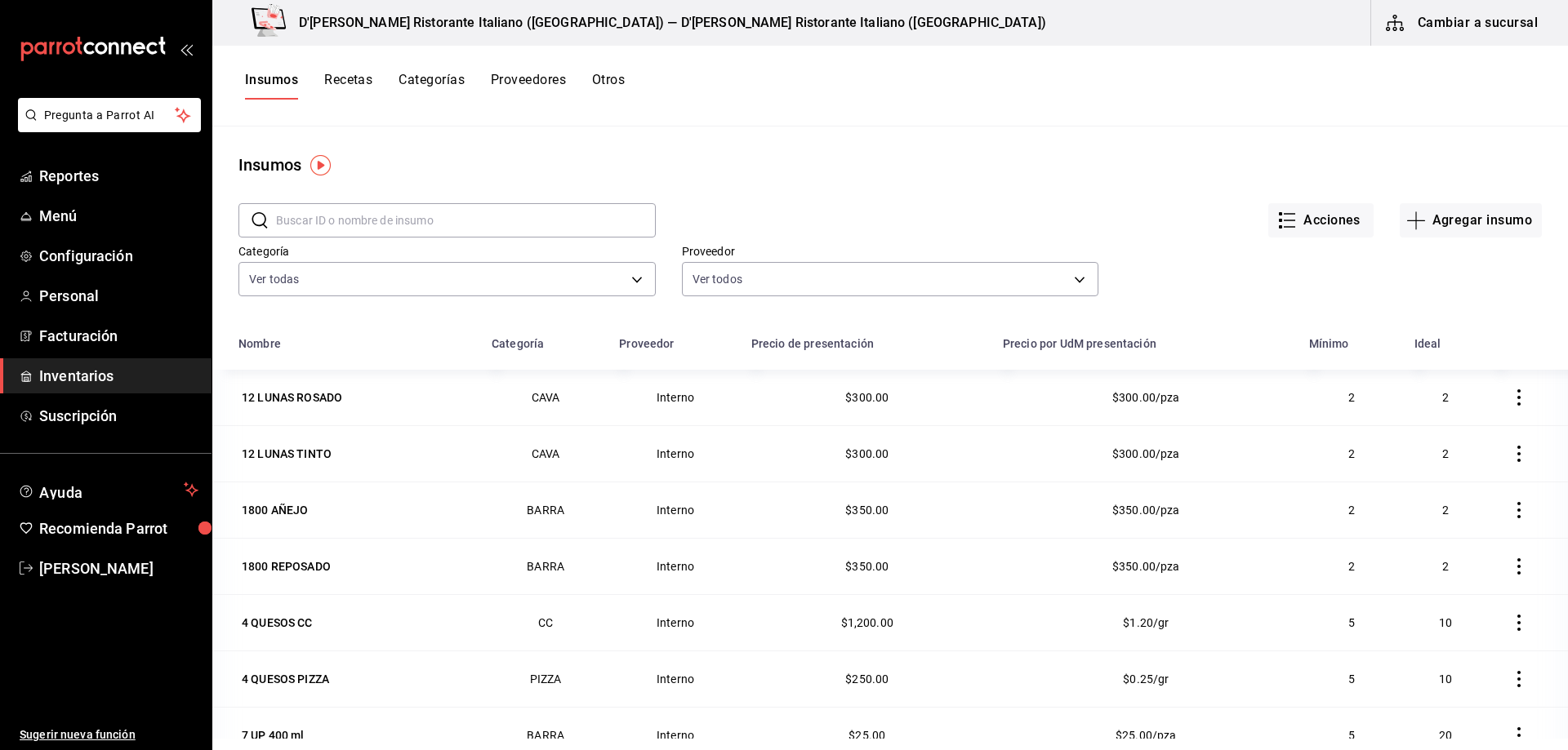
click at [376, 217] on input "text" at bounding box center [466, 220] width 380 height 33
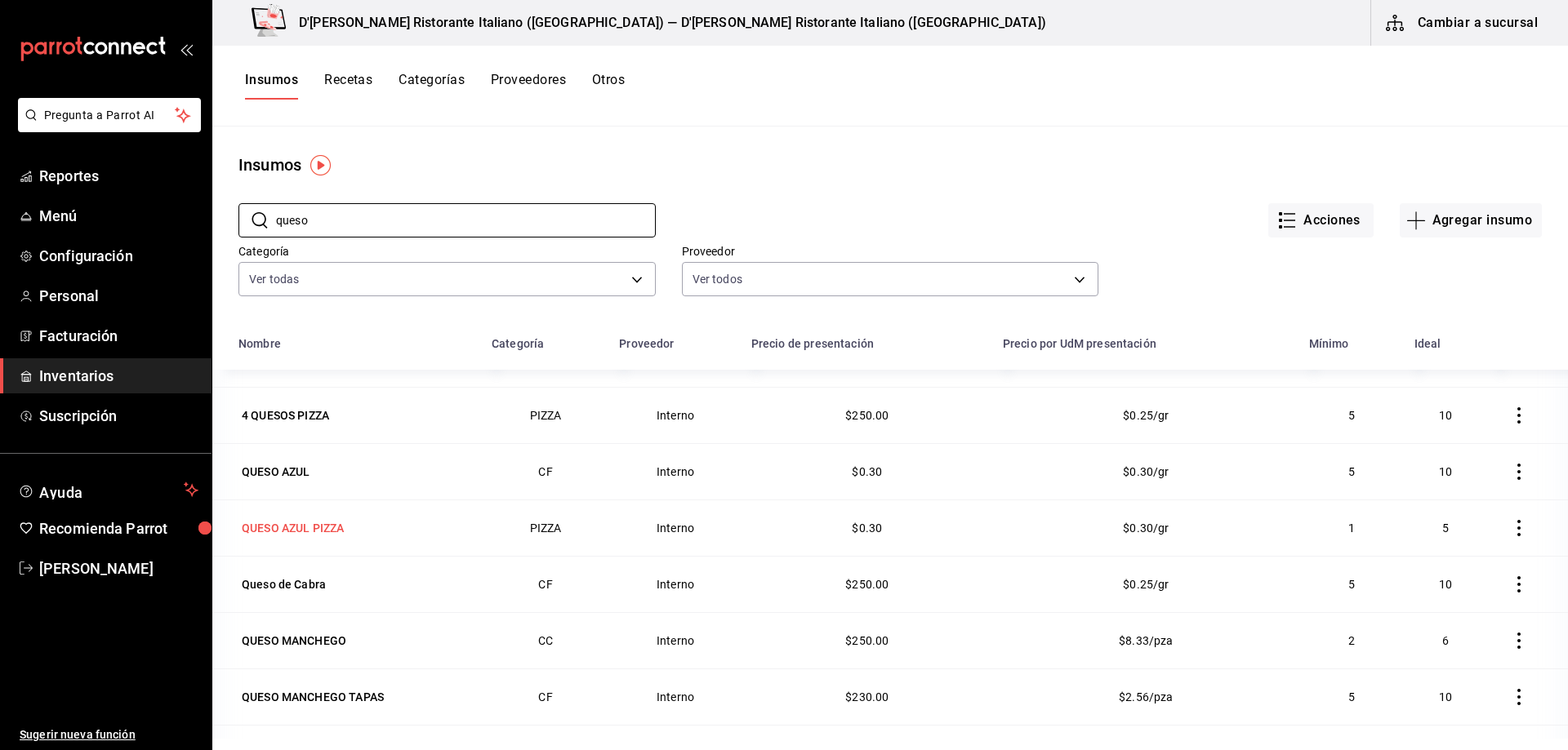
scroll to position [57, 0]
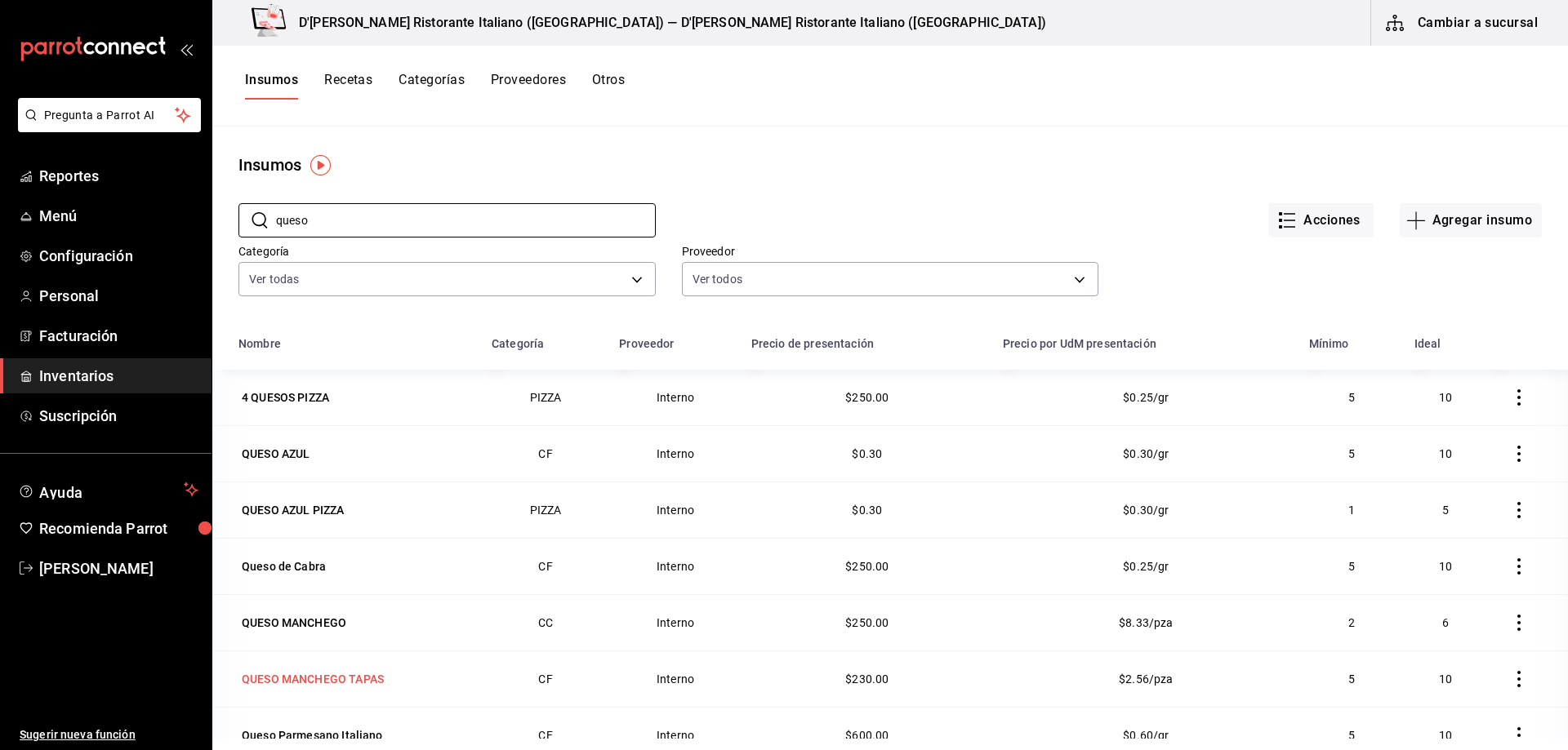
type input "queso"
click at [349, 677] on div "QUESO MANCHEGO TAPAS" at bounding box center [313, 679] width 142 height 16
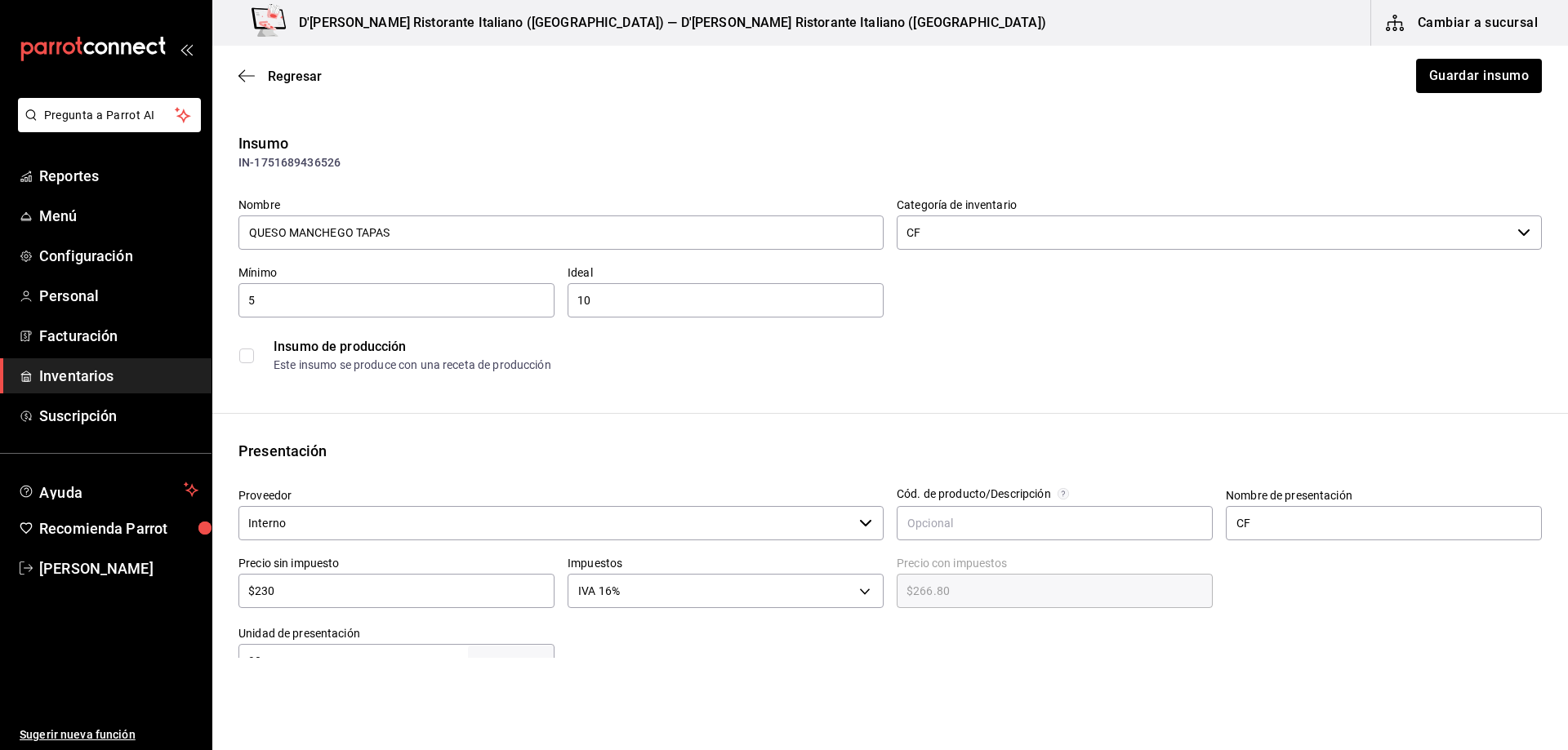
type input "$266.80"
click at [278, 71] on span "Regresar" at bounding box center [294, 75] width 54 height 15
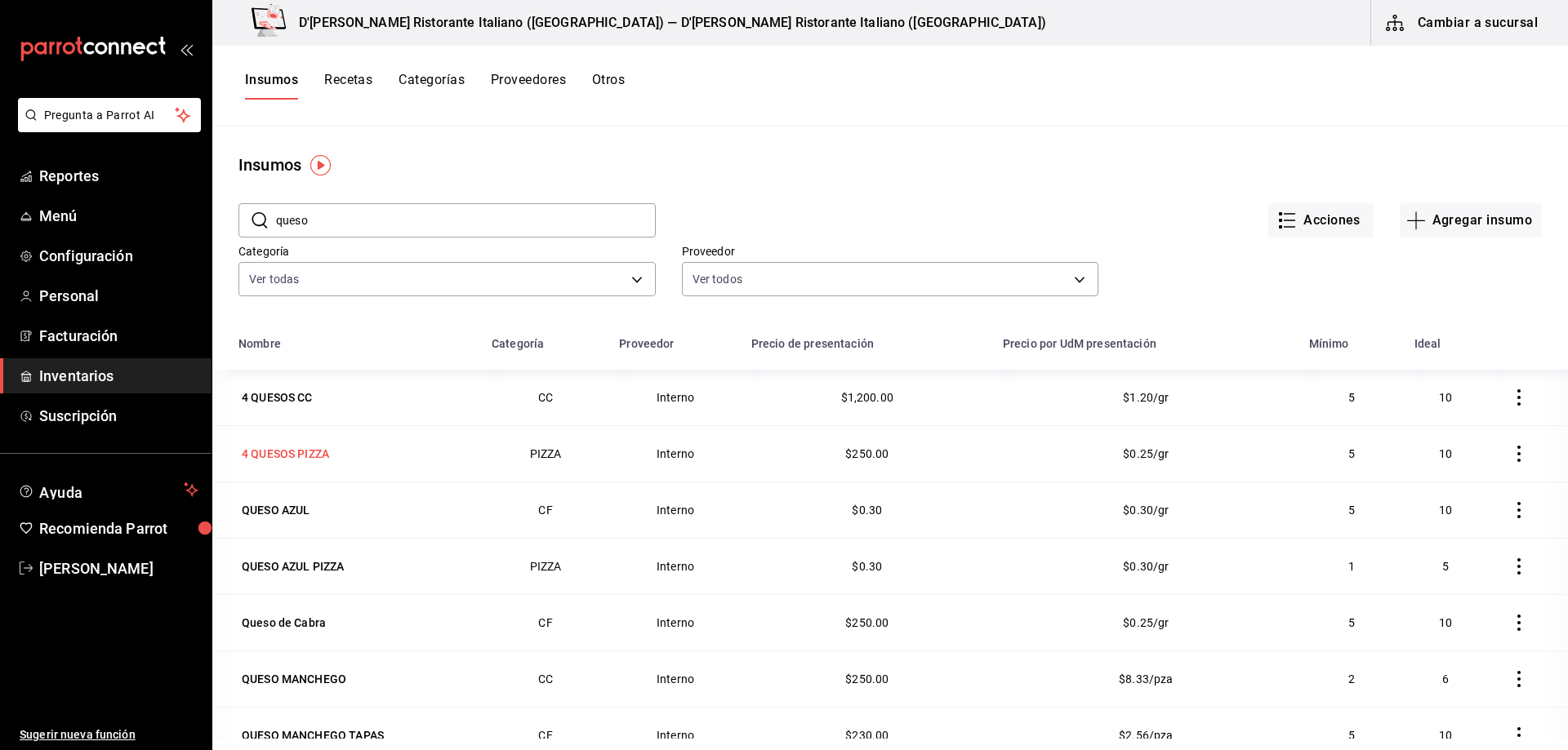
scroll to position [57, 0]
click at [1486, 20] on button "Cambiar a sucursal" at bounding box center [1462, 23] width 184 height 46
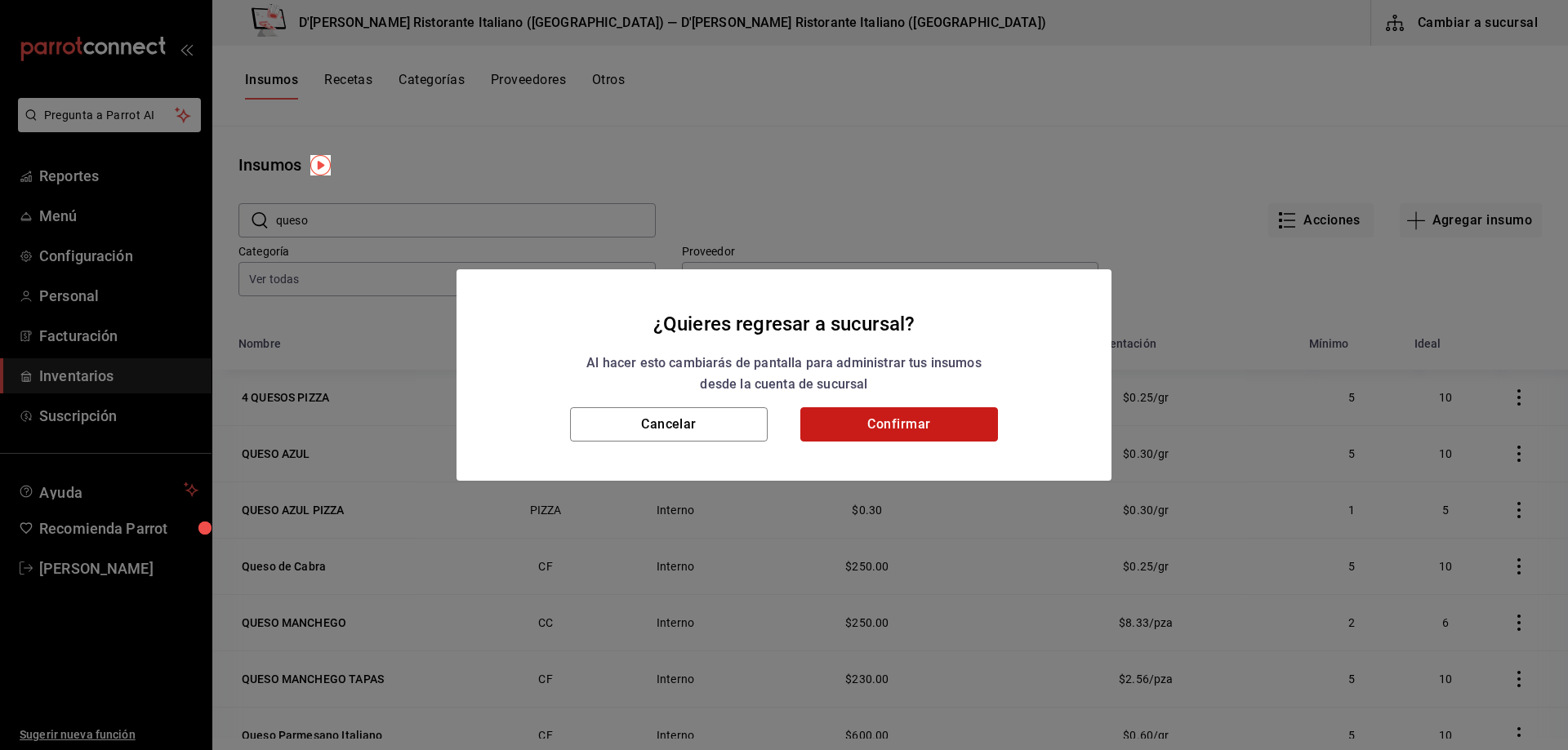
click at [868, 429] on button "Confirmar" at bounding box center [898, 424] width 198 height 35
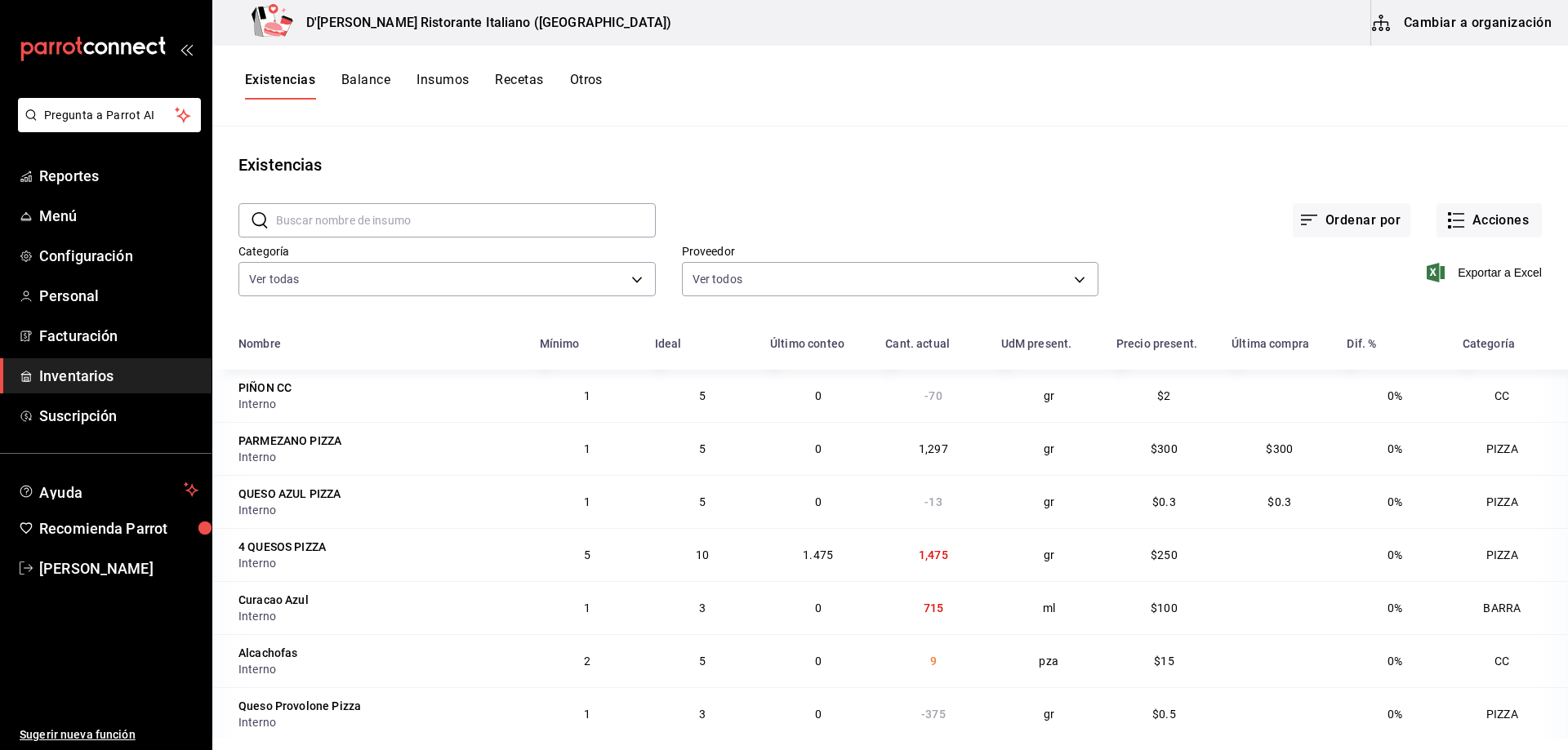
click at [376, 223] on input "text" at bounding box center [466, 220] width 380 height 33
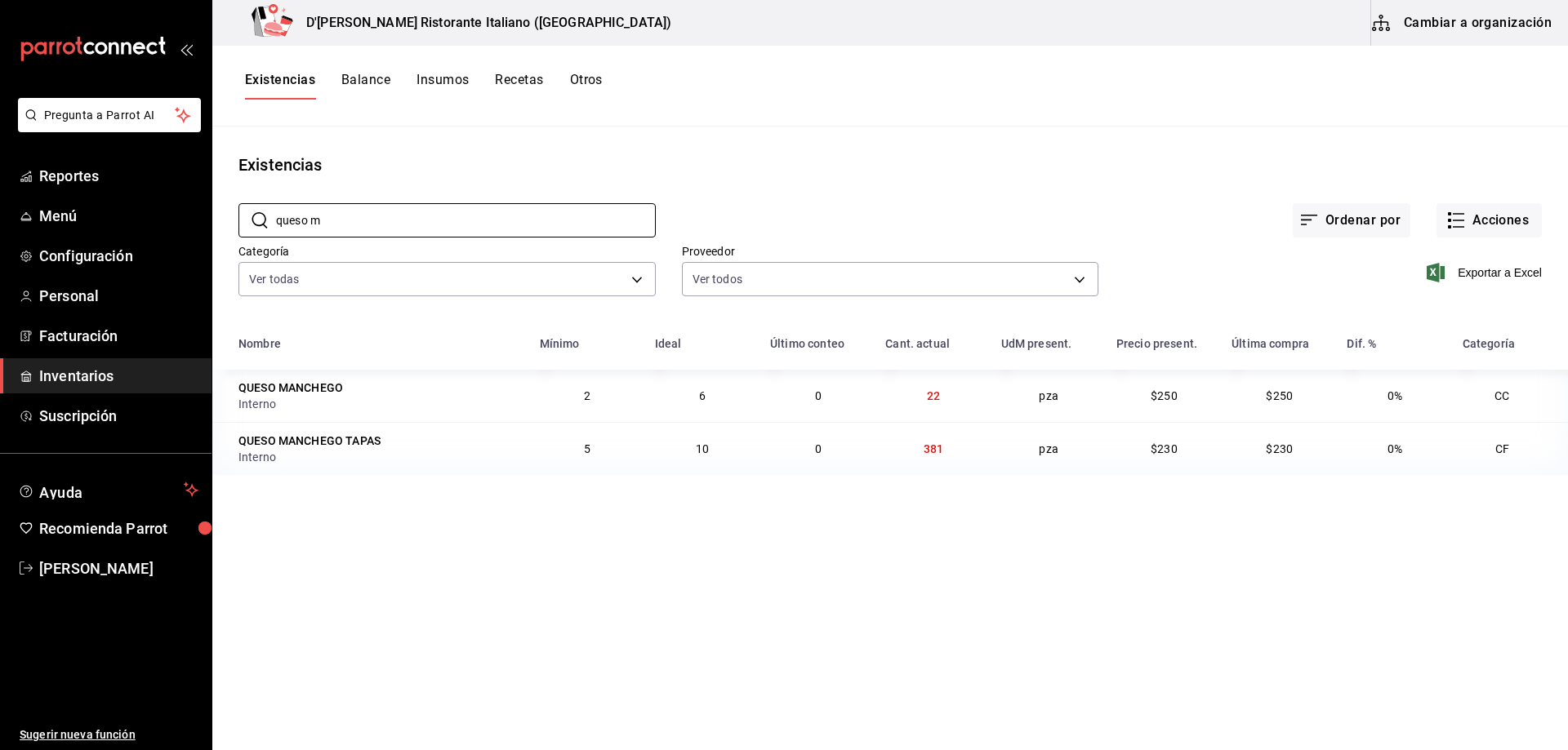
type input "queso m"
click at [359, 443] on div "QUESO MANCHEGO TAPAS" at bounding box center [310, 441] width 142 height 16
click at [933, 449] on span "381" at bounding box center [933, 449] width 20 height 13
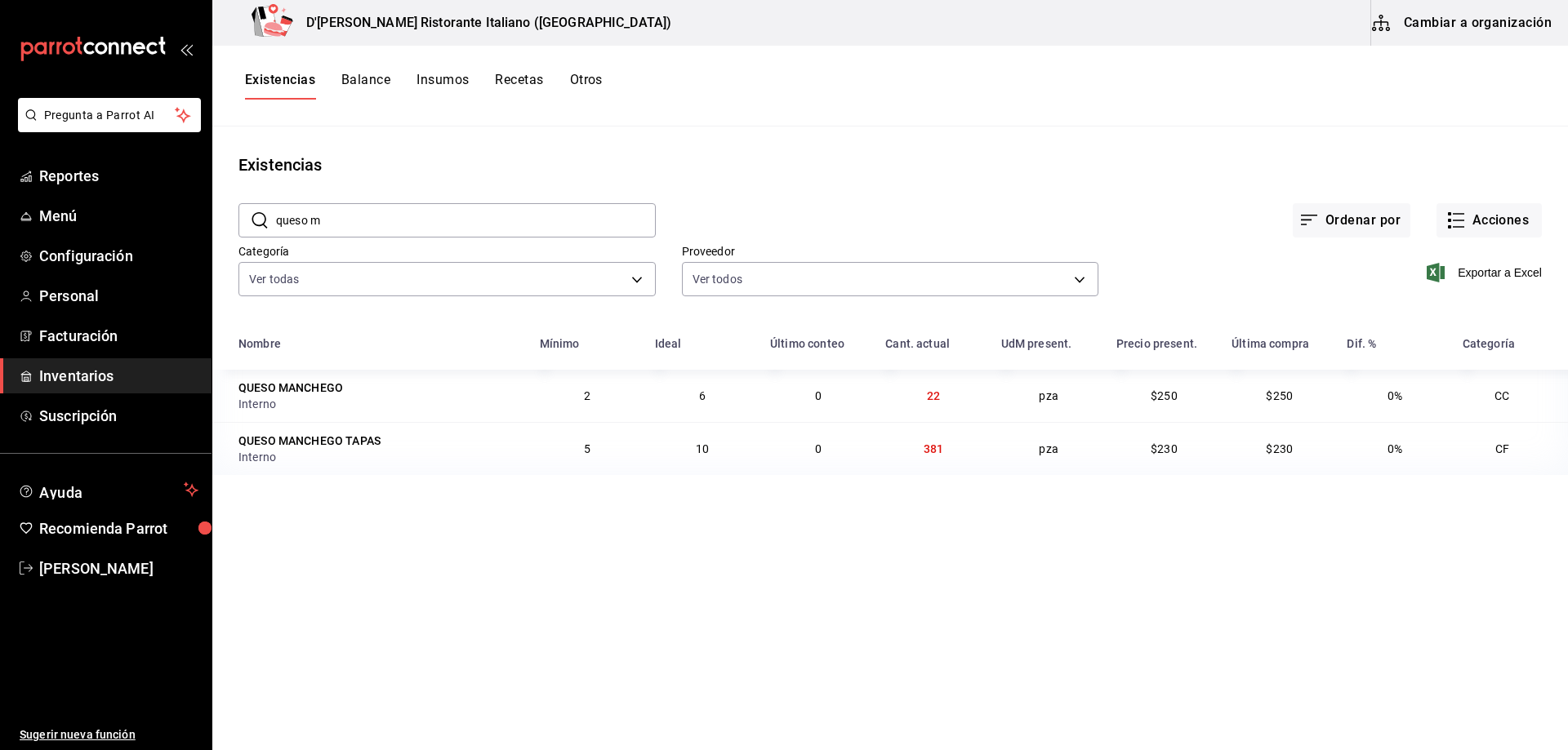
click at [923, 491] on main "Existencias ​ queso m ​ Ordenar por Acciones Categoría Ver todas a767d614-044e-…" at bounding box center [890, 433] width 1355 height 613
click at [98, 178] on span "Reportes" at bounding box center [119, 176] width 160 height 22
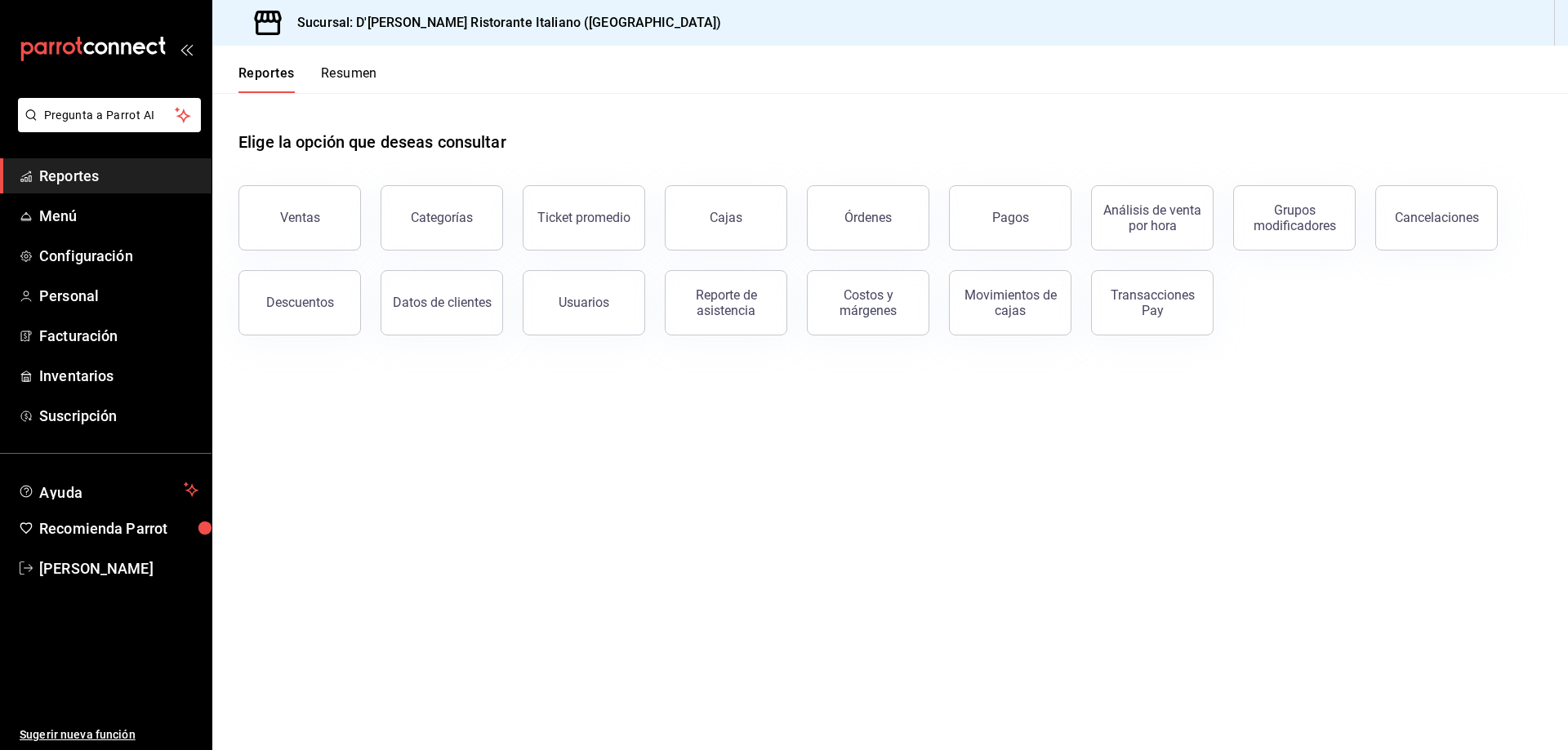
click at [387, 537] on main "Elige la opción que deseas consultar Ventas Categorías Ticket promedio Cajas Ór…" at bounding box center [890, 421] width 1355 height 657
click at [90, 371] on span "Inventarios" at bounding box center [119, 376] width 160 height 22
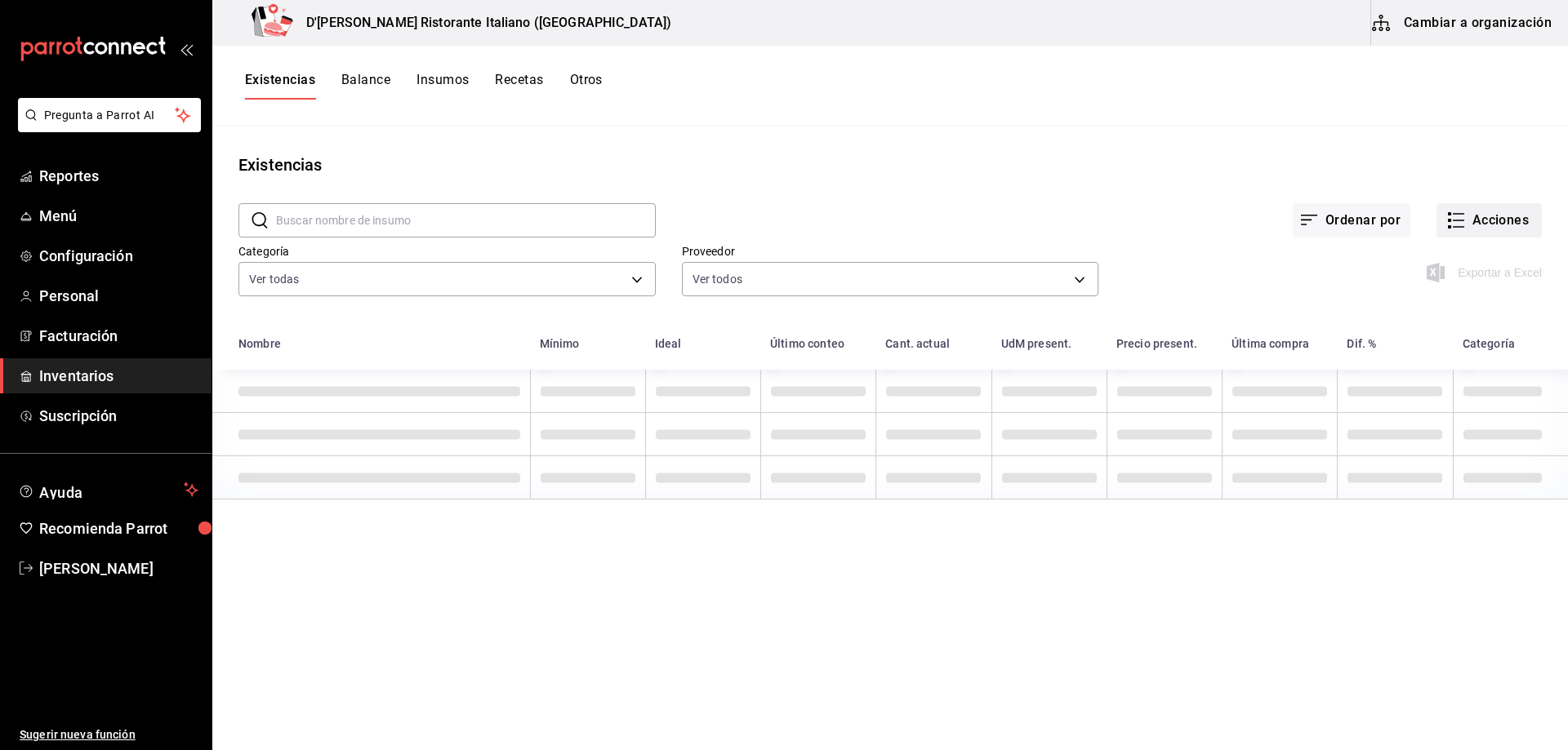
click at [1452, 221] on icon "button" at bounding box center [1456, 221] width 20 height 20
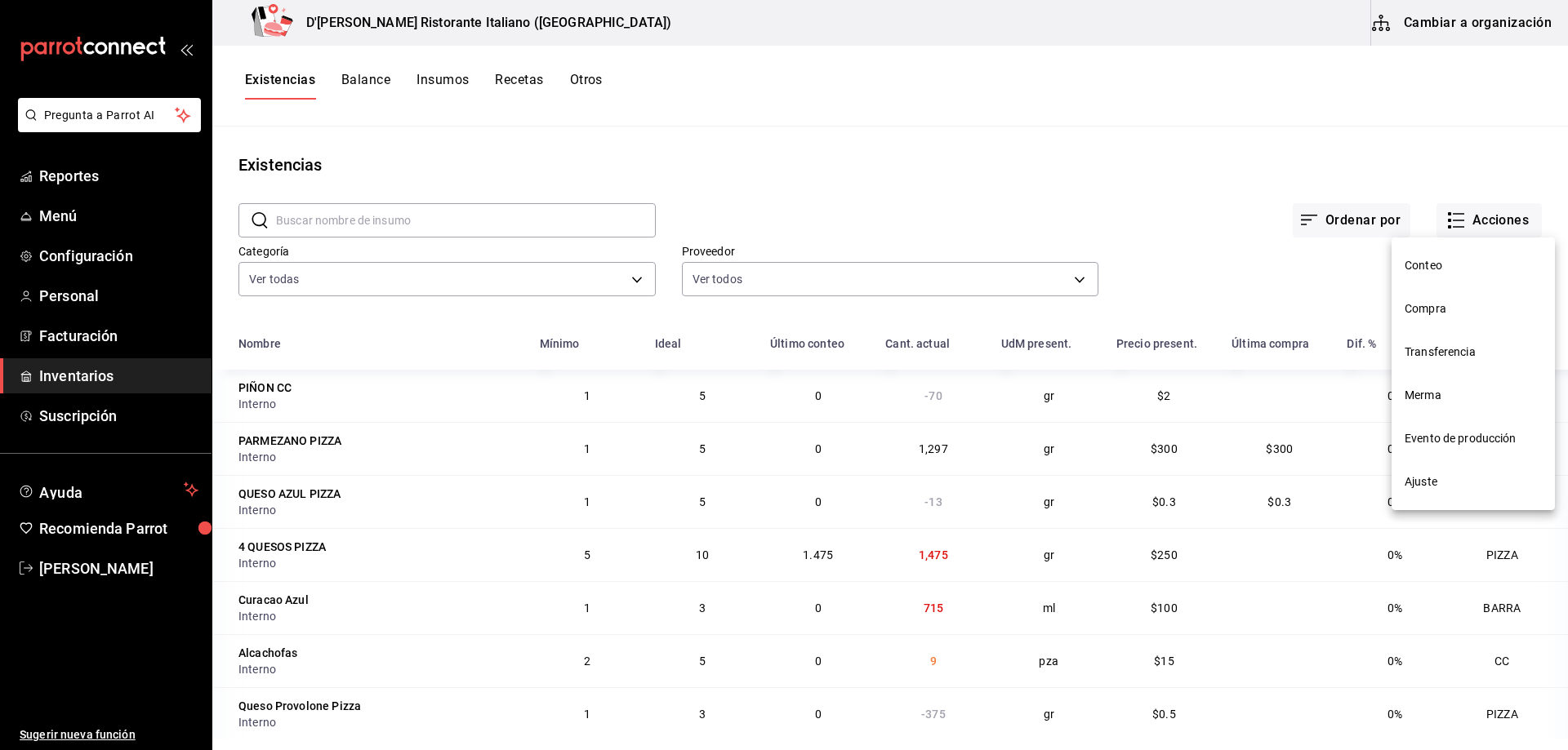
click at [1426, 480] on span "Ajuste" at bounding box center [1473, 481] width 137 height 17
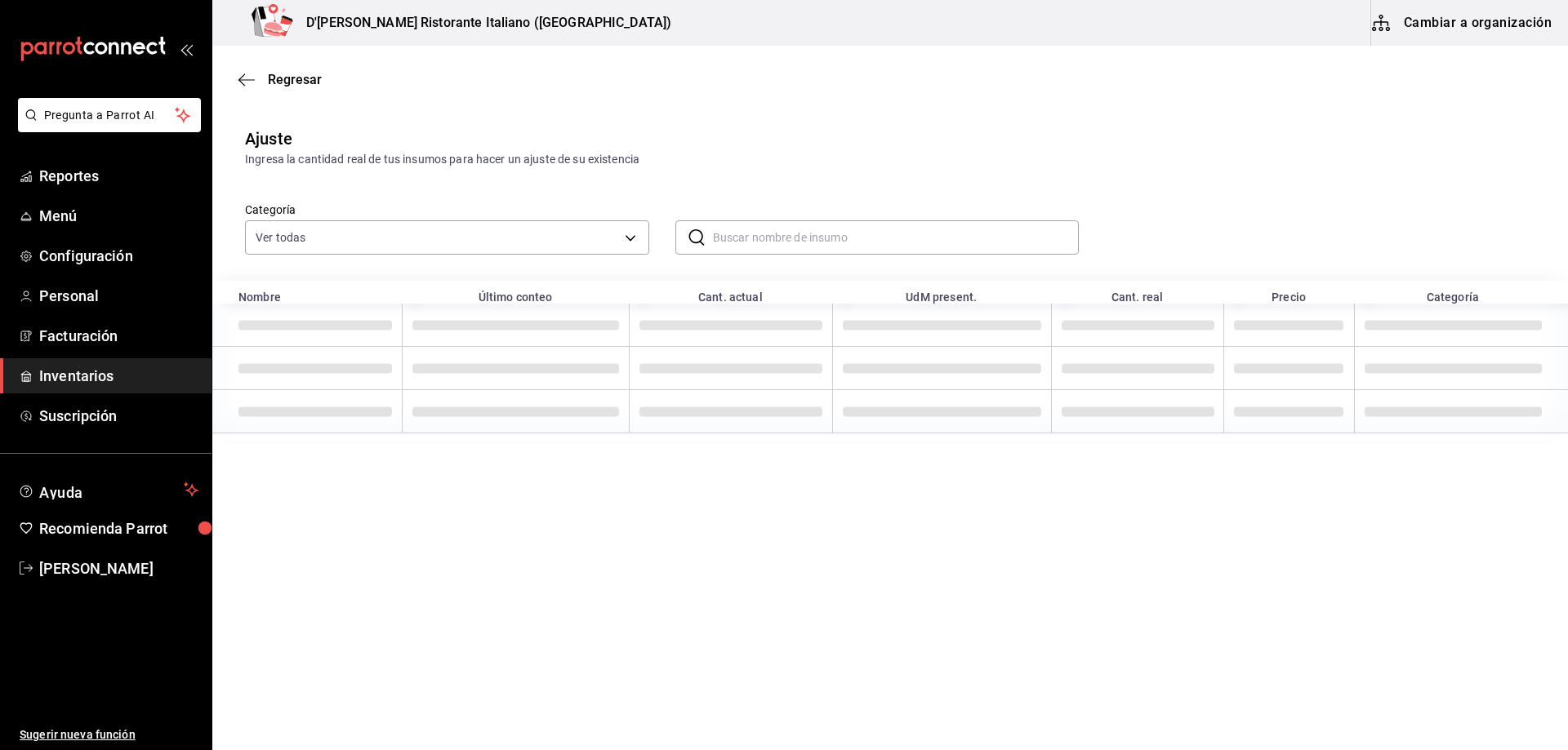
click at [787, 233] on input "text" at bounding box center [896, 238] width 366 height 33
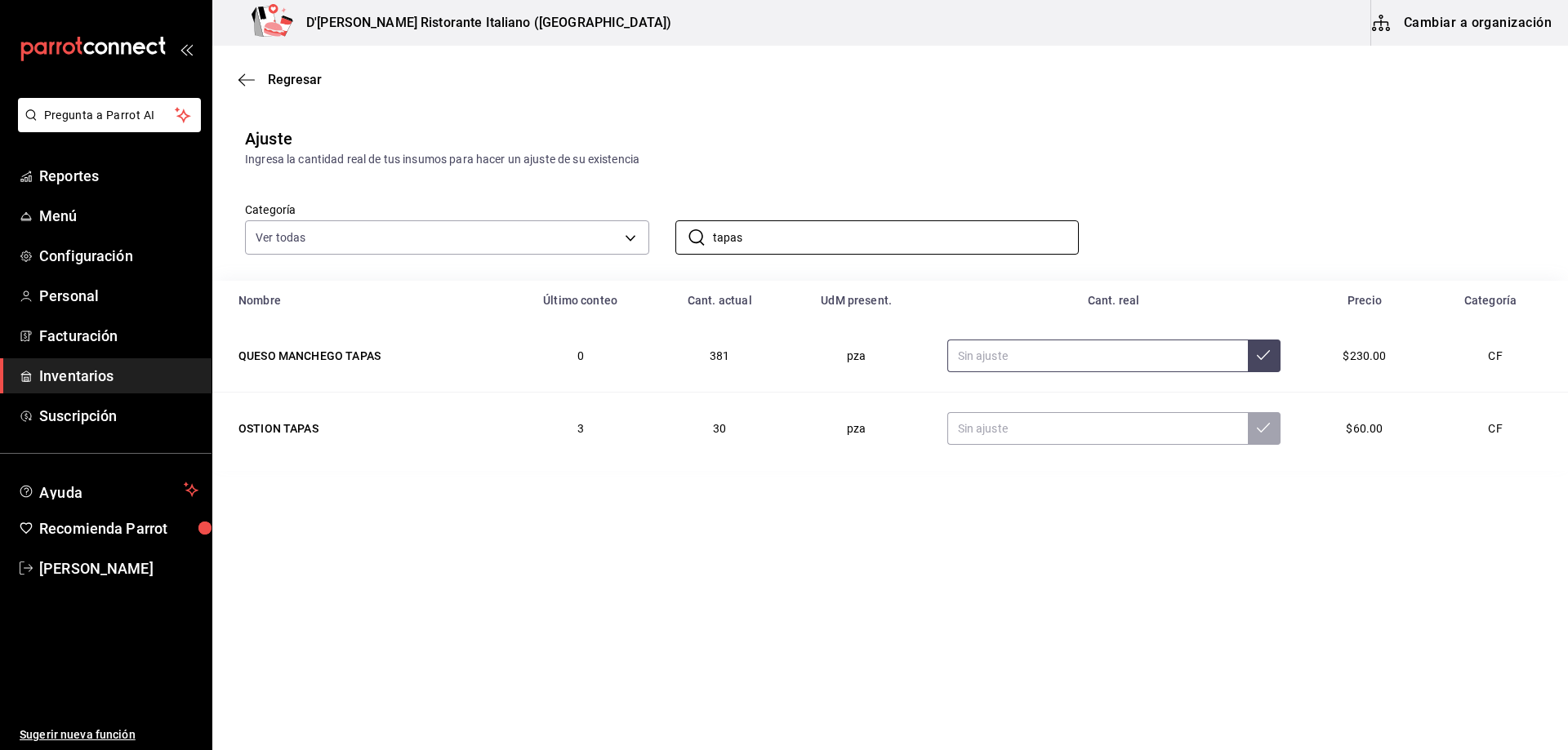
type input "tapas"
click at [977, 355] on input "text" at bounding box center [1097, 355] width 301 height 33
type input "310.00"
click at [1253, 355] on button at bounding box center [1264, 355] width 33 height 33
click at [267, 82] on span "Regresar" at bounding box center [280, 79] width 83 height 15
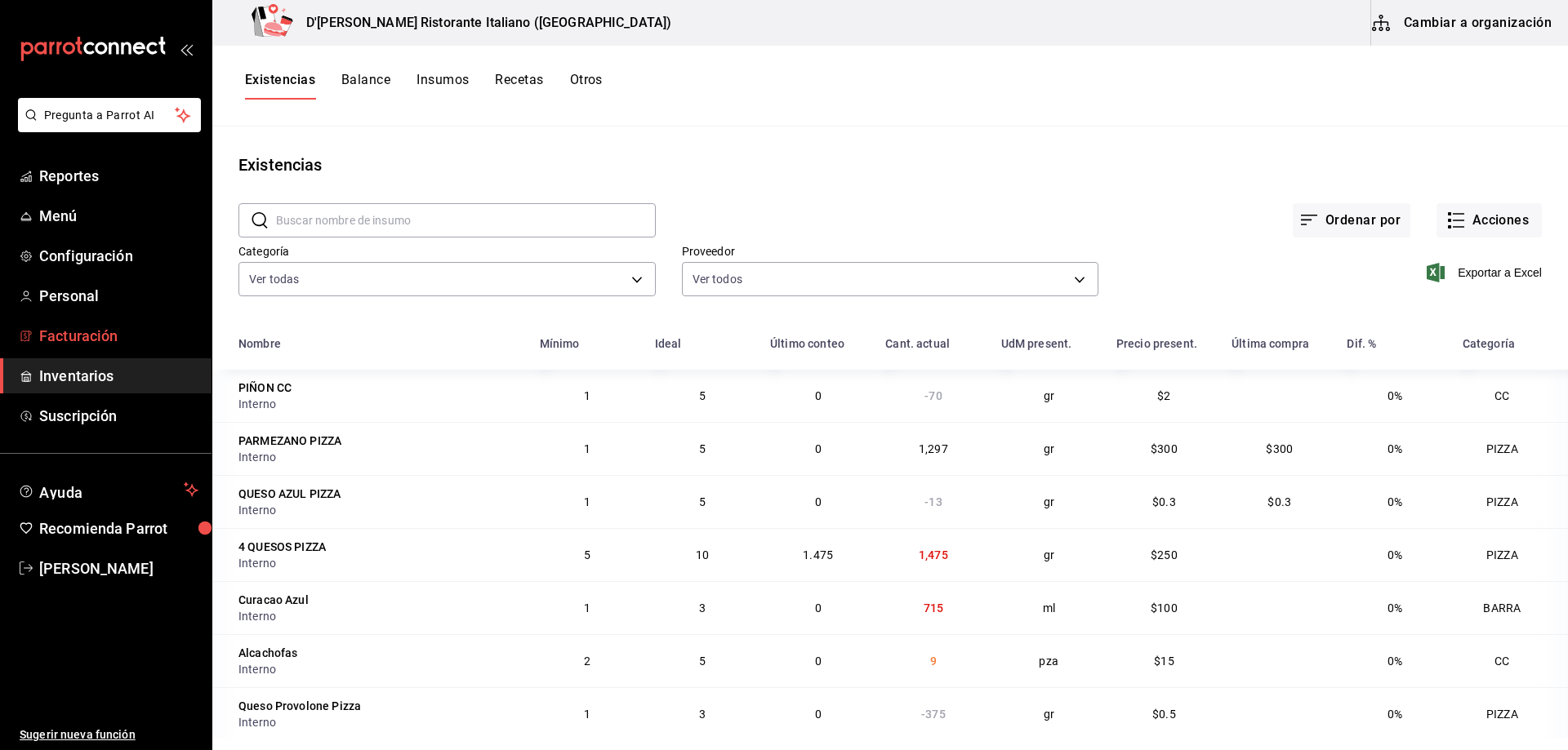
click at [67, 335] on span "Facturación" at bounding box center [119, 335] width 160 height 22
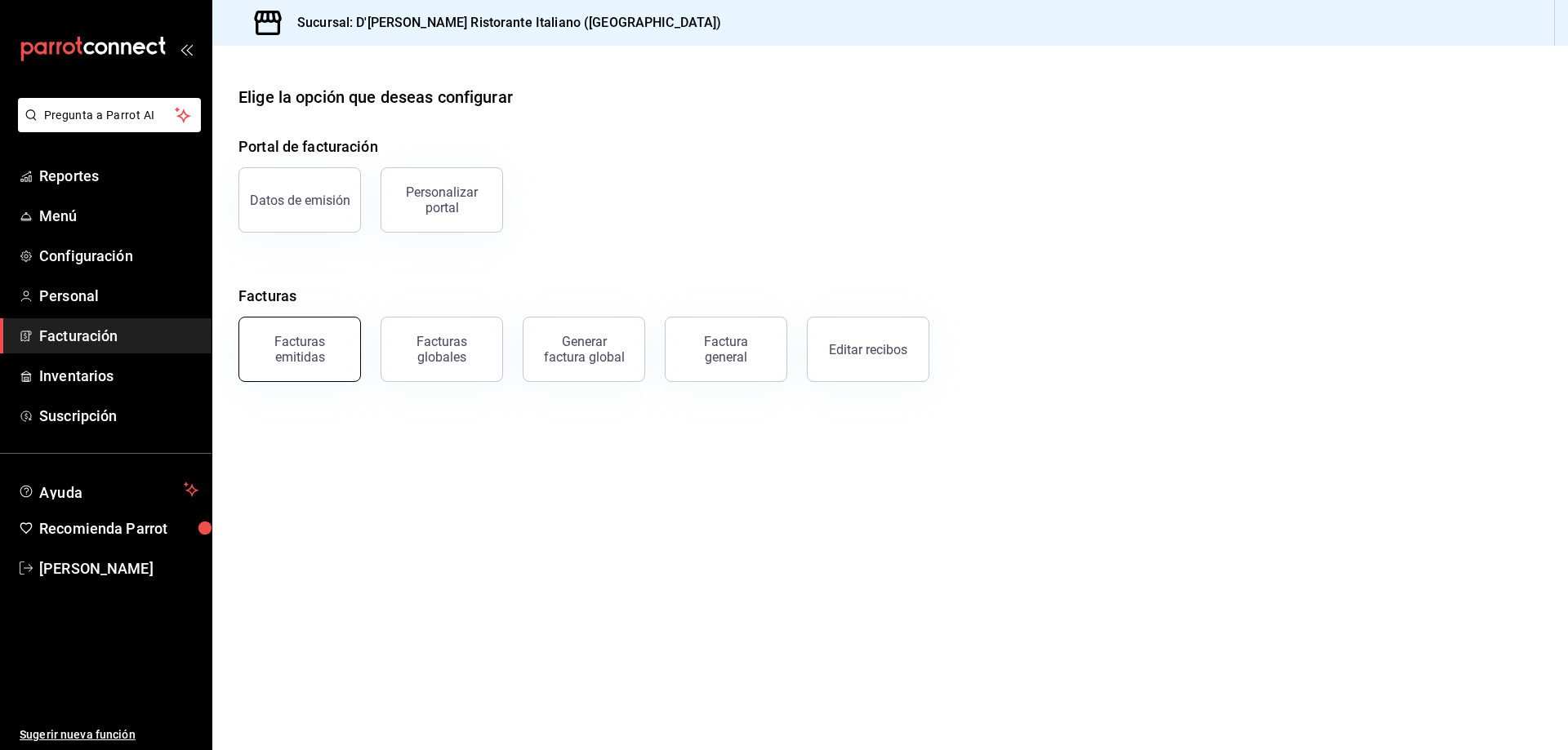
click at [323, 348] on div "Facturas emitidas" at bounding box center [300, 349] width 101 height 31
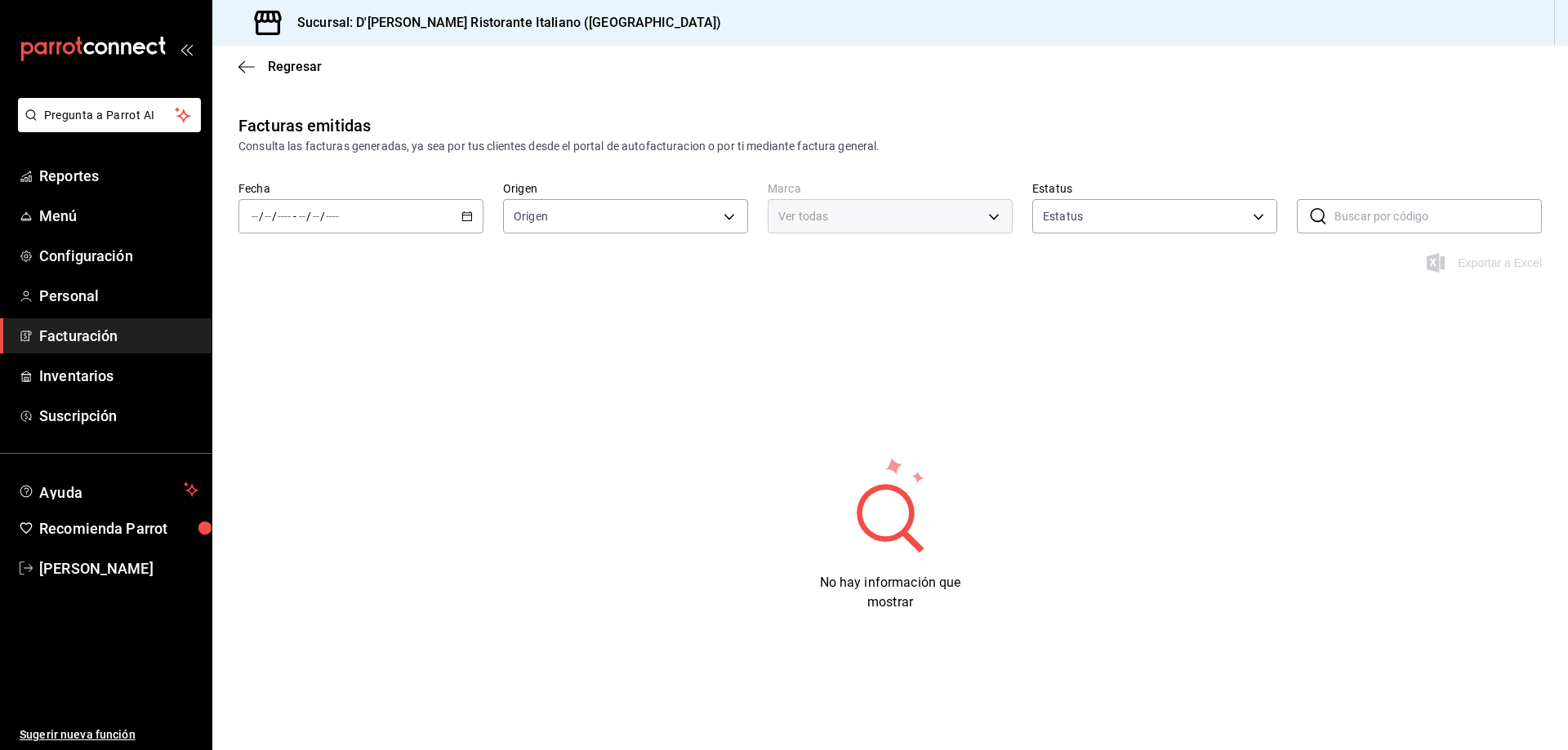
type input "ORDER_INVOICE,GENERAL_INVOICE"
type input "ACTIVE,PENDING_CANCELLATION,CANCELLED,PRE_CANCELLED"
type input "cc944d3c-1805-43c1-9e3c-12384e1c3ced"
click at [463, 218] on \(Stroke\) "button" at bounding box center [466, 216] width 10 height 9
click at [315, 262] on span "Hoy" at bounding box center [316, 265] width 127 height 17
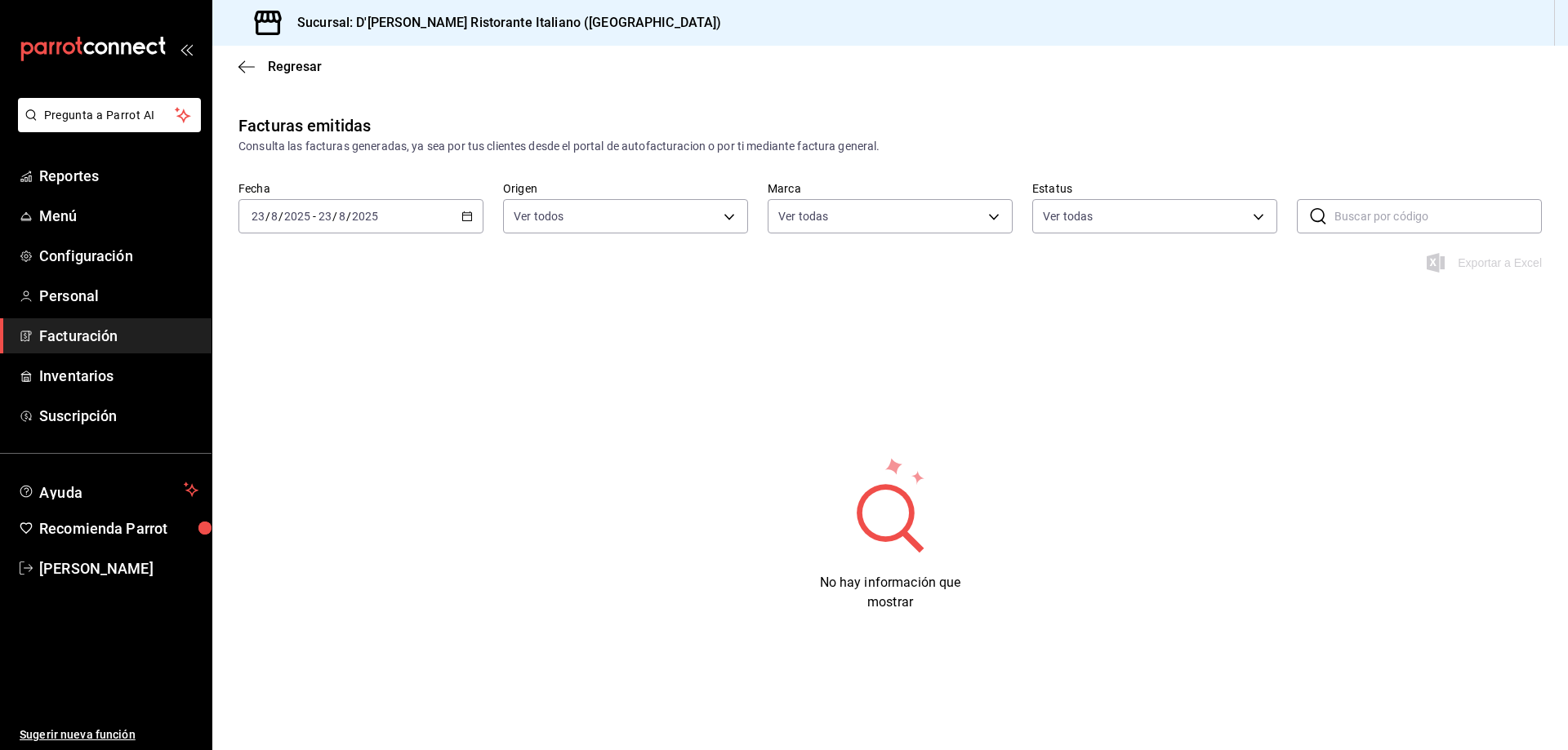
click at [467, 217] on icon "button" at bounding box center [466, 216] width 12 height 12
click at [464, 215] on \(Stroke\) "button" at bounding box center [467, 215] width 9 height 1
click at [307, 300] on span "Ayer" at bounding box center [316, 301] width 127 height 17
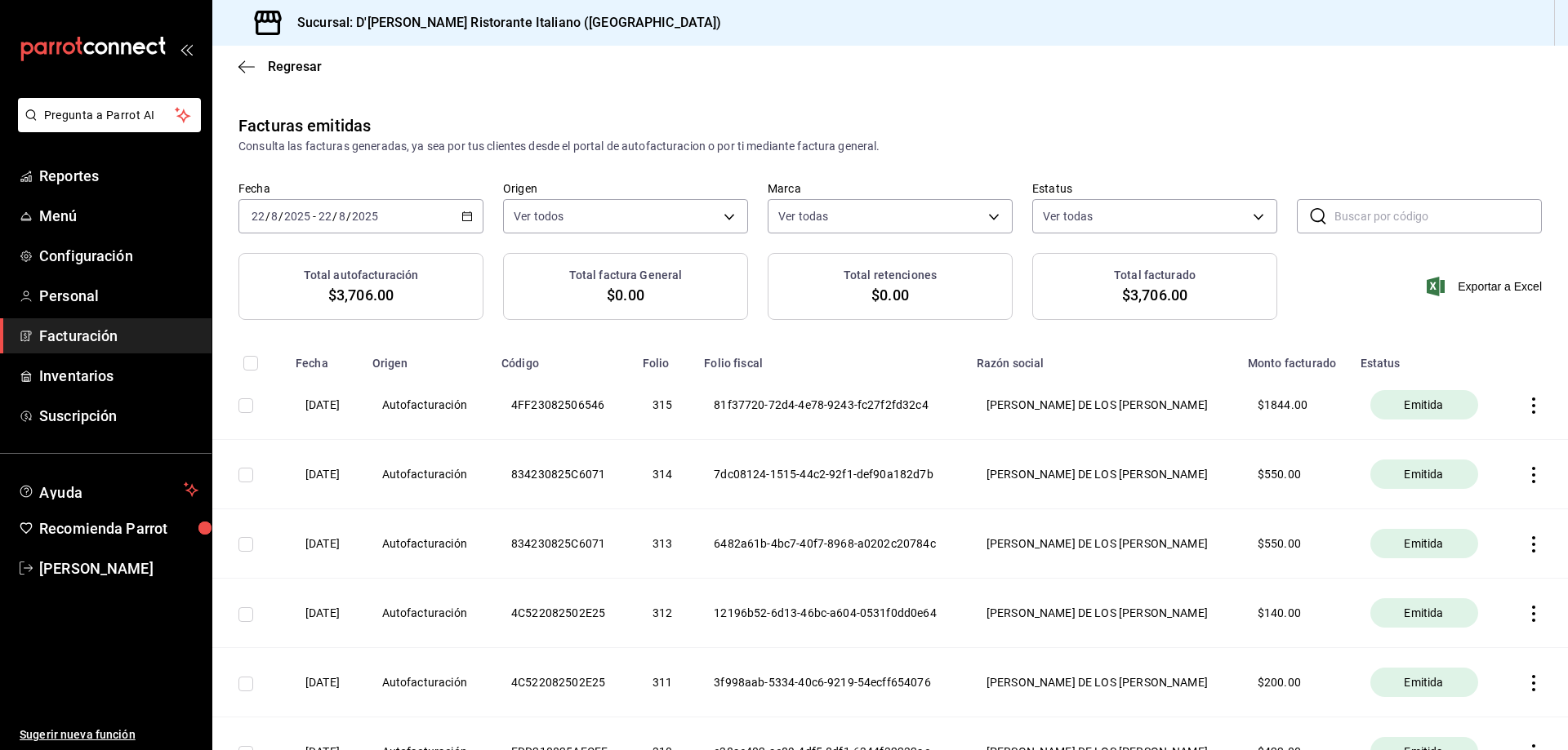
click at [1525, 617] on icon "button" at bounding box center [1533, 613] width 16 height 16
click at [1321, 549] on div at bounding box center [784, 375] width 1568 height 750
click at [271, 67] on span "Regresar" at bounding box center [294, 66] width 54 height 15
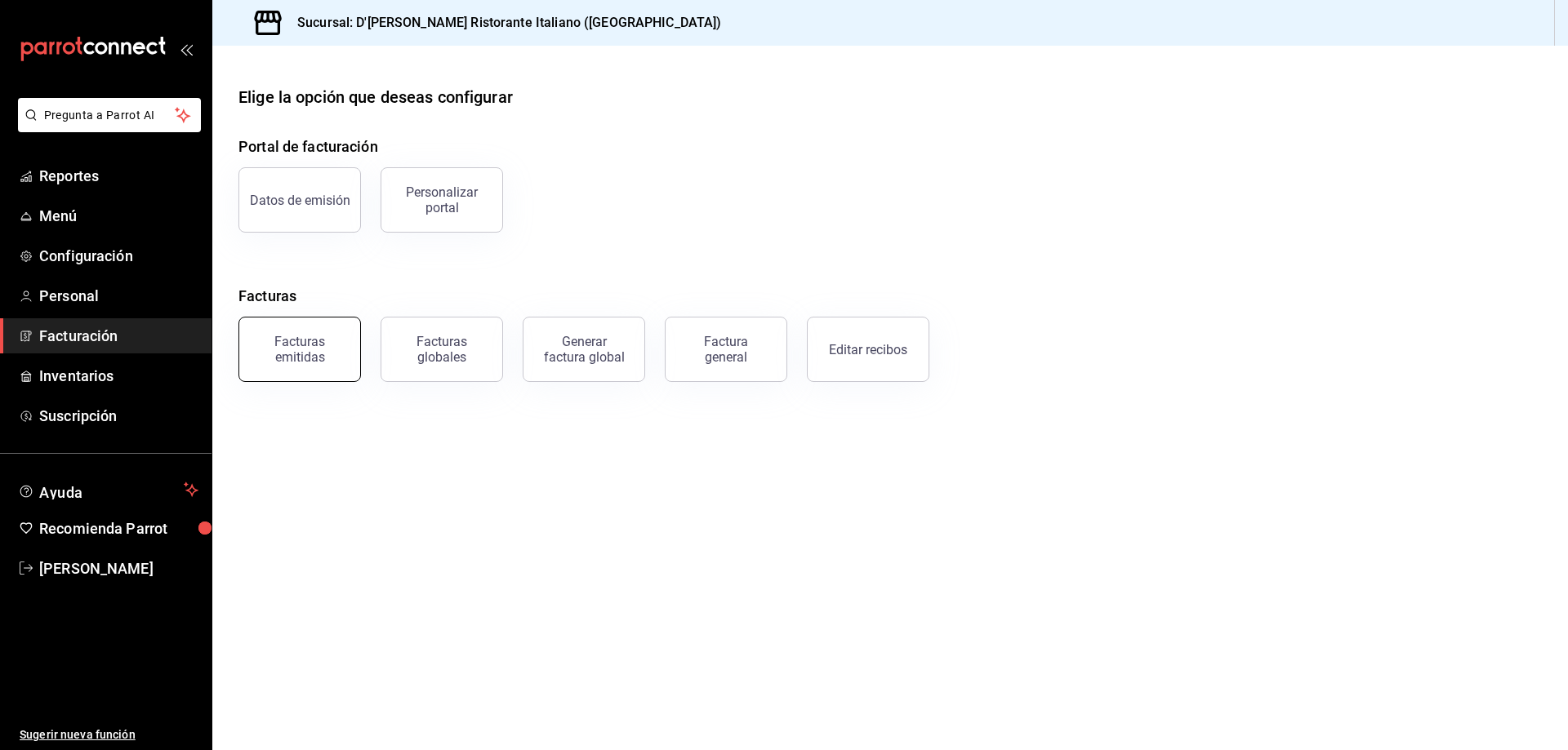
click at [288, 346] on div "Facturas emitidas" at bounding box center [300, 349] width 101 height 31
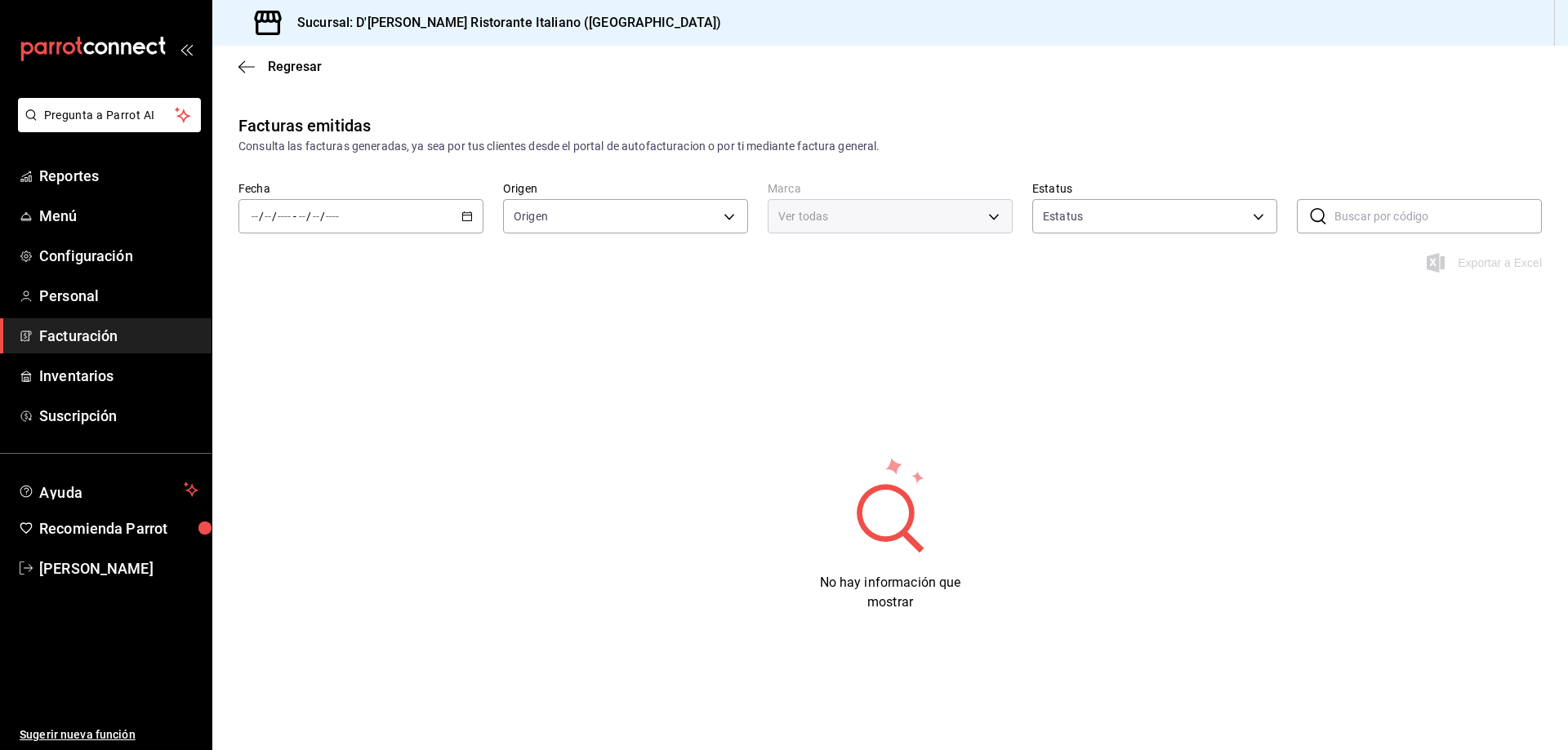
type input "ORDER_INVOICE,GENERAL_INVOICE"
type input "ACTIVE,PENDING_CANCELLATION,CANCELLED,PRE_CANCELLED"
type input "cc944d3c-1805-43c1-9e3c-12384e1c3ced"
click at [469, 211] on icon "button" at bounding box center [466, 216] width 12 height 12
click at [337, 307] on span "Ayer" at bounding box center [316, 301] width 127 height 17
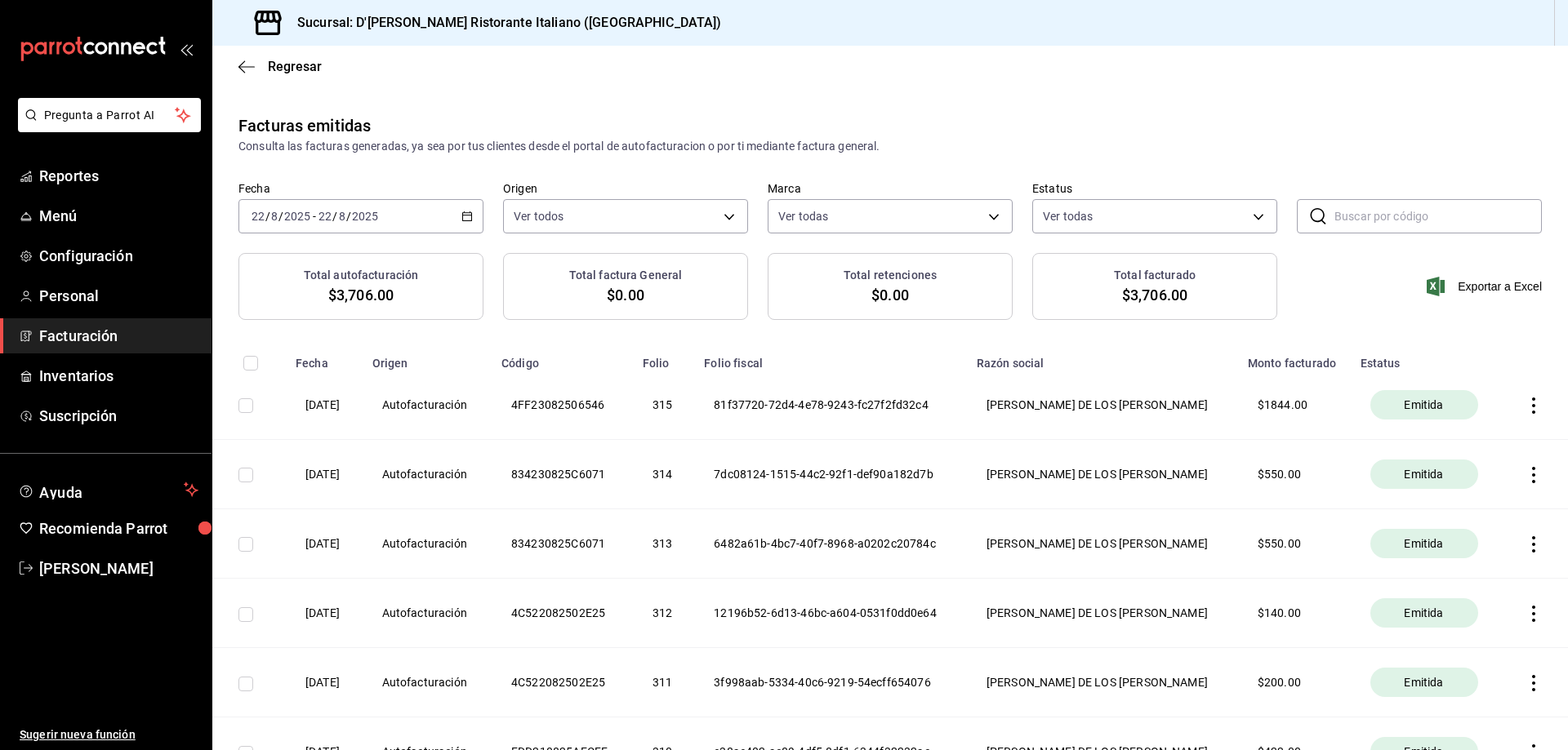
click at [245, 546] on input "checkbox" at bounding box center [246, 544] width 15 height 15
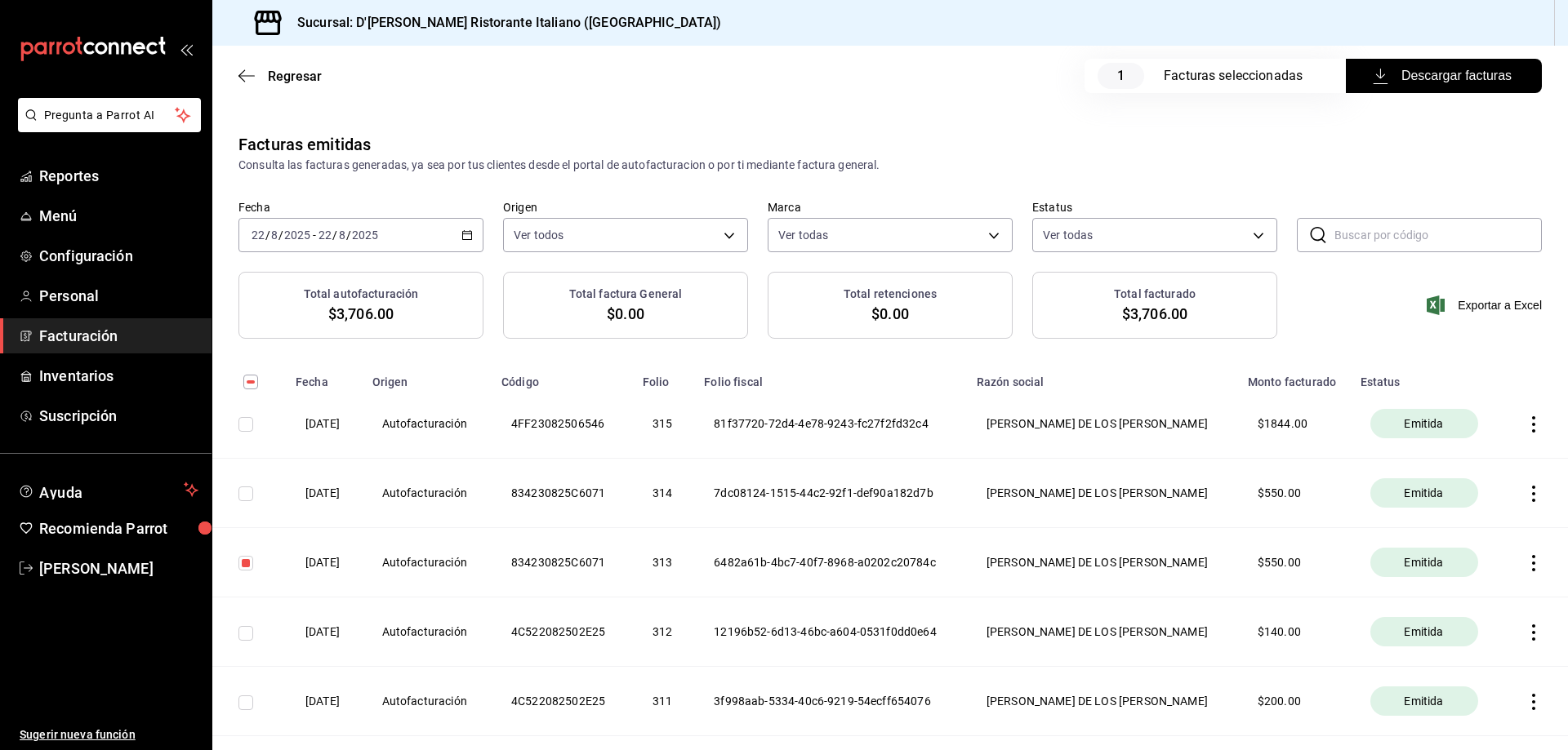
click at [247, 561] on input "checkbox" at bounding box center [246, 563] width 15 height 15
checkbox input "false"
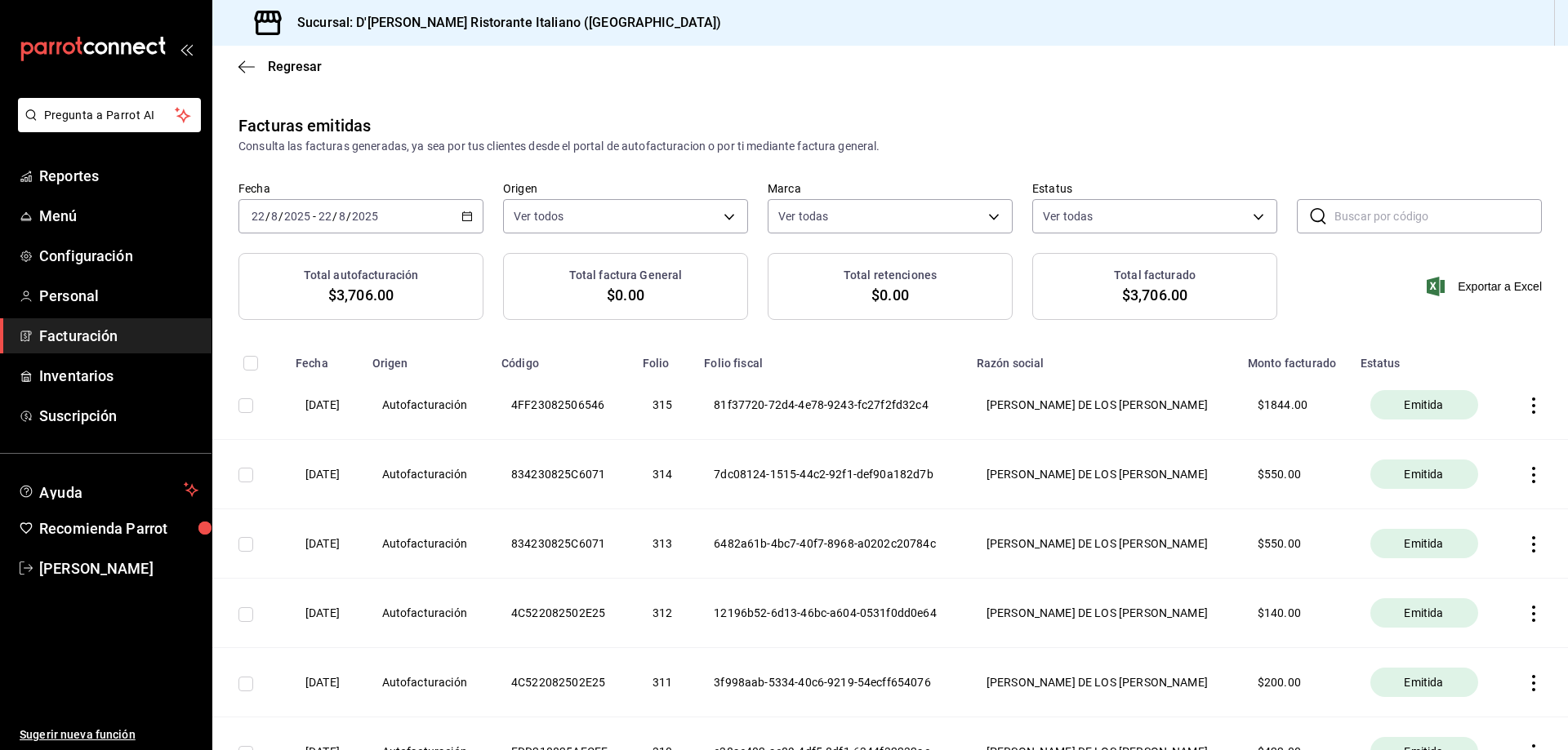
click at [1409, 546] on span "Emitida" at bounding box center [1423, 543] width 52 height 16
click at [78, 177] on span "Reportes" at bounding box center [119, 176] width 160 height 22
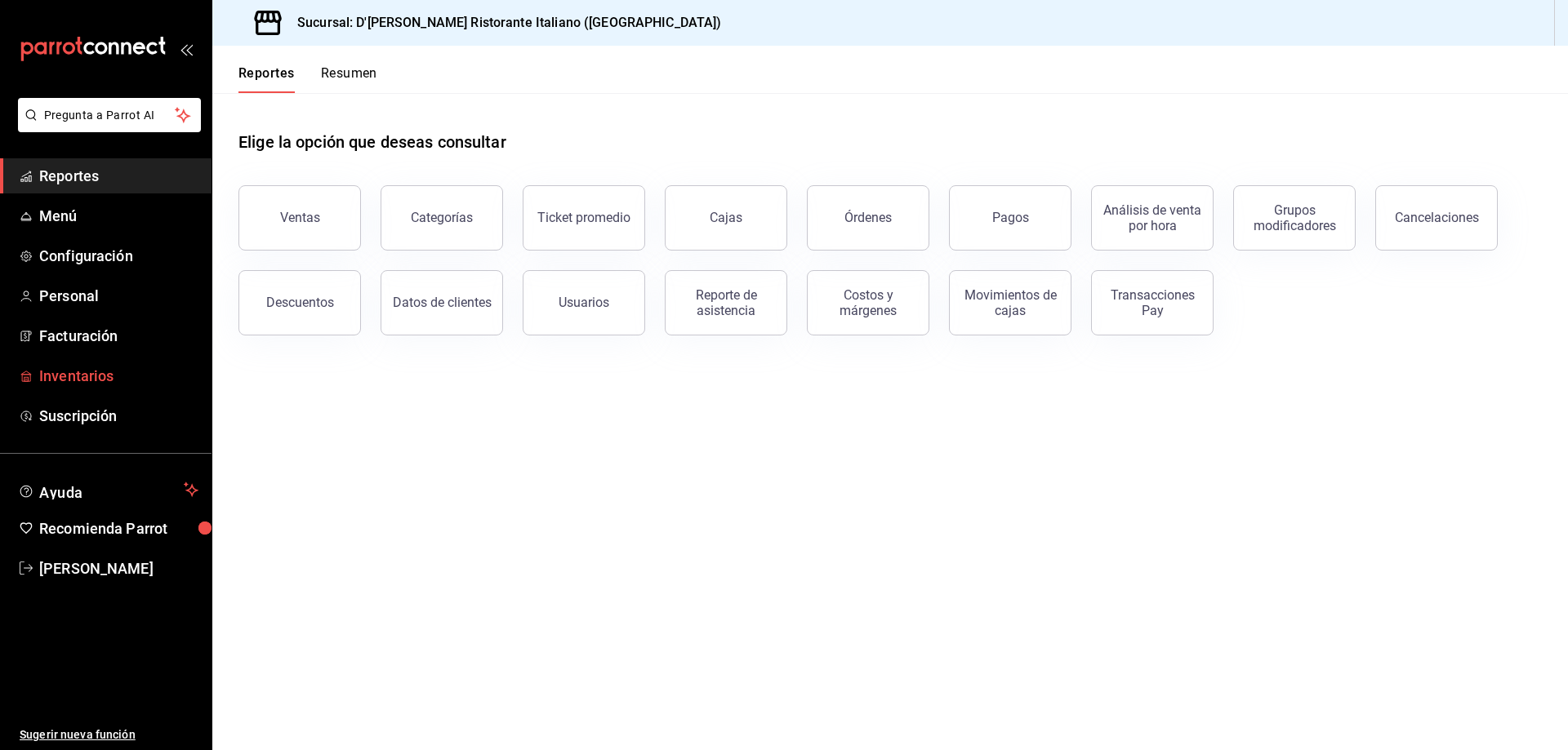
click at [97, 376] on span "Inventarios" at bounding box center [119, 376] width 160 height 22
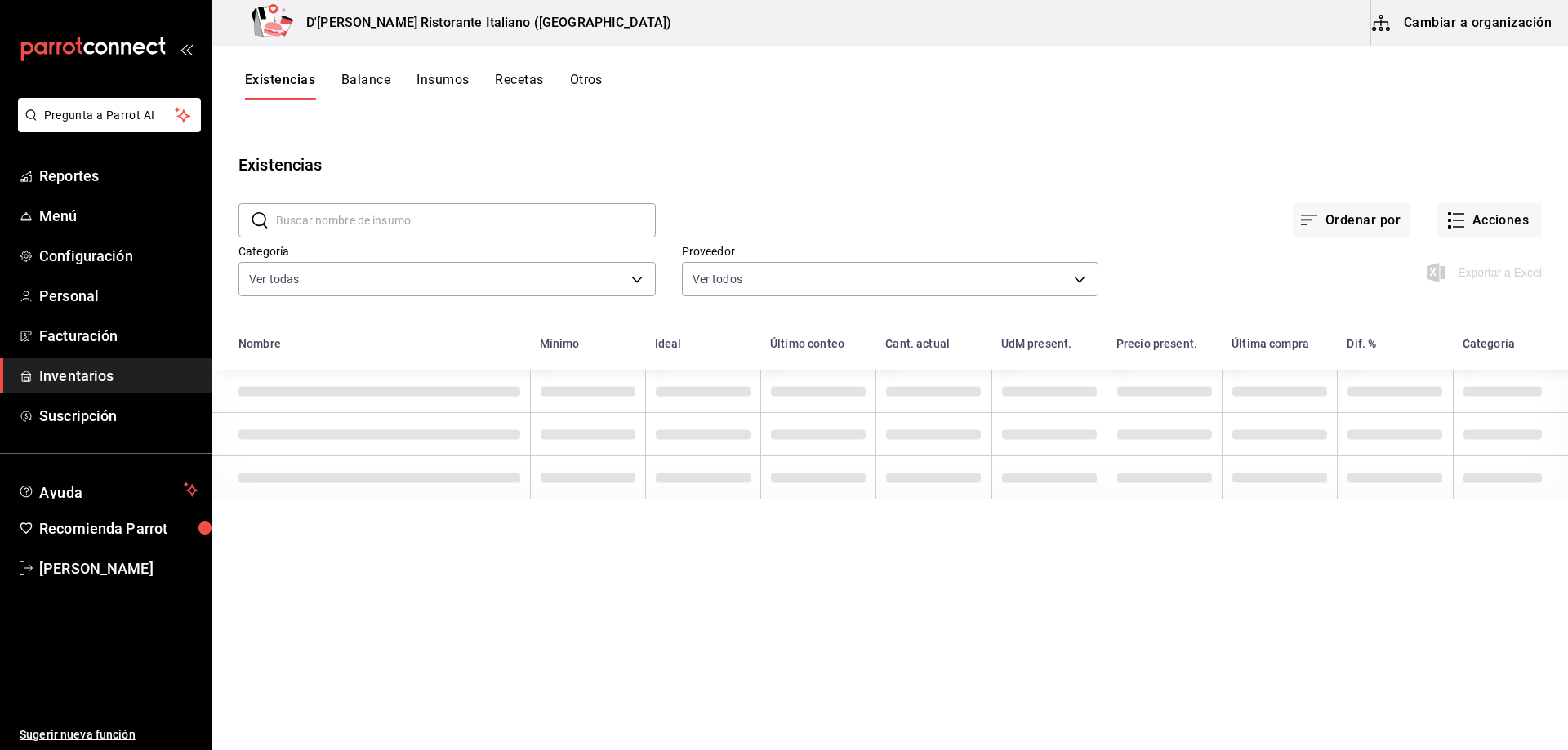
click at [454, 218] on input "text" at bounding box center [466, 220] width 380 height 33
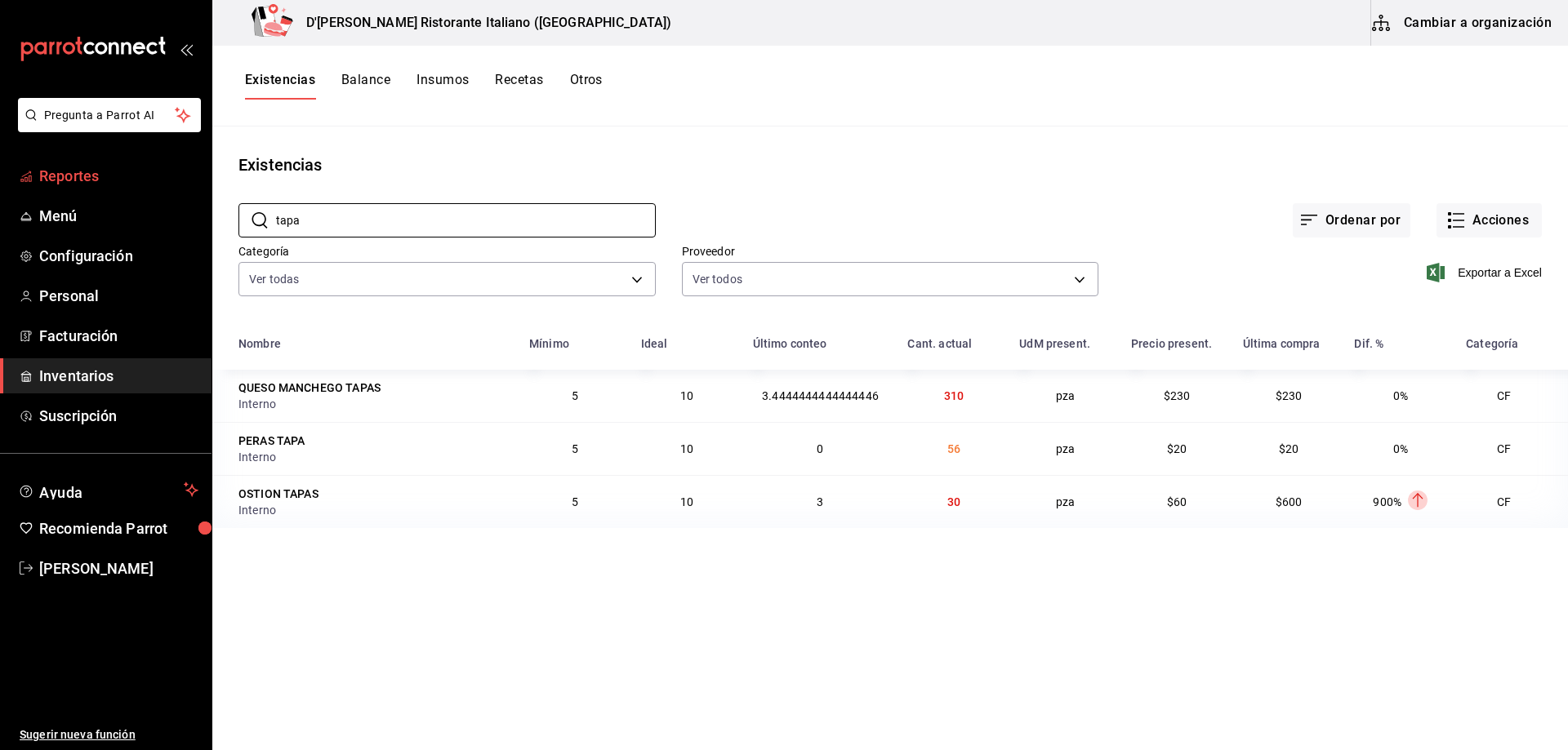
type input "tapa"
click at [76, 169] on span "Reportes" at bounding box center [119, 176] width 160 height 22
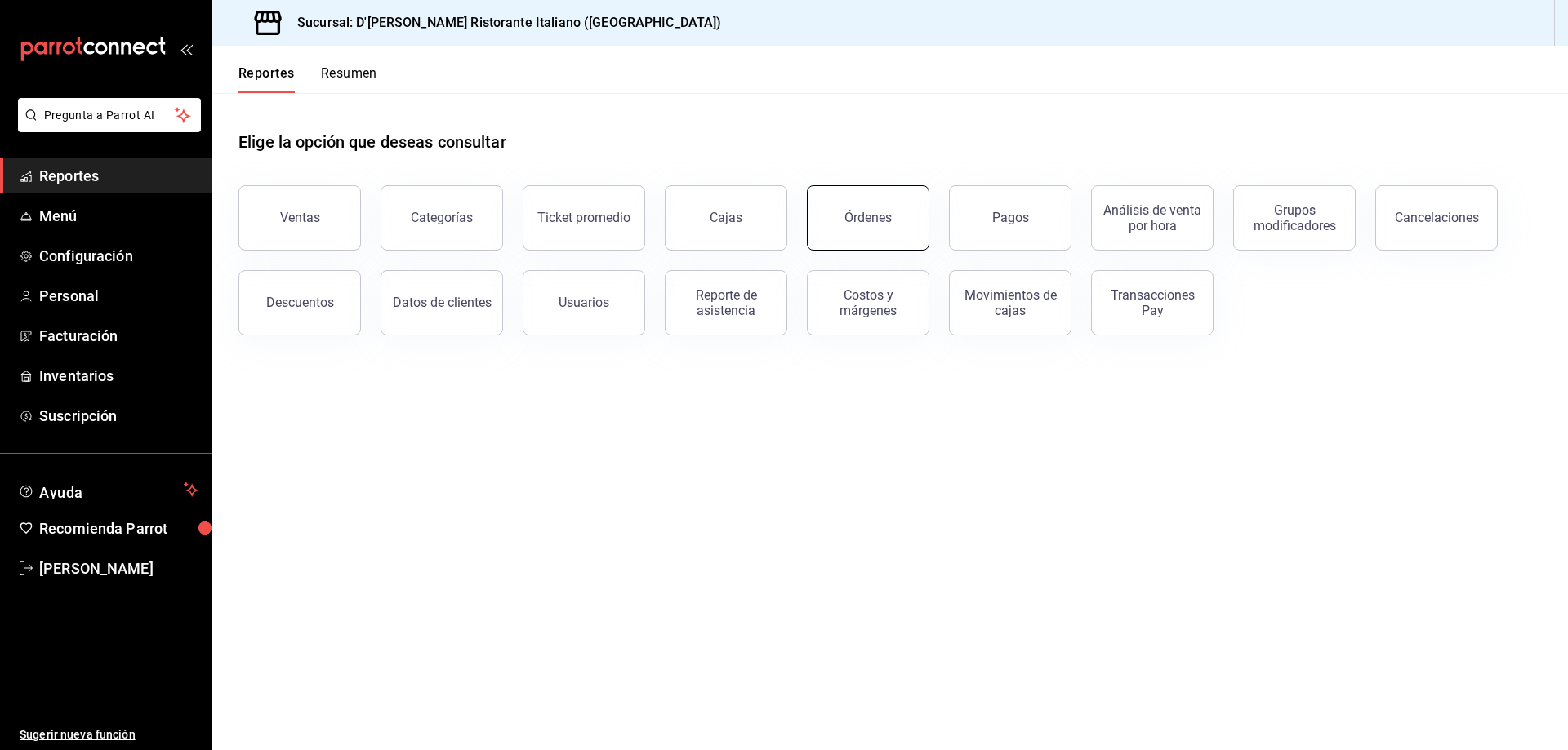
click at [867, 222] on div "Órdenes" at bounding box center [867, 217] width 47 height 15
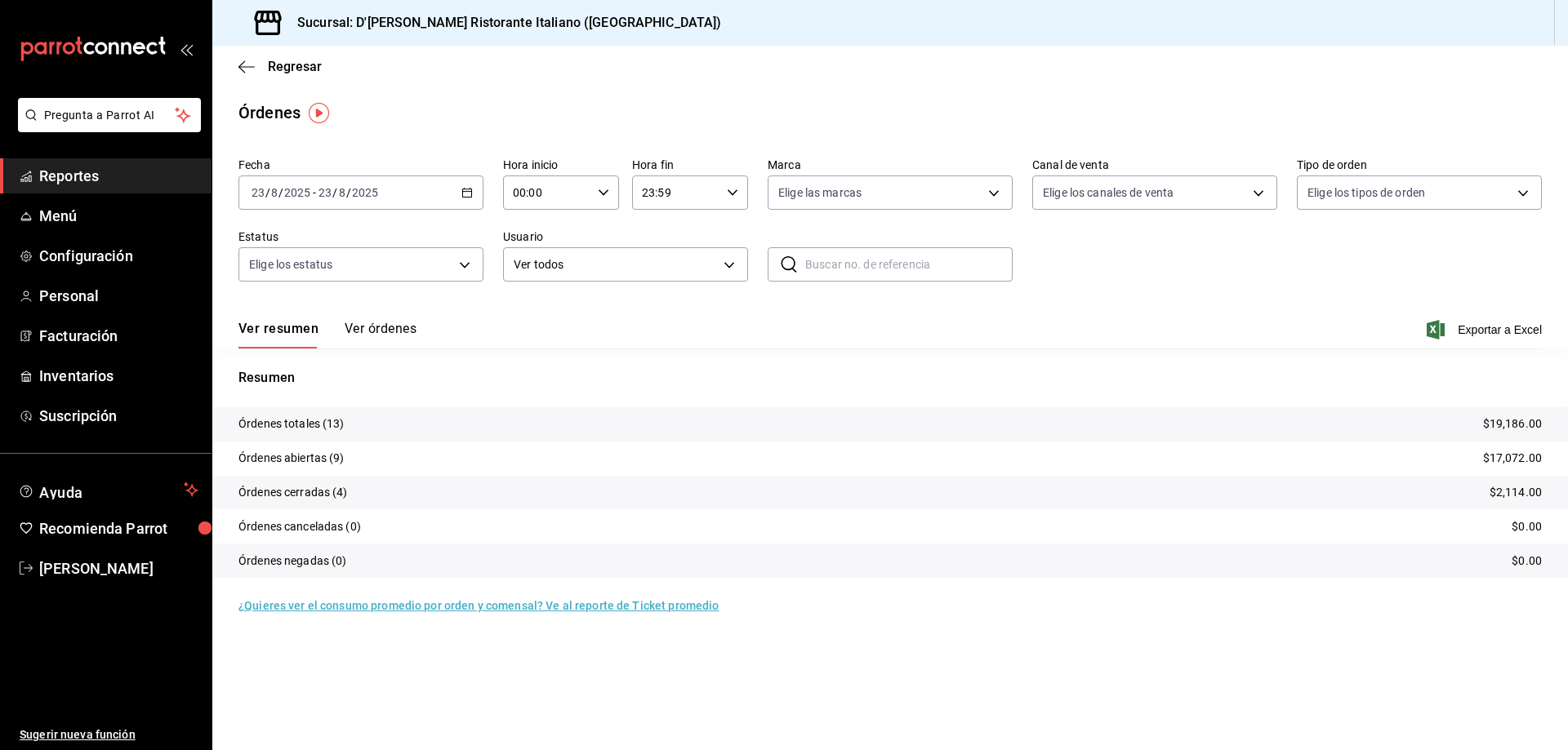
click at [397, 323] on button "Ver órdenes" at bounding box center [380, 334] width 72 height 27
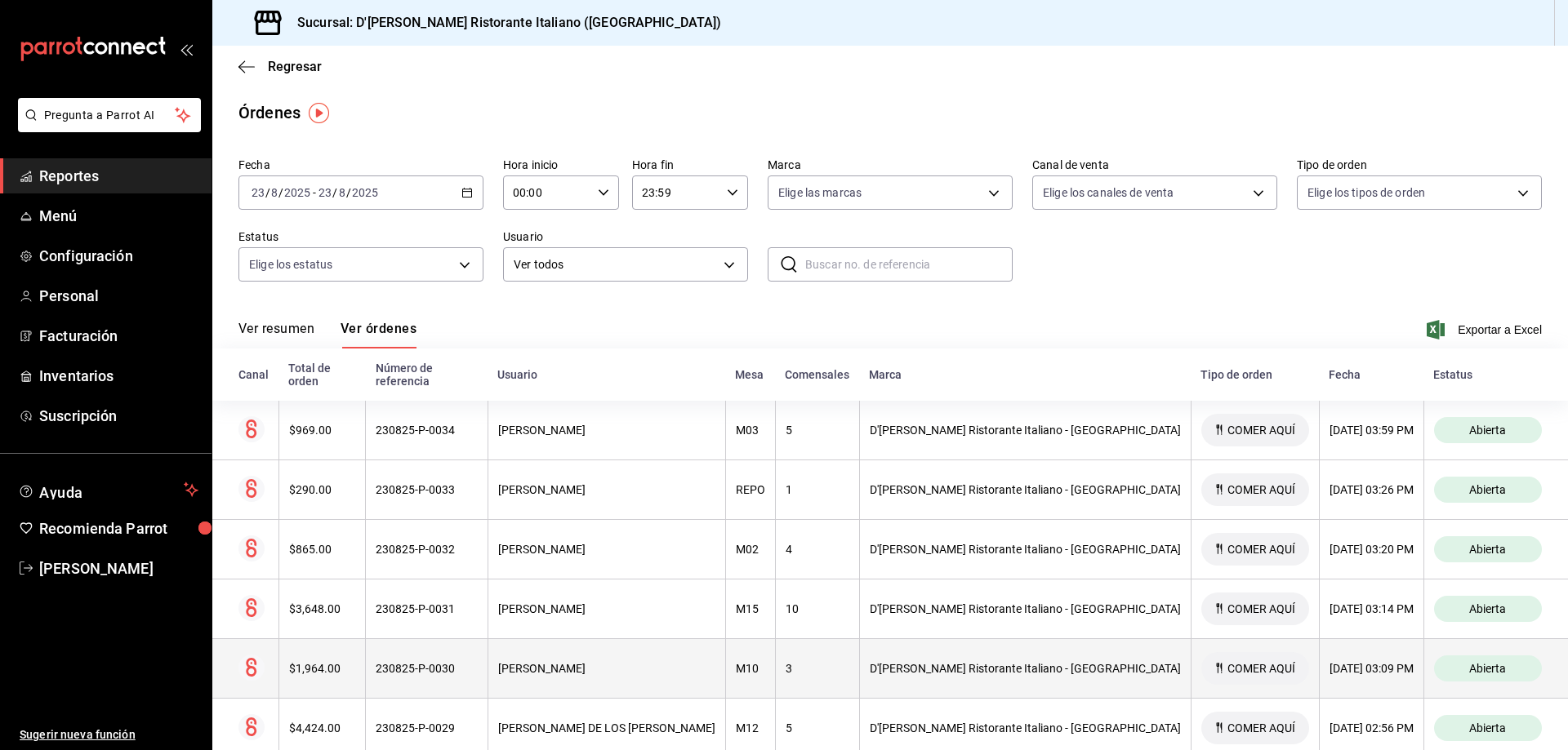
click at [641, 662] on div "[PERSON_NAME]" at bounding box center [607, 668] width 217 height 13
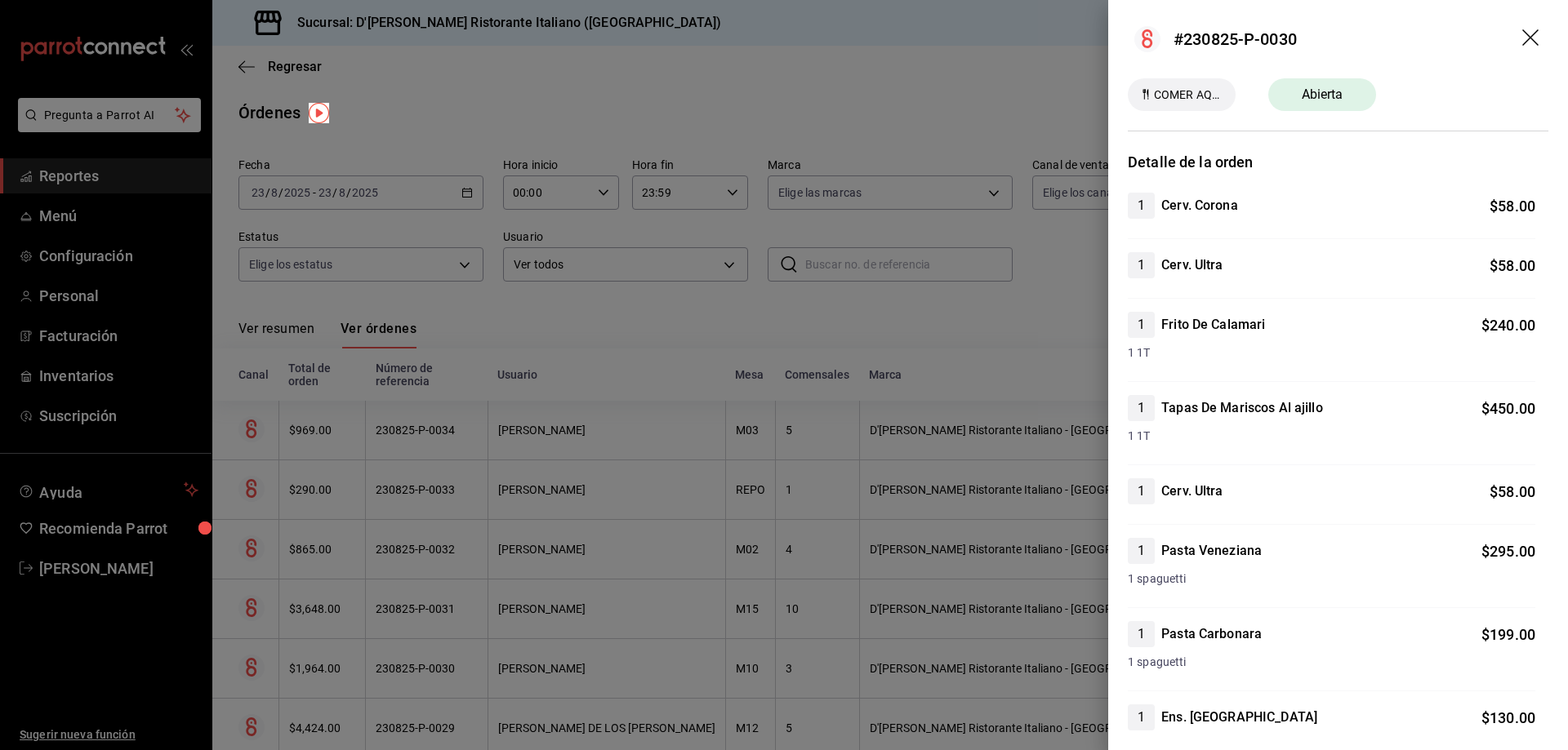
click at [536, 309] on div at bounding box center [784, 375] width 1568 height 750
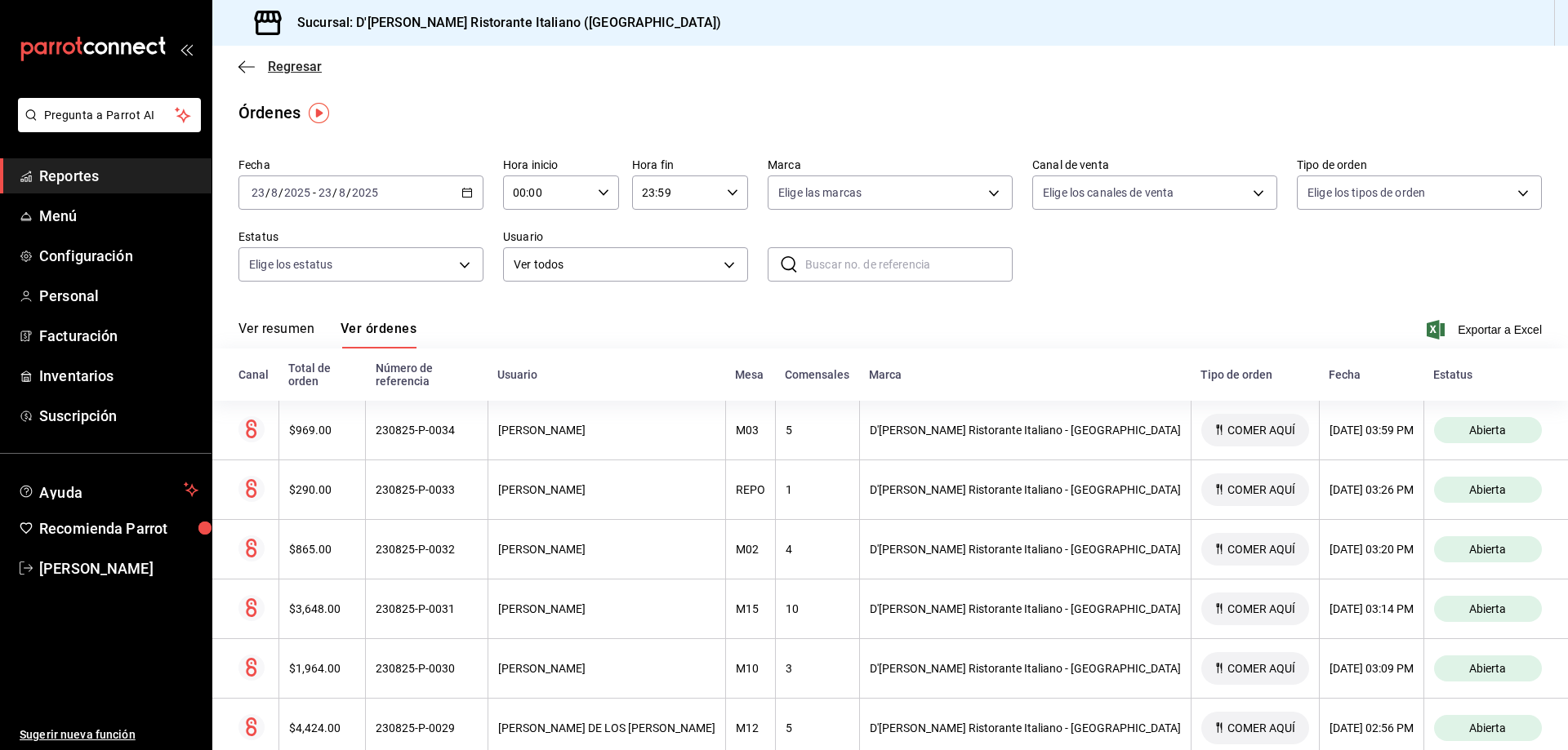
click at [280, 65] on span "Regresar" at bounding box center [294, 66] width 54 height 15
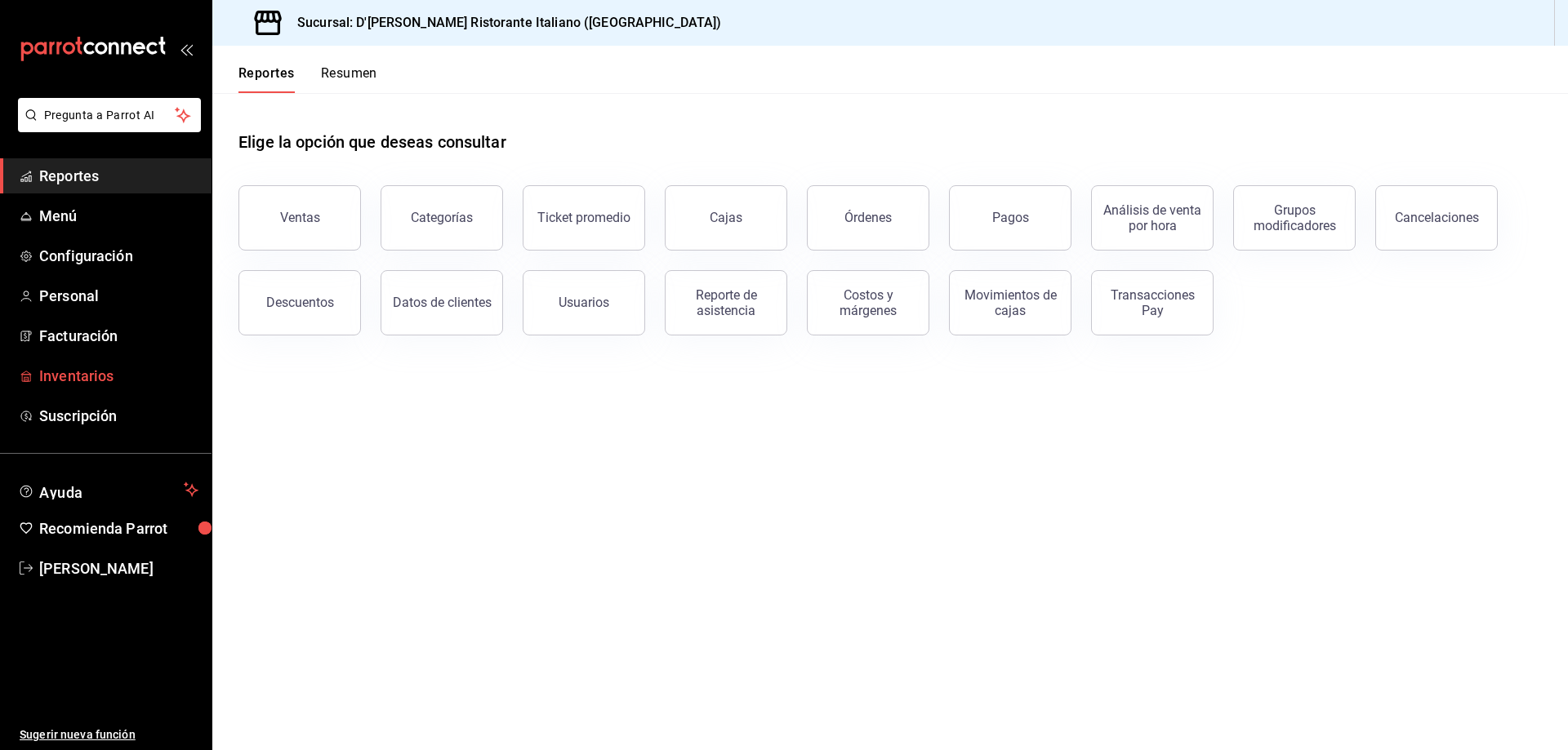
click at [104, 378] on span "Inventarios" at bounding box center [119, 376] width 160 height 22
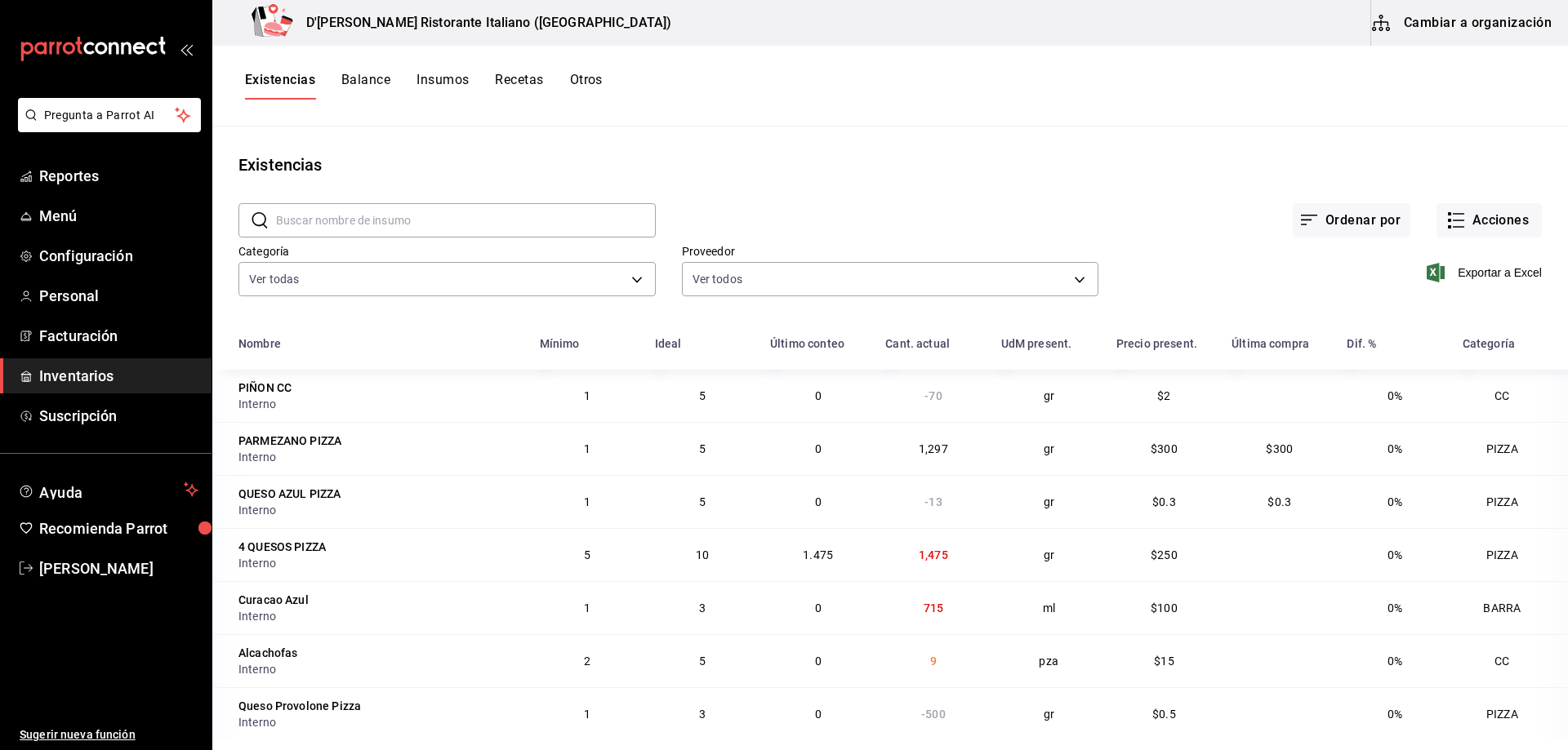
click at [497, 218] on input "text" at bounding box center [466, 220] width 380 height 33
type input "queso"
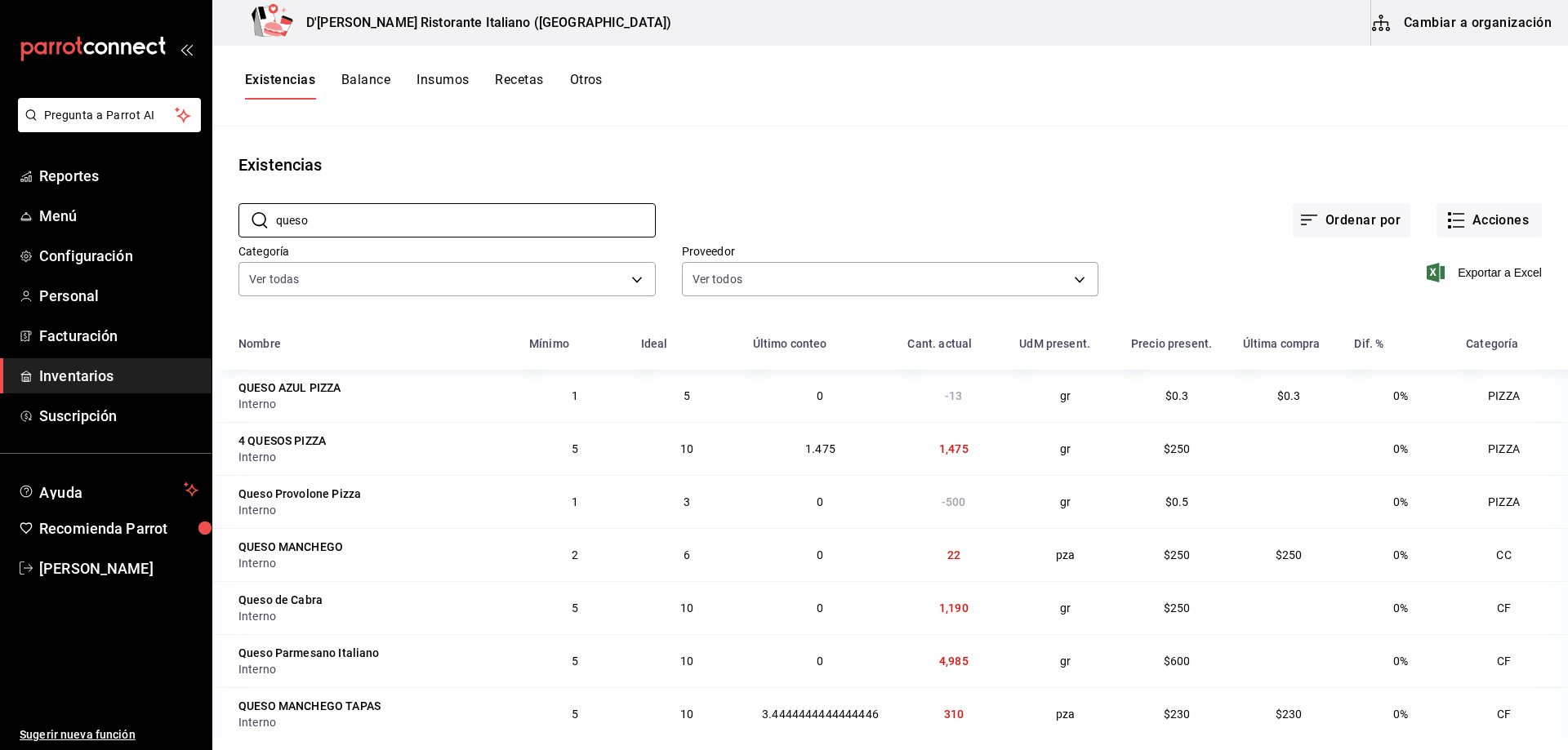
scroll to position [21, 0]
